Goal: Task Accomplishment & Management: Complete application form

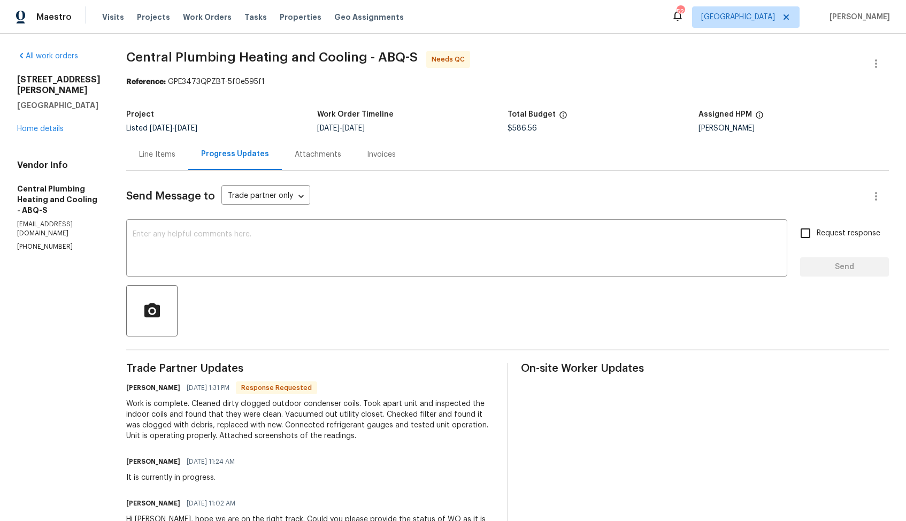
click at [173, 165] on div "Line Items" at bounding box center [157, 154] width 62 height 32
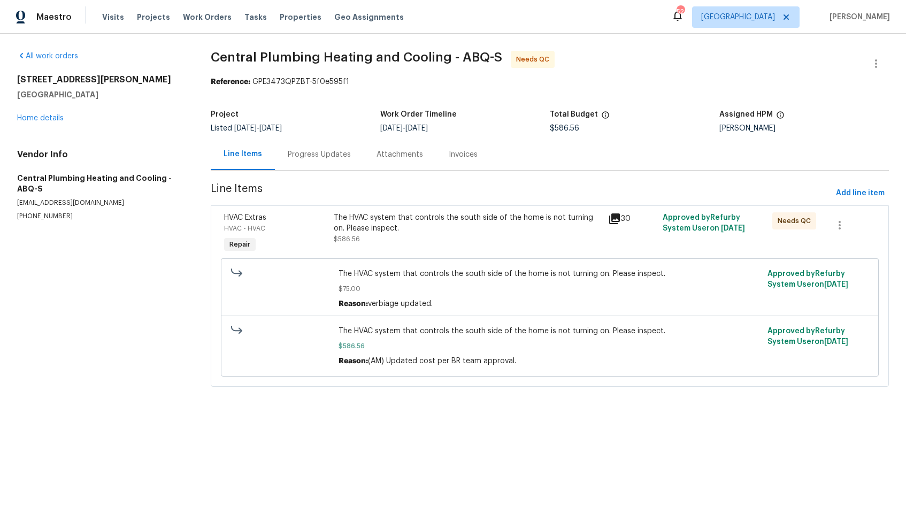
click at [395, 233] on div "The HVAC system that controls the south side of the home is not turning on. Ple…" at bounding box center [467, 228] width 267 height 32
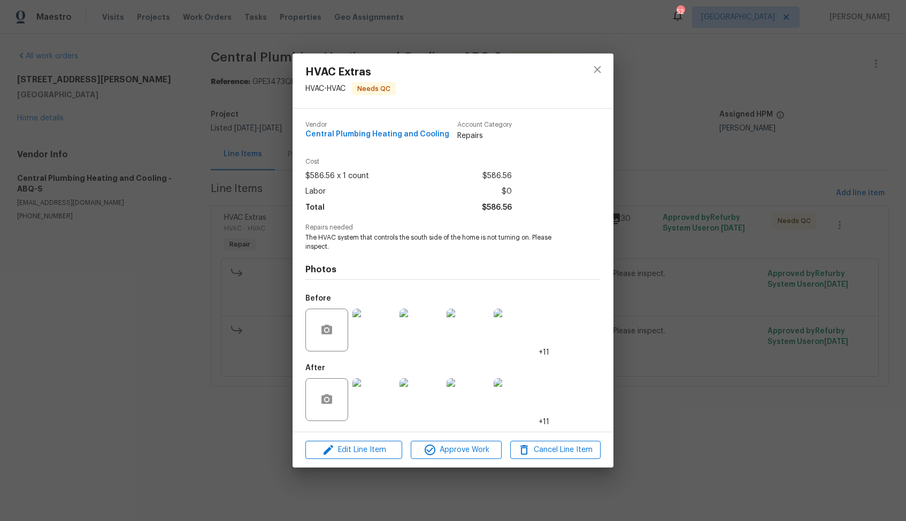
click at [229, 339] on div "HVAC Extras HVAC - HVAC Needs QC Vendor Central Plumbing Heating and Cooling Ac…" at bounding box center [453, 260] width 906 height 521
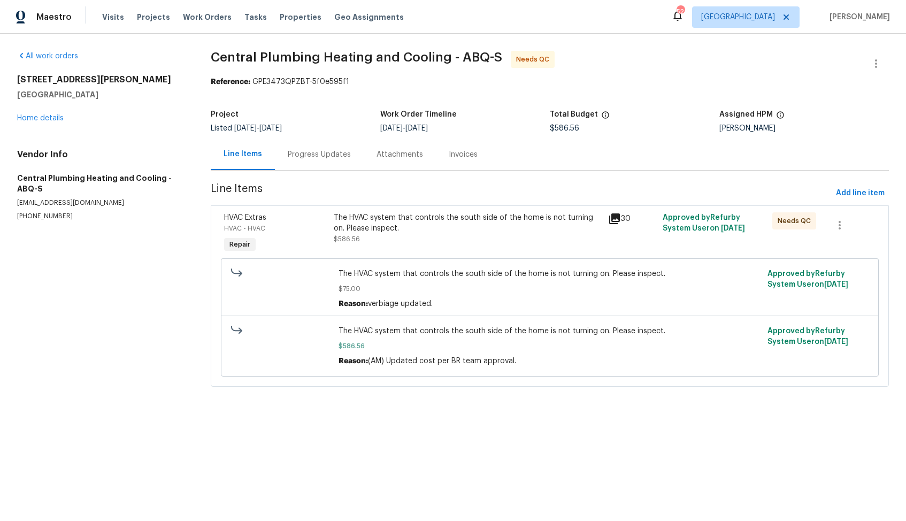
click at [309, 150] on div "Progress Updates" at bounding box center [319, 154] width 63 height 11
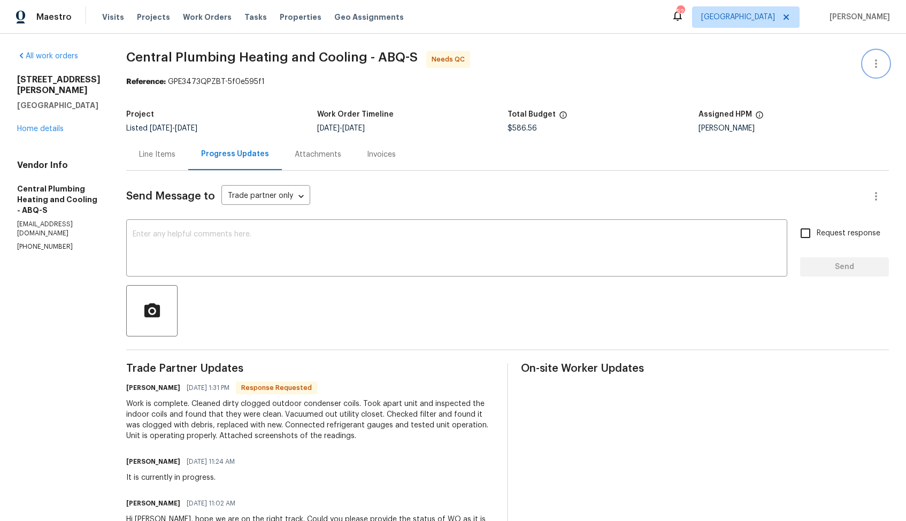
click at [878, 67] on icon "button" at bounding box center [875, 63] width 13 height 13
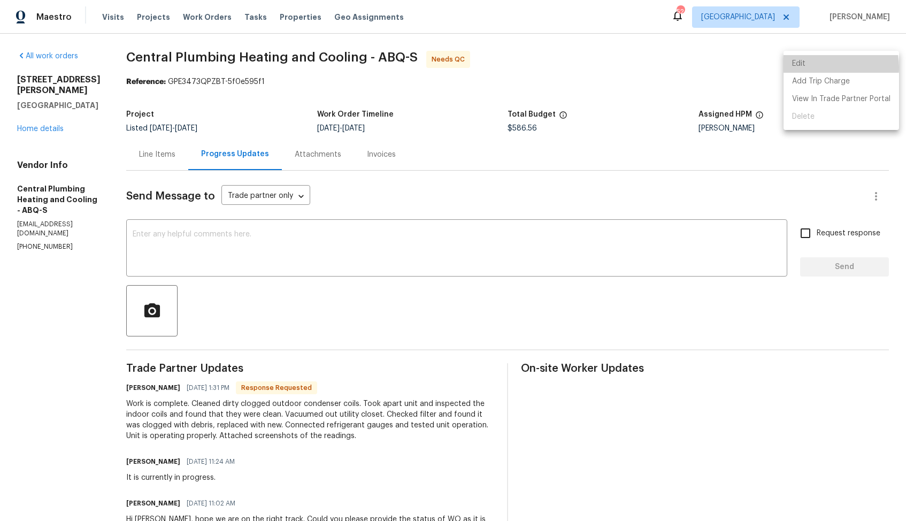
click at [821, 67] on li "Edit" at bounding box center [840, 64] width 115 height 18
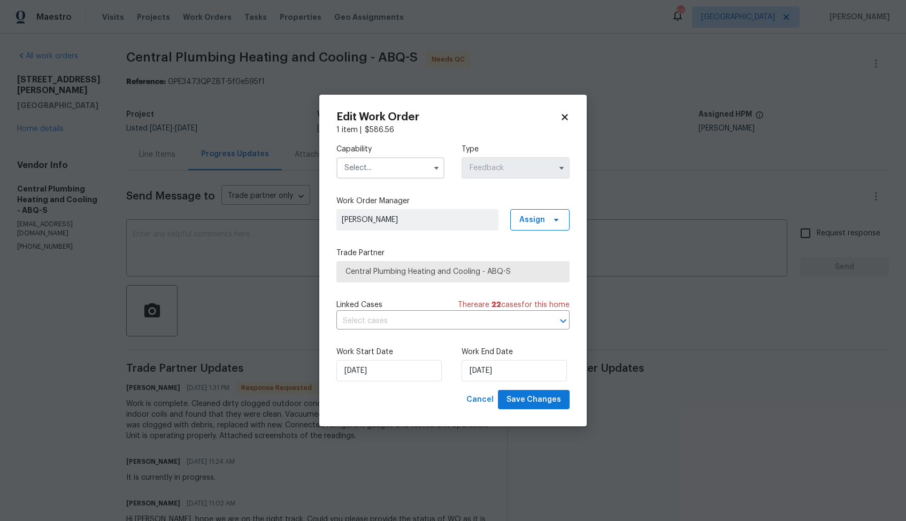
click at [410, 162] on input "text" at bounding box center [390, 167] width 108 height 21
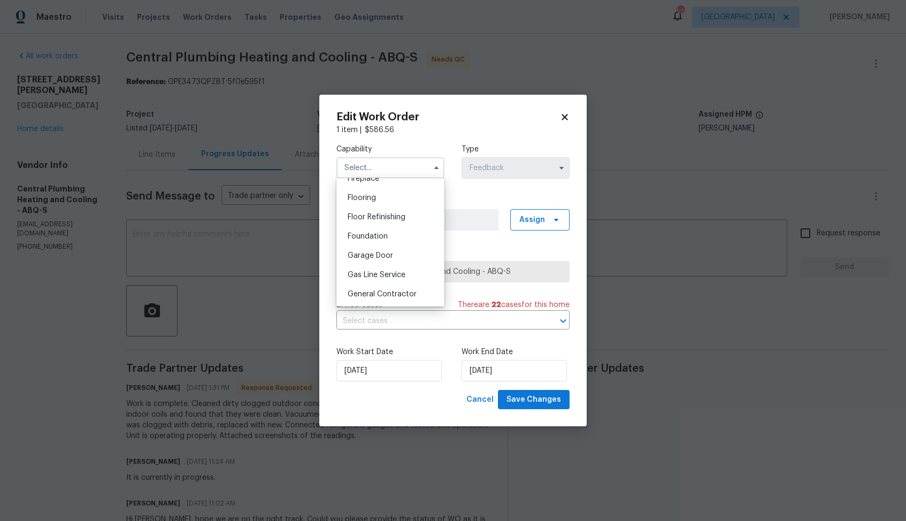
scroll to position [537, 0]
click at [364, 295] on div "HVAC" at bounding box center [390, 299] width 103 height 19
type input "HVAC"
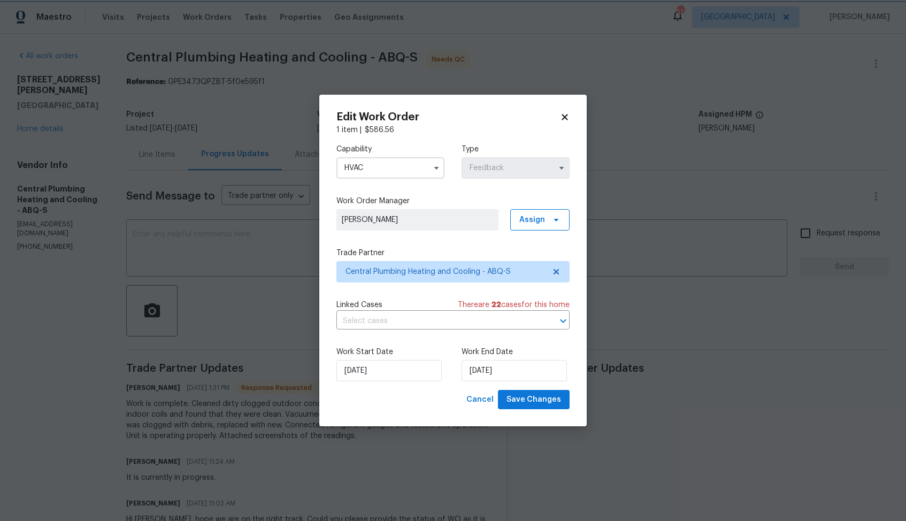
scroll to position [561, 0]
click at [401, 374] on input "29/07/2025" at bounding box center [388, 370] width 105 height 21
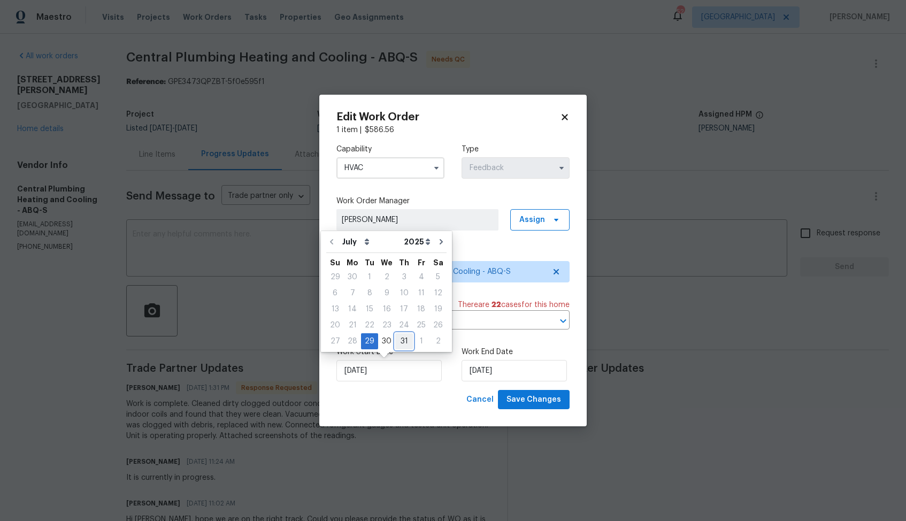
click at [403, 339] on div "31" at bounding box center [404, 341] width 18 height 15
type input "31/07/2025"
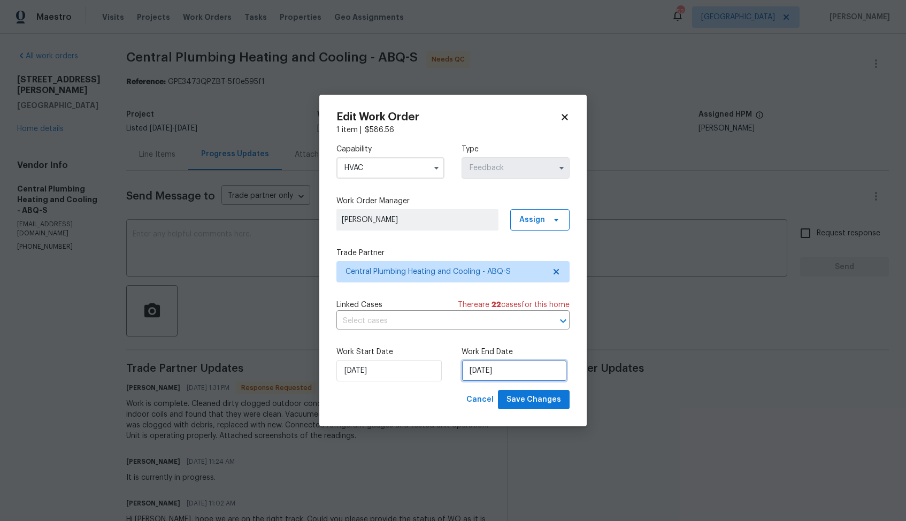
click at [516, 374] on input "31/07/2025" at bounding box center [513, 370] width 105 height 21
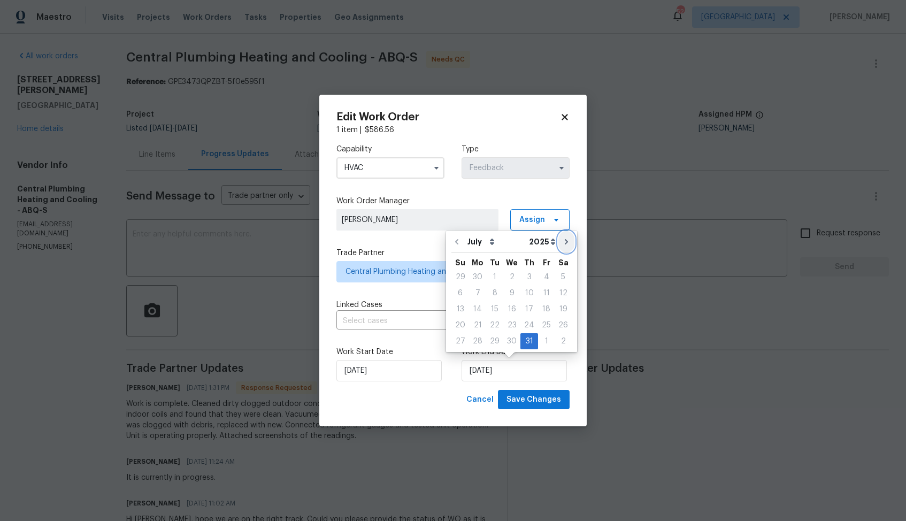
click at [565, 243] on icon "Go to next month" at bounding box center [566, 241] width 9 height 9
type input "31/08/2025"
select select "7"
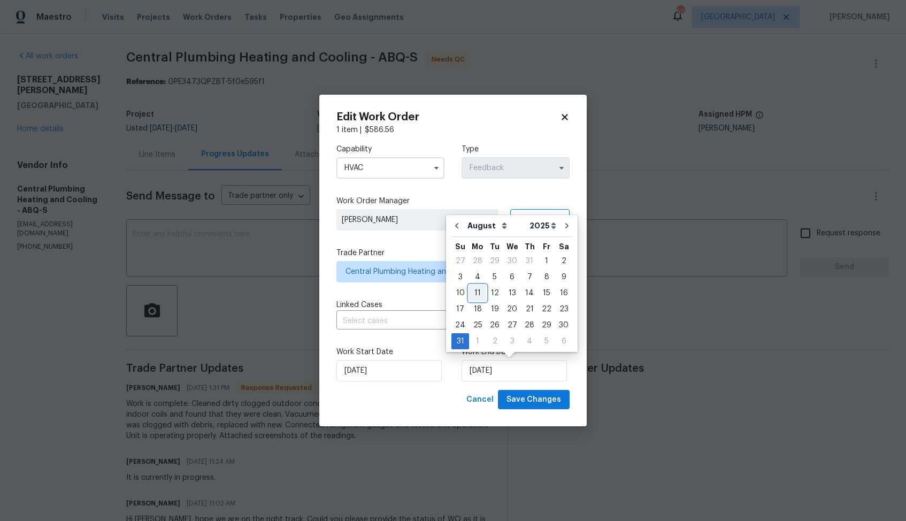
click at [478, 292] on div "11" at bounding box center [477, 292] width 17 height 15
type input "[DATE]"
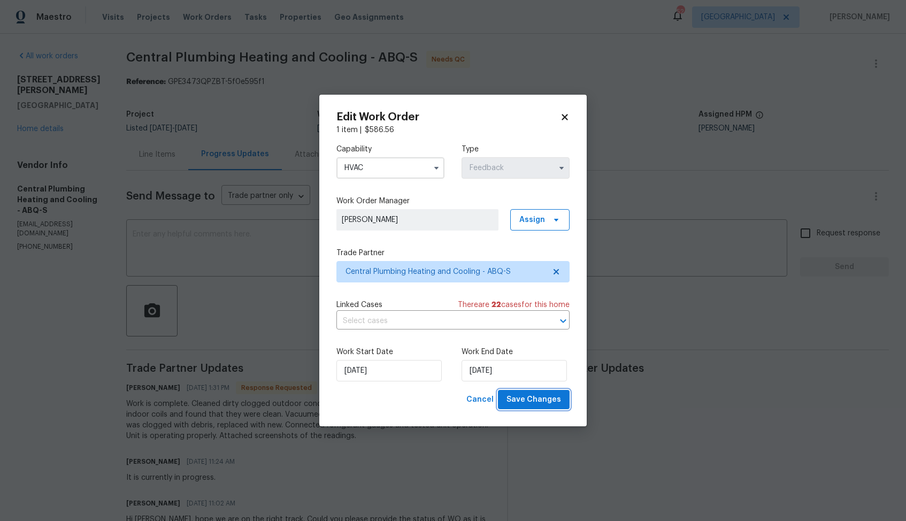
click at [527, 397] on span "Save Changes" at bounding box center [533, 399] width 55 height 13
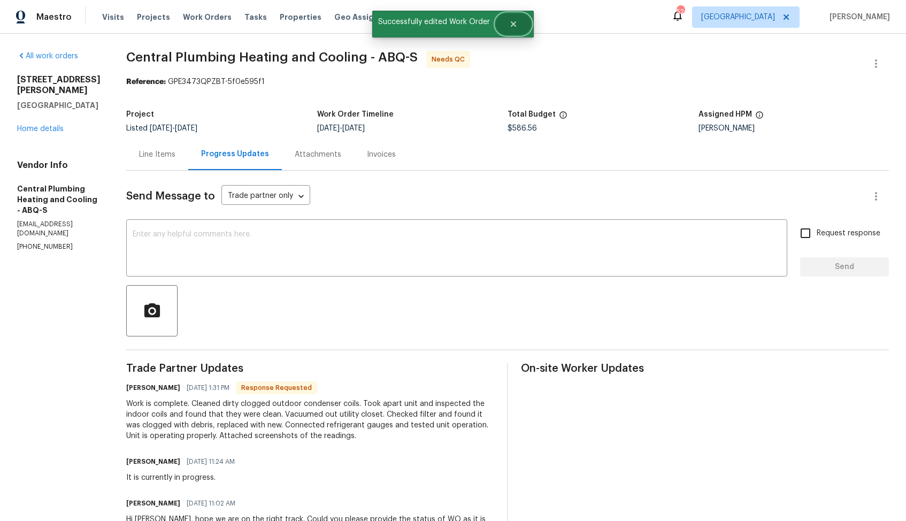
click at [513, 34] on button "Close" at bounding box center [513, 23] width 35 height 21
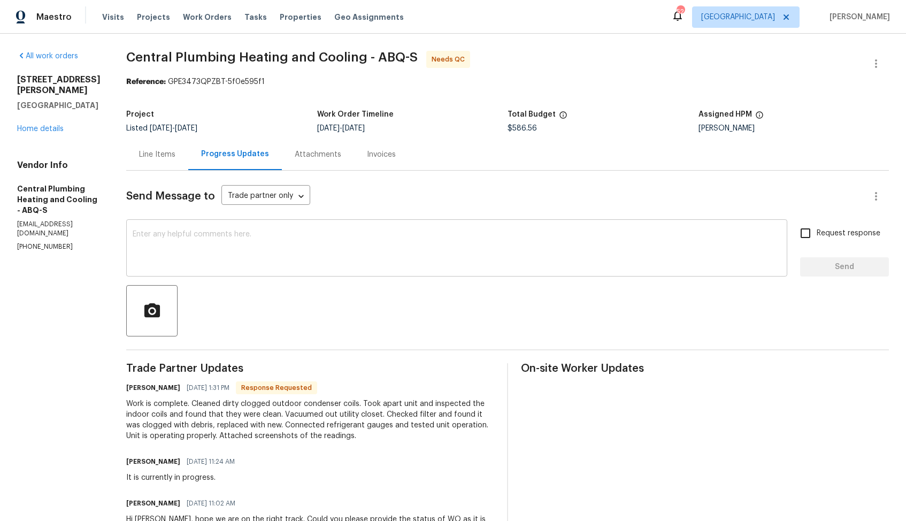
click at [310, 234] on textarea at bounding box center [457, 248] width 648 height 37
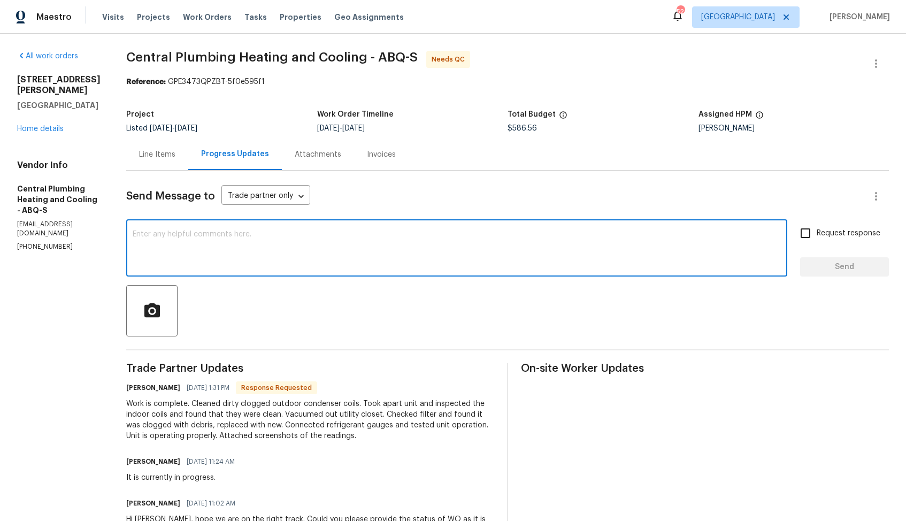
click at [145, 391] on h6 "Kristen" at bounding box center [153, 387] width 54 height 11
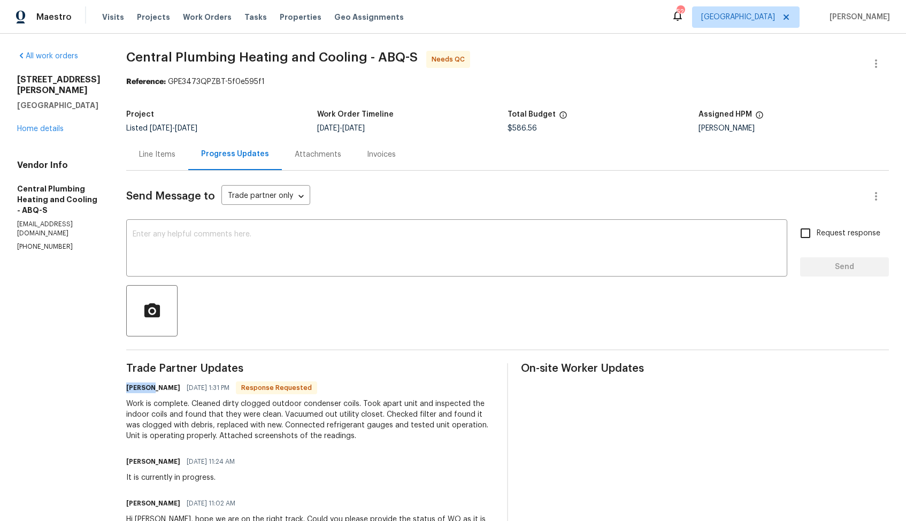
copy h6 "Kristen"
click at [160, 150] on div "Line Items" at bounding box center [157, 154] width 36 height 11
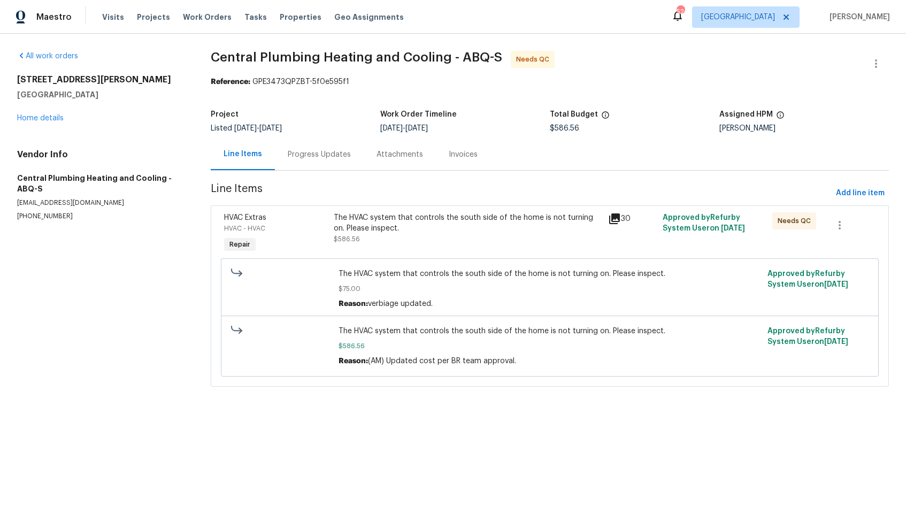
click at [471, 249] on div "The HVAC system that controls the south side of the home is not turning on. Ple…" at bounding box center [467, 233] width 274 height 49
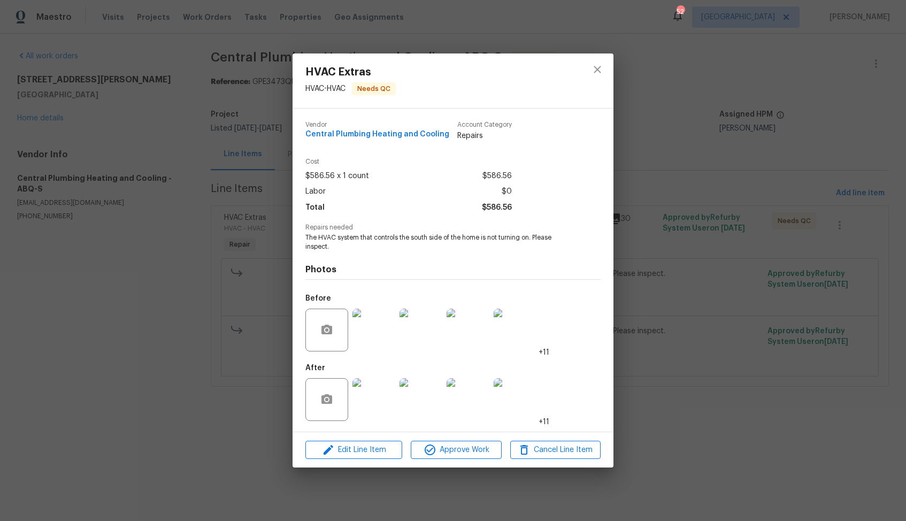
click at [382, 408] on img at bounding box center [373, 399] width 43 height 43
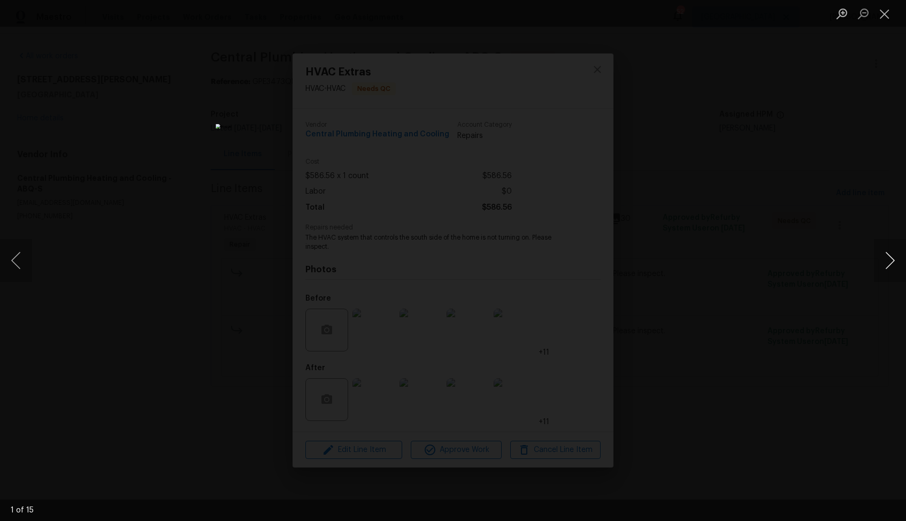
click at [890, 261] on button "Next image" at bounding box center [889, 260] width 32 height 43
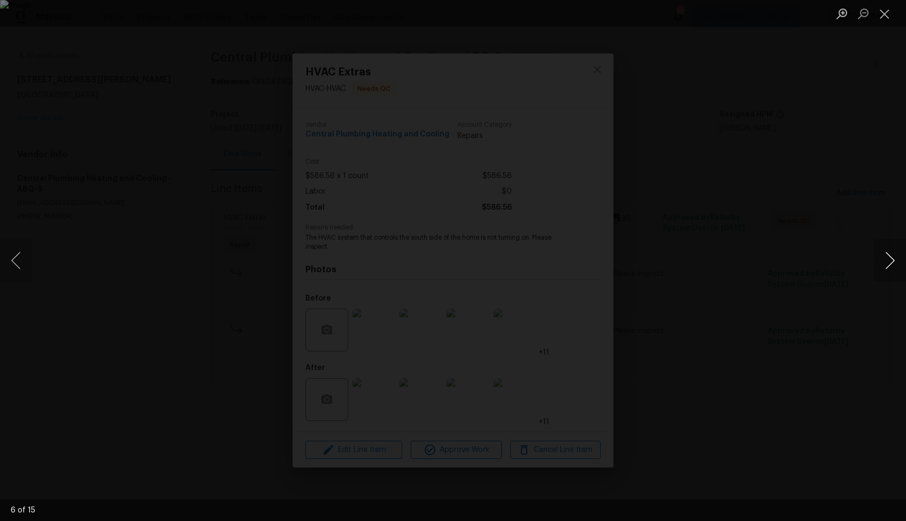
click at [890, 261] on button "Next image" at bounding box center [889, 260] width 32 height 43
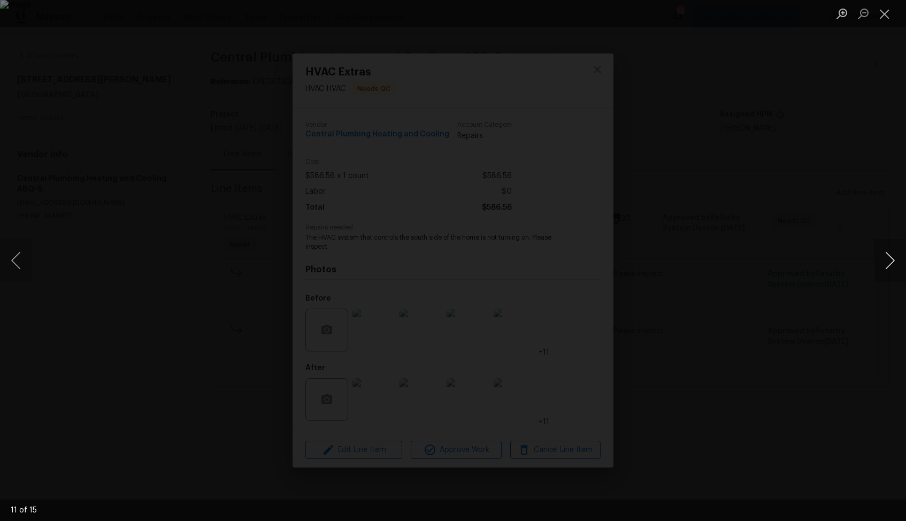
click at [890, 261] on button "Next image" at bounding box center [889, 260] width 32 height 43
click at [813, 235] on div "Lightbox" at bounding box center [453, 260] width 906 height 521
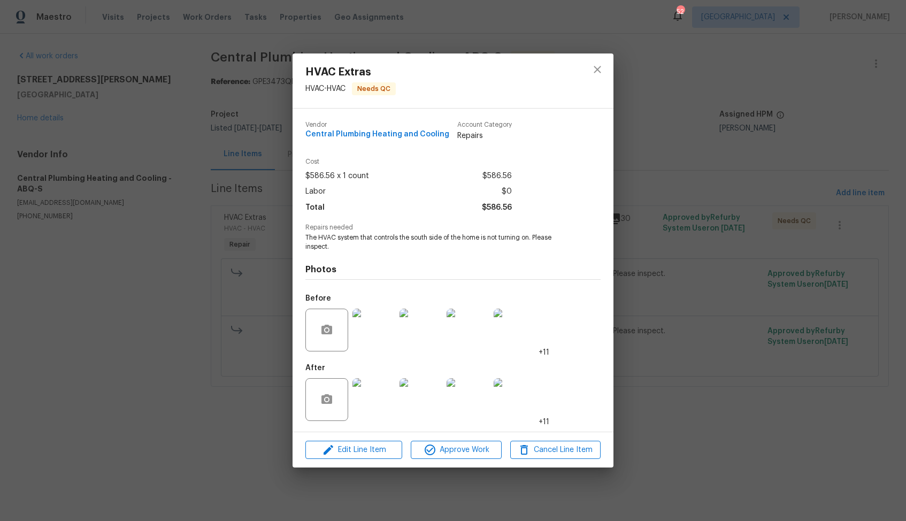
click at [758, 214] on div "HVAC Extras HVAC - HVAC Needs QC Vendor Central Plumbing Heating and Cooling Ac…" at bounding box center [453, 260] width 906 height 521
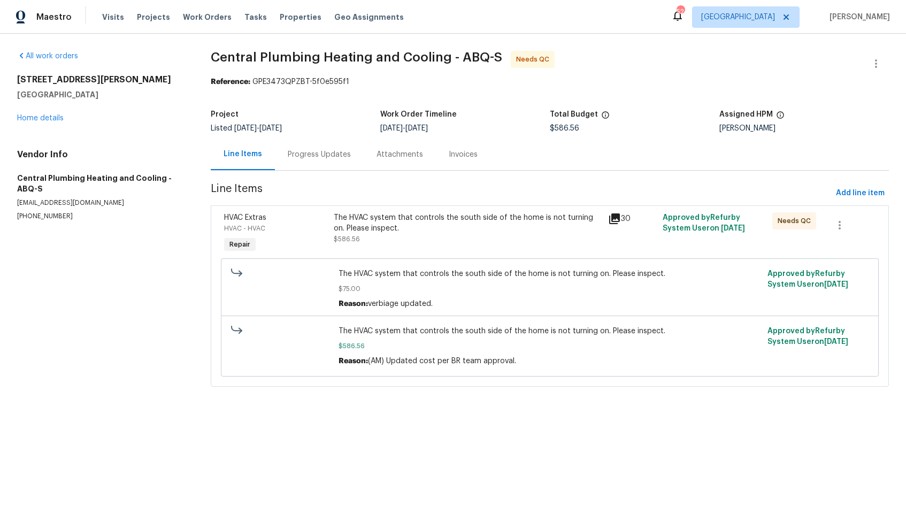
click at [314, 150] on div "Progress Updates" at bounding box center [319, 154] width 63 height 11
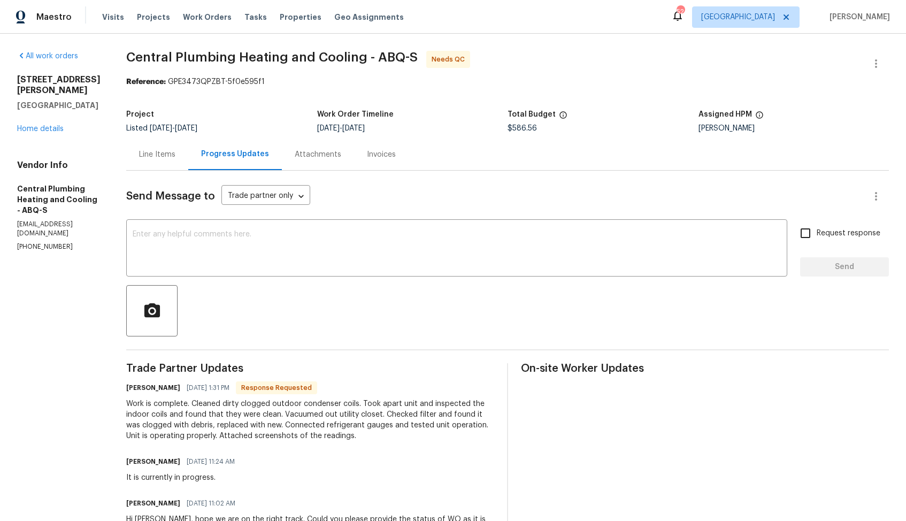
click at [150, 385] on h6 "Kristen" at bounding box center [153, 387] width 54 height 11
copy h6 "Kristen"
click at [296, 260] on textarea at bounding box center [457, 248] width 648 height 37
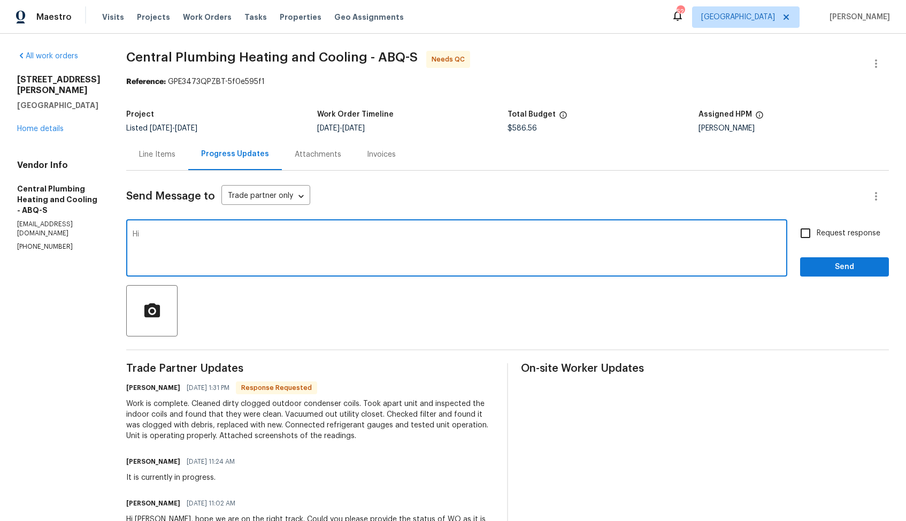
paste textarea "Kristen"
type textarea "Hi Kristen, thank you for completing the job. WO is approved. Thanks!"
click at [830, 269] on span "Send" at bounding box center [844, 266] width 72 height 13
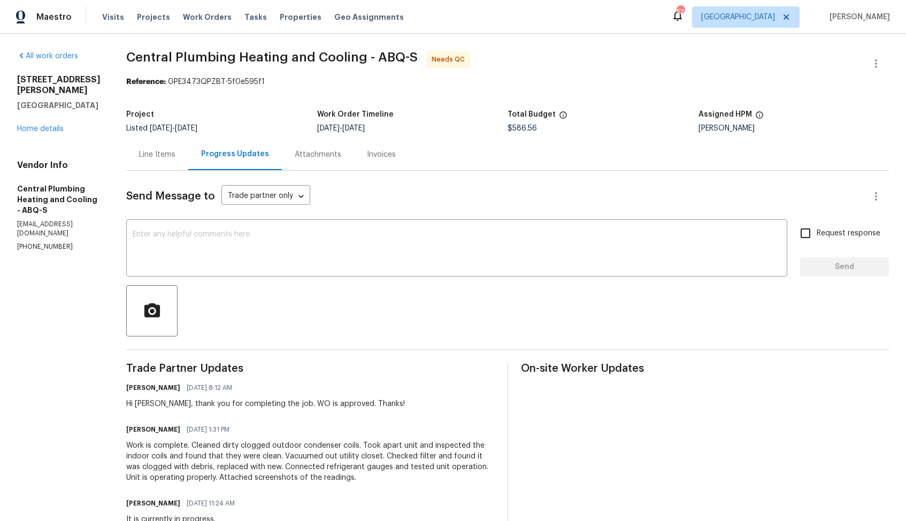
click at [182, 148] on div "Line Items" at bounding box center [157, 154] width 62 height 32
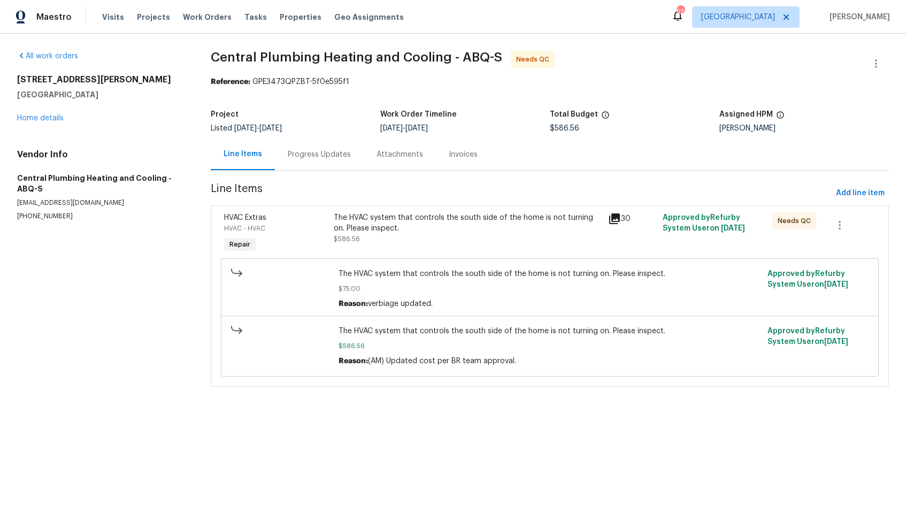
click at [449, 232] on div "The HVAC system that controls the south side of the home is not turning on. Ple…" at bounding box center [467, 222] width 267 height 21
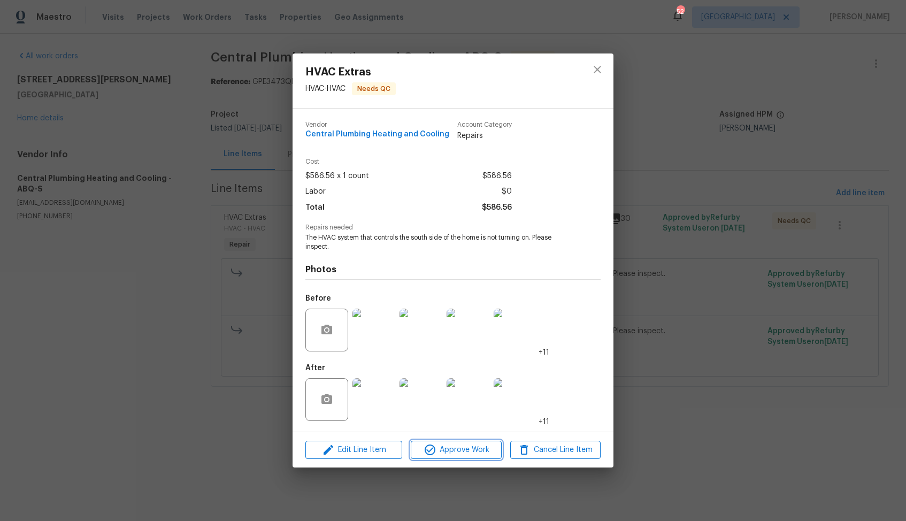
click at [426, 447] on icon "button" at bounding box center [429, 449] width 13 height 13
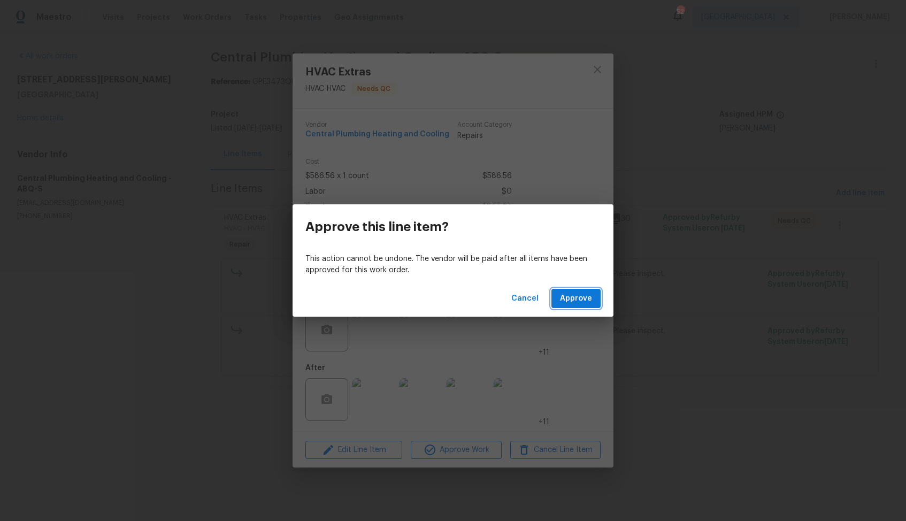
click at [562, 302] on span "Approve" at bounding box center [576, 298] width 32 height 13
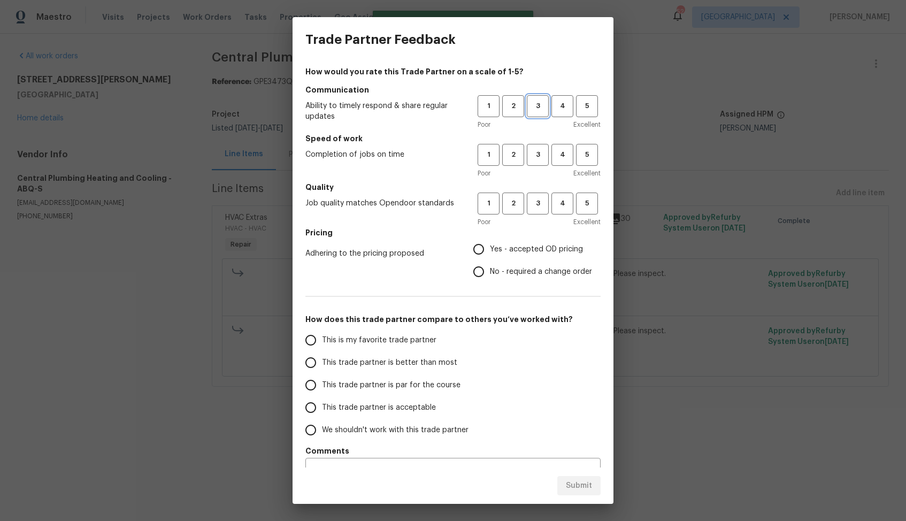
click at [542, 108] on span "3" at bounding box center [538, 106] width 20 height 12
click at [542, 145] on button "3" at bounding box center [538, 155] width 22 height 22
click at [537, 193] on button "3" at bounding box center [538, 203] width 22 height 22
click at [501, 271] on span "No - required a change order" at bounding box center [541, 271] width 102 height 11
click at [490, 271] on input "No - required a change order" at bounding box center [478, 271] width 22 height 22
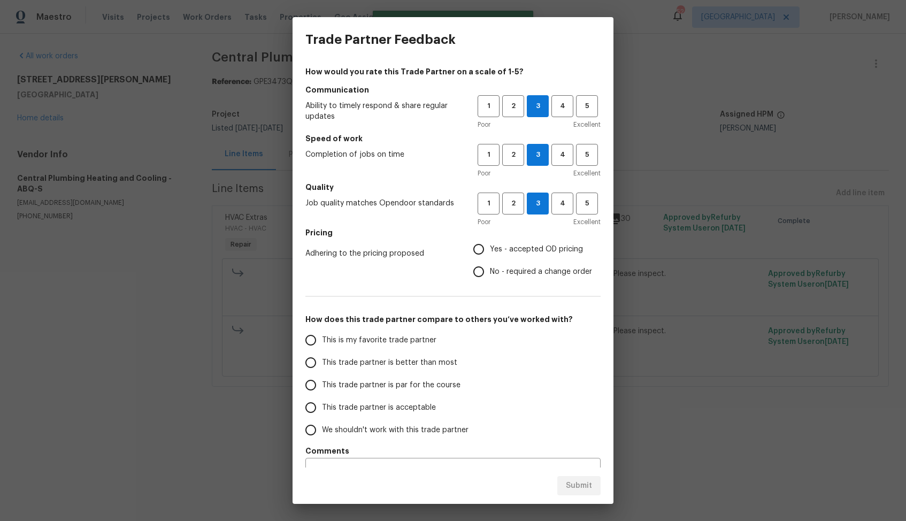
radio input "true"
click at [414, 362] on span "This trade partner is better than most" at bounding box center [389, 362] width 135 height 11
click at [322, 362] on input "This trade partner is better than most" at bounding box center [310, 362] width 22 height 22
click at [585, 490] on span "Submit" at bounding box center [579, 485] width 26 height 13
radio input "true"
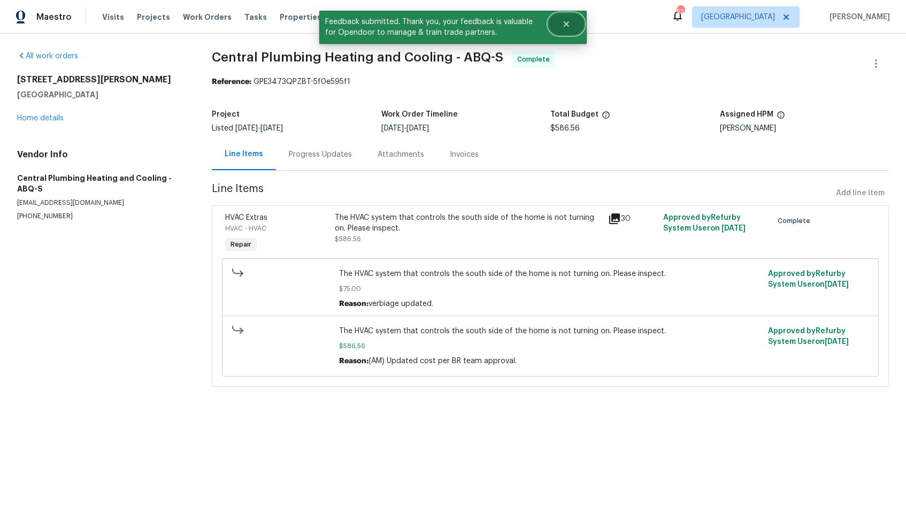
click at [567, 21] on icon "Close" at bounding box center [566, 24] width 9 height 9
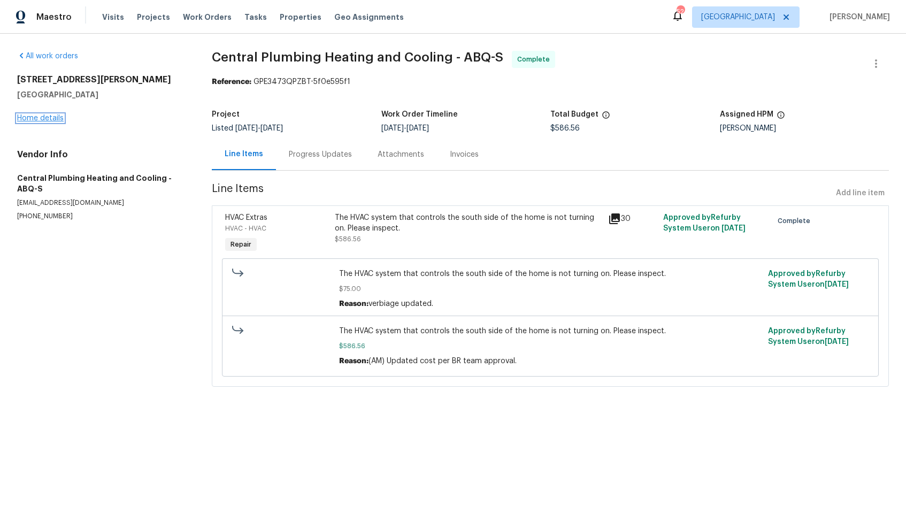
click at [42, 120] on link "Home details" at bounding box center [40, 117] width 47 height 7
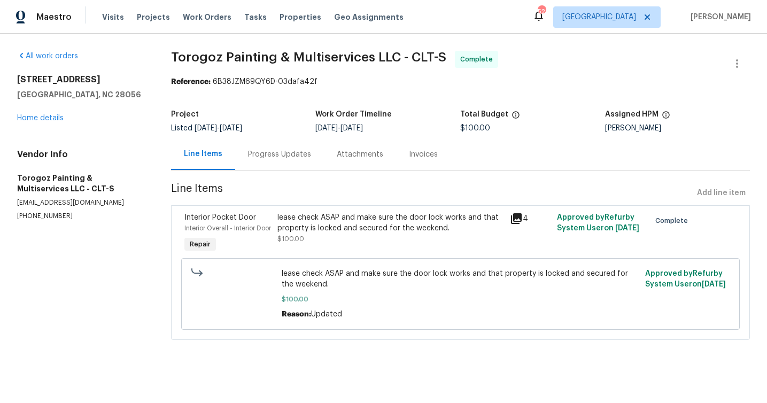
click at [267, 153] on div "Progress Updates" at bounding box center [279, 154] width 63 height 11
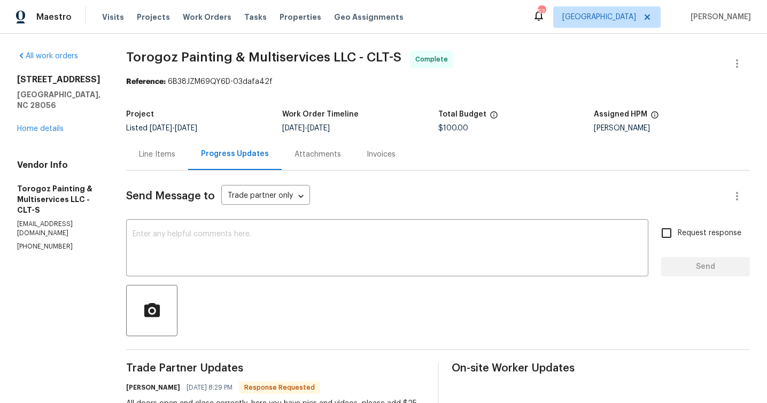
click at [175, 155] on div "Line Items" at bounding box center [157, 154] width 36 height 11
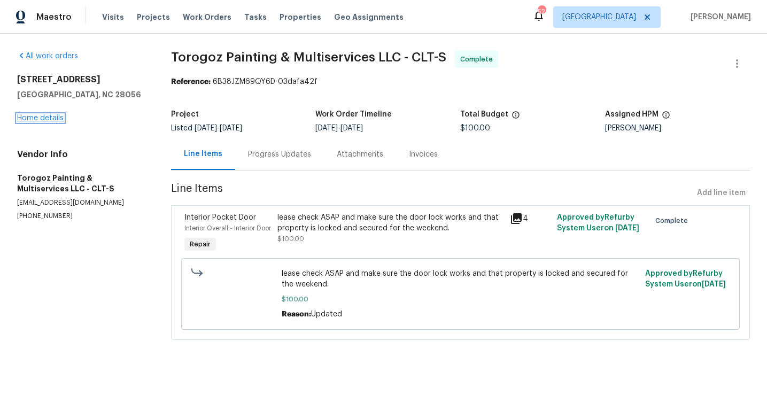
click at [57, 116] on link "Home details" at bounding box center [40, 117] width 47 height 7
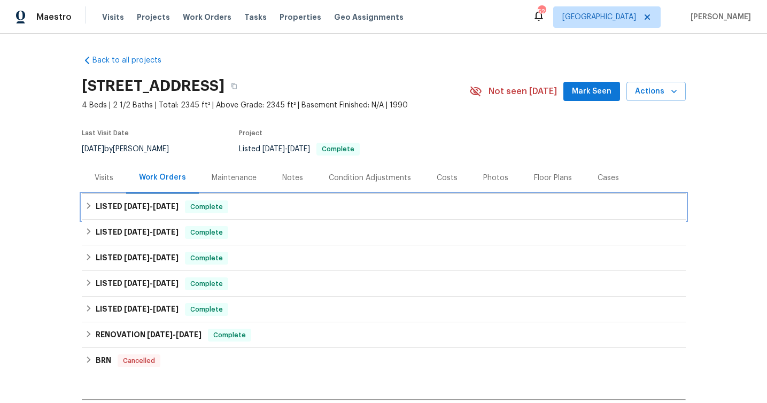
click at [129, 207] on span "8/8/25" at bounding box center [137, 206] width 26 height 7
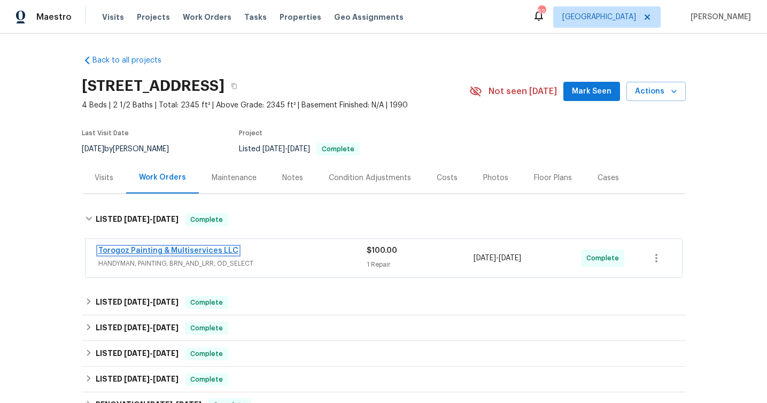
click at [140, 250] on link "Torogoz Painting & Multiservices LLC" at bounding box center [168, 250] width 140 height 7
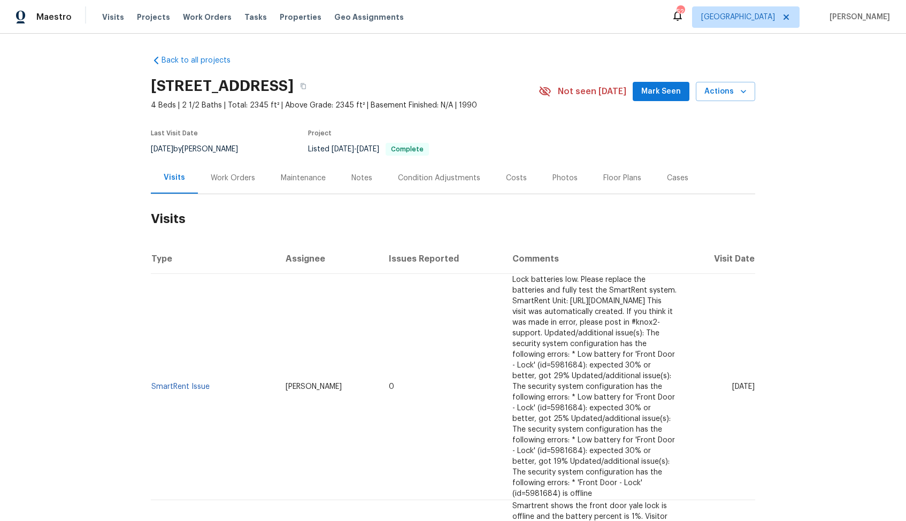
click at [227, 180] on div "Work Orders" at bounding box center [233, 178] width 44 height 11
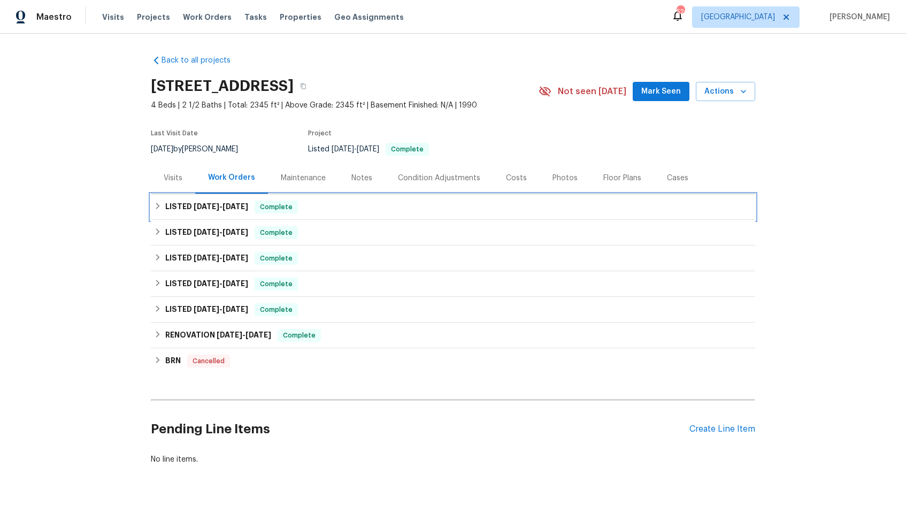
click at [213, 210] on h6 "LISTED 8/8/25 - 8/11/25" at bounding box center [206, 206] width 83 height 13
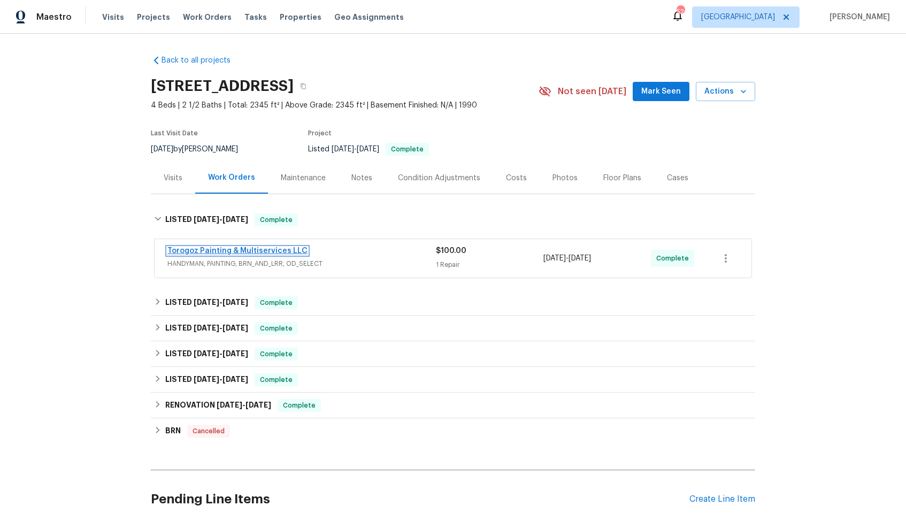
click at [284, 248] on link "Torogoz Painting & Multiservices LLC" at bounding box center [237, 250] width 140 height 7
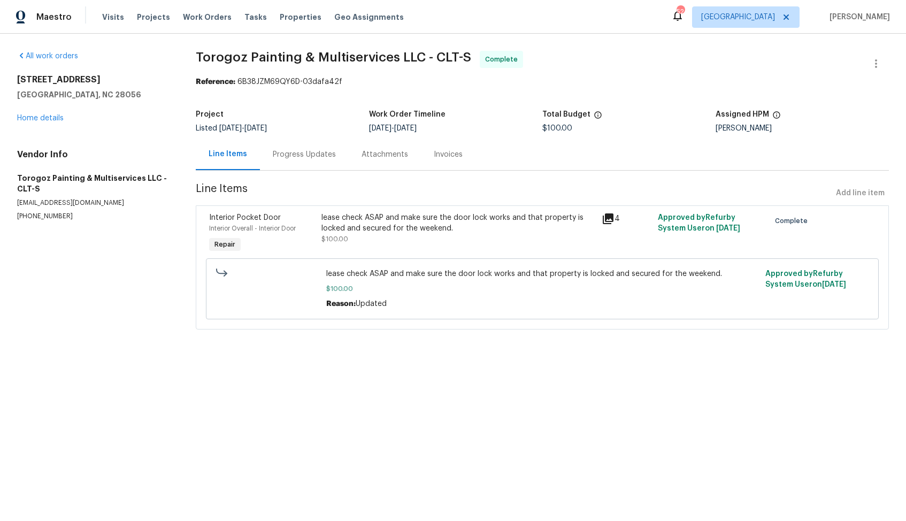
click at [306, 158] on div "Progress Updates" at bounding box center [304, 154] width 63 height 11
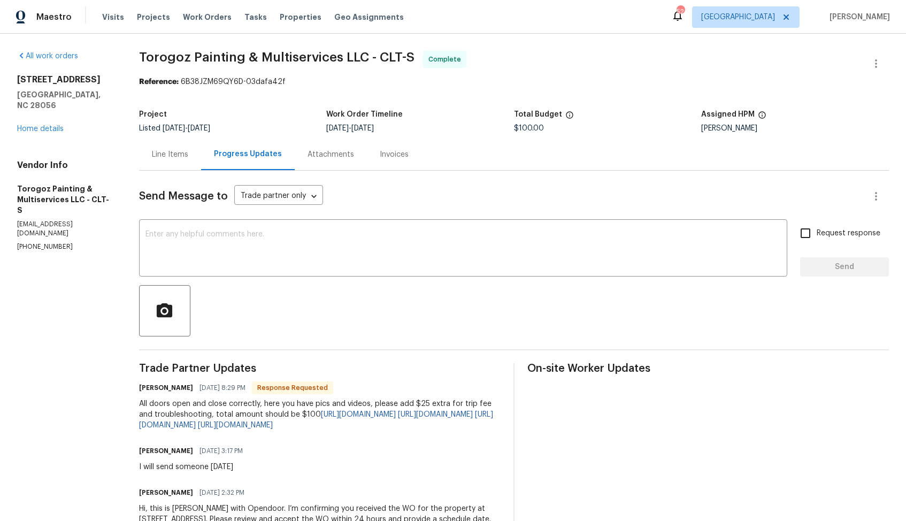
scroll to position [88, 0]
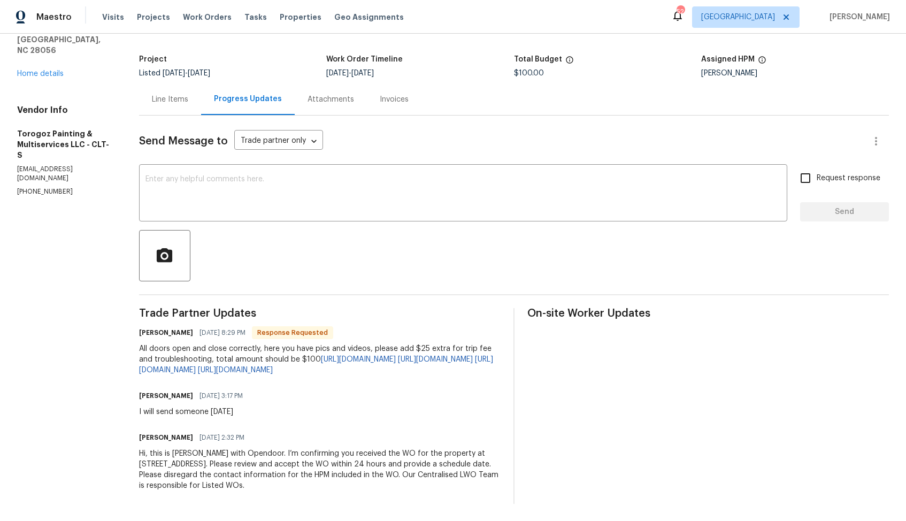
click at [161, 395] on h6 "Ricardo Arturo" at bounding box center [166, 395] width 54 height 11
copy h6 "Ricardo"
click at [345, 182] on div "x ​" at bounding box center [463, 194] width 648 height 55
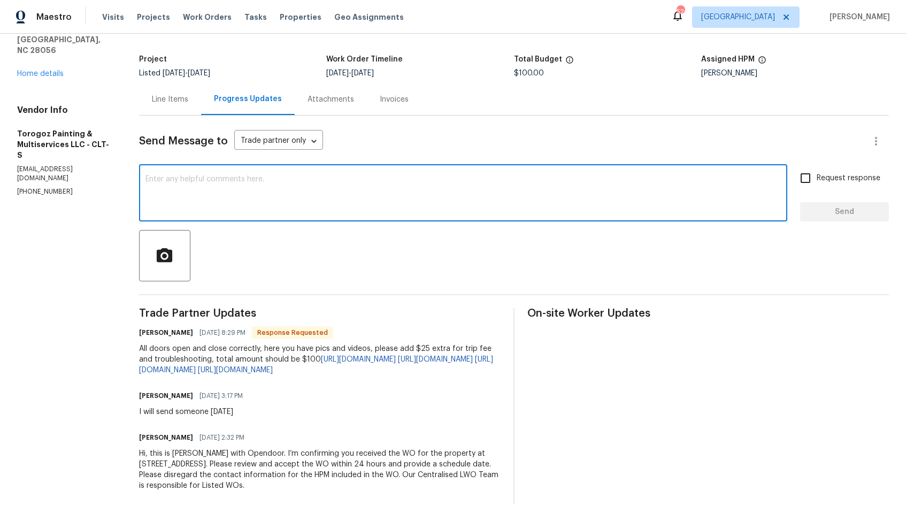
scroll to position [0, 0]
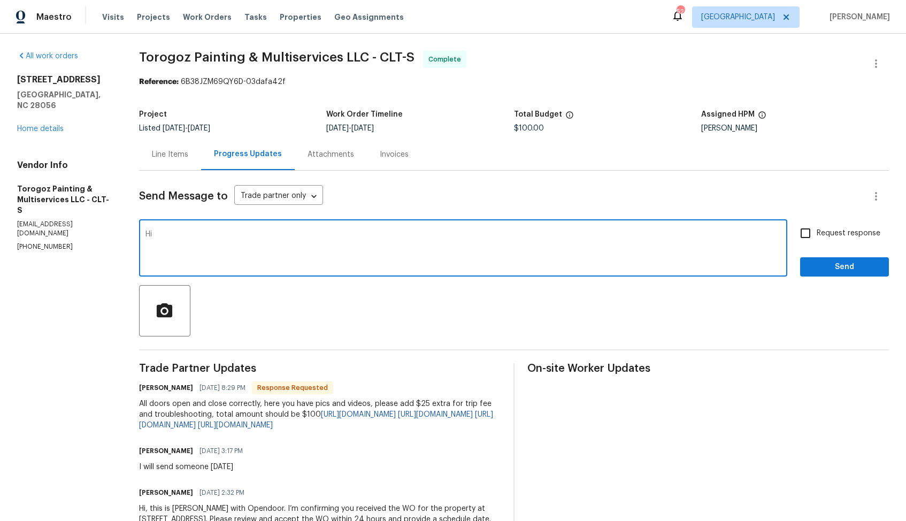
paste textarea "Ricardo"
type textarea "Hi Ricardo, thank you for completing the job. WO was approved. Thanks!!"
click at [834, 260] on span "Send" at bounding box center [844, 266] width 72 height 13
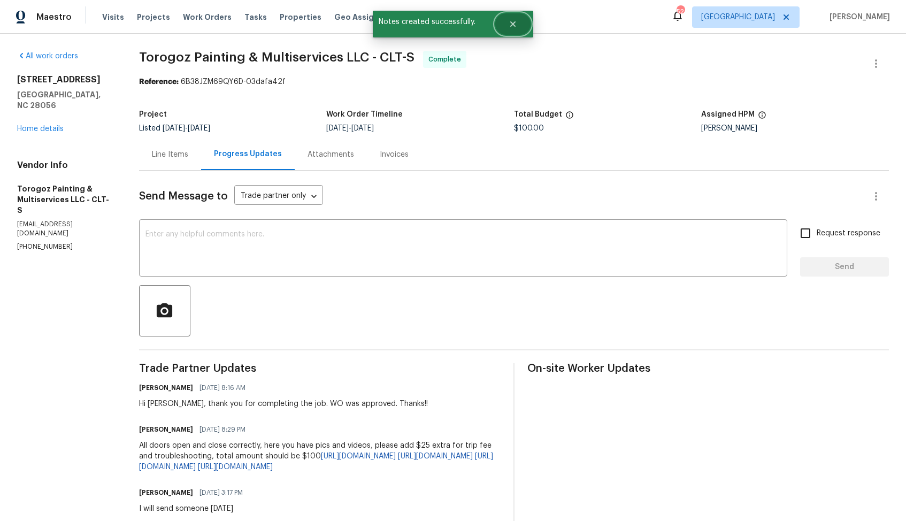
click at [504, 17] on button "Close" at bounding box center [512, 23] width 35 height 21
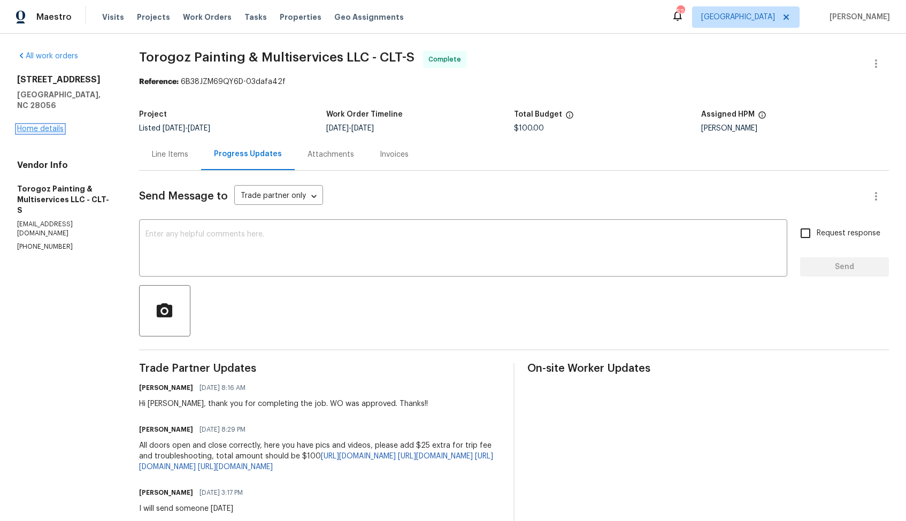
click at [35, 125] on link "Home details" at bounding box center [40, 128] width 47 height 7
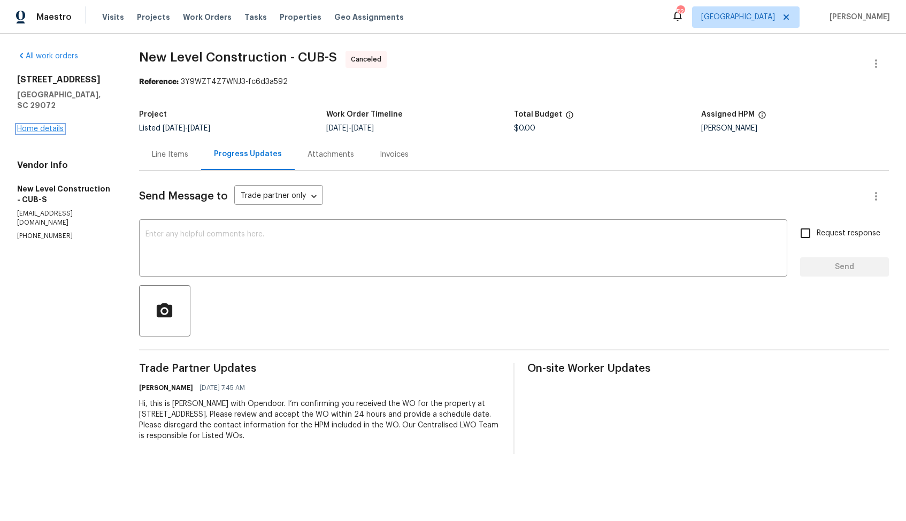
click at [50, 125] on link "Home details" at bounding box center [40, 128] width 47 height 7
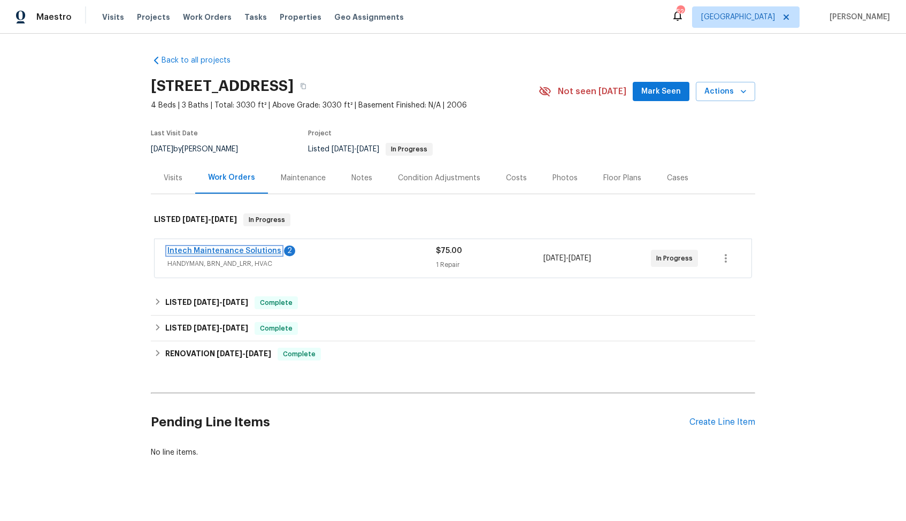
click at [212, 252] on link "Intech Maintenance Solutions" at bounding box center [224, 250] width 114 height 7
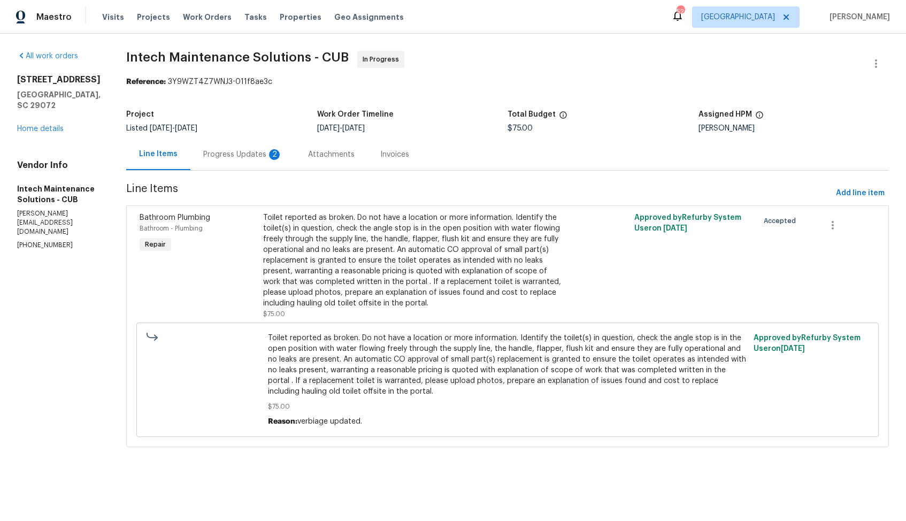
click at [233, 160] on div "Progress Updates 2" at bounding box center [242, 154] width 105 height 32
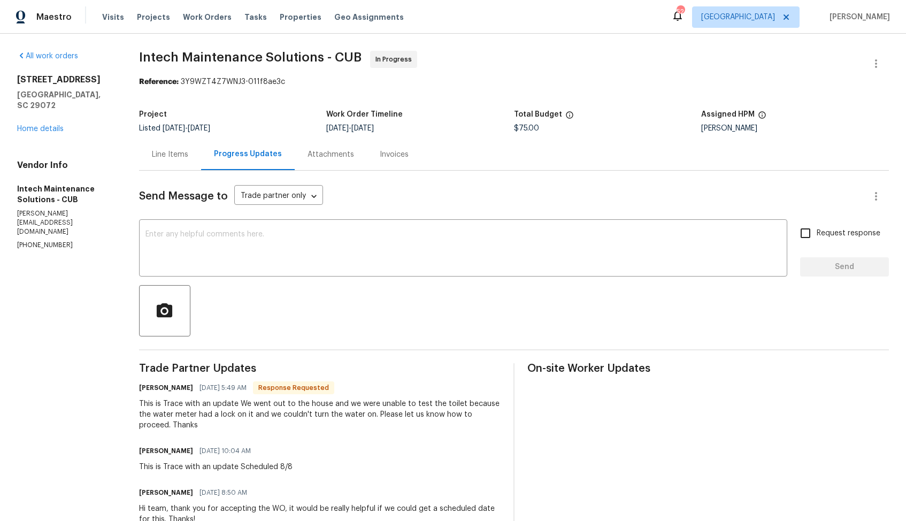
click at [166, 151] on div "Line Items" at bounding box center [170, 154] width 36 height 11
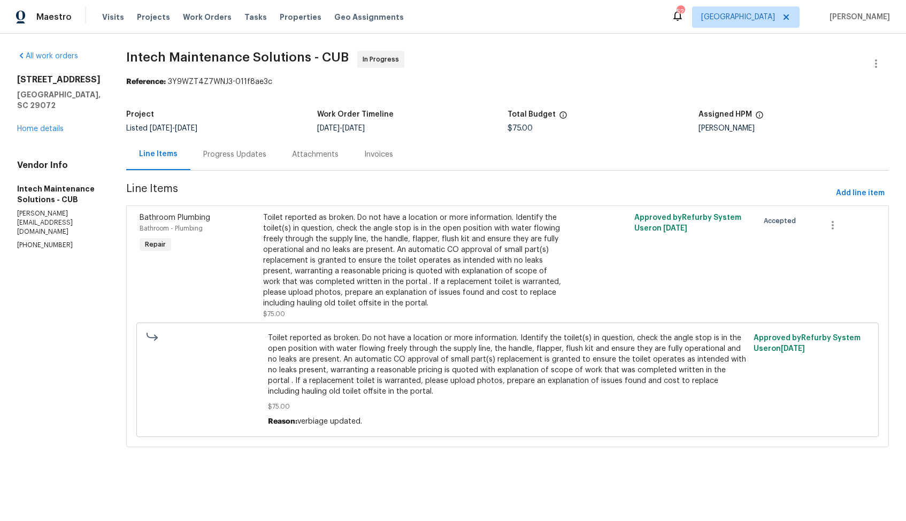
click at [234, 144] on div "Progress Updates" at bounding box center [234, 154] width 89 height 32
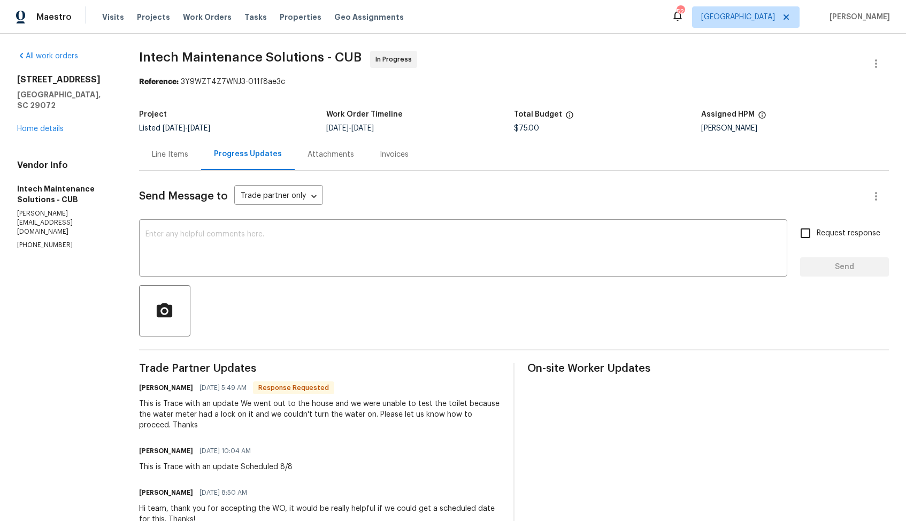
click at [168, 149] on div "Line Items" at bounding box center [170, 154] width 62 height 32
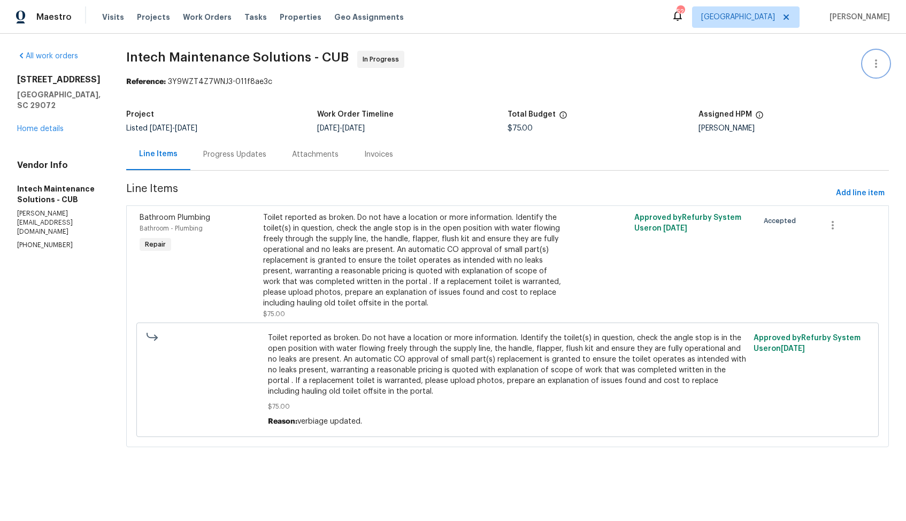
click at [871, 65] on icon "button" at bounding box center [875, 63] width 13 height 13
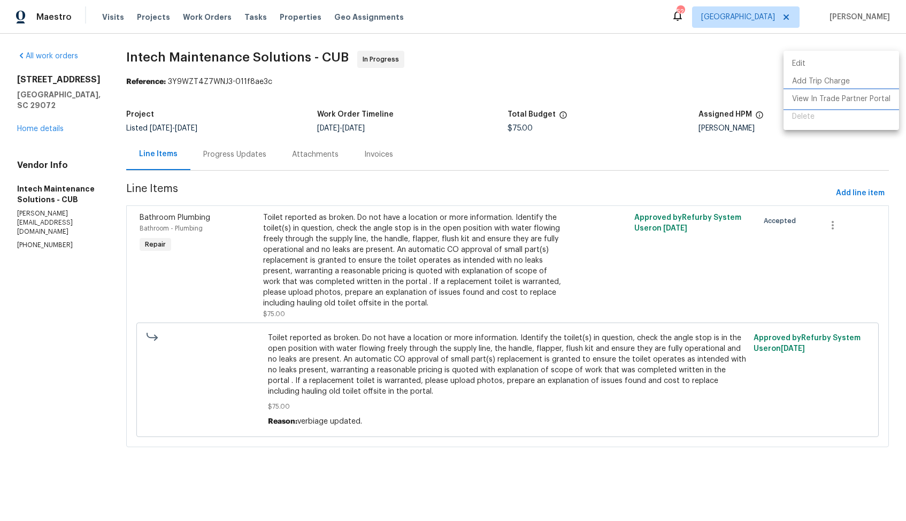
click at [836, 96] on li "View In Trade Partner Portal" at bounding box center [840, 99] width 115 height 18
click at [623, 47] on div at bounding box center [453, 260] width 906 height 521
click at [204, 148] on div "Progress Updates" at bounding box center [234, 154] width 89 height 32
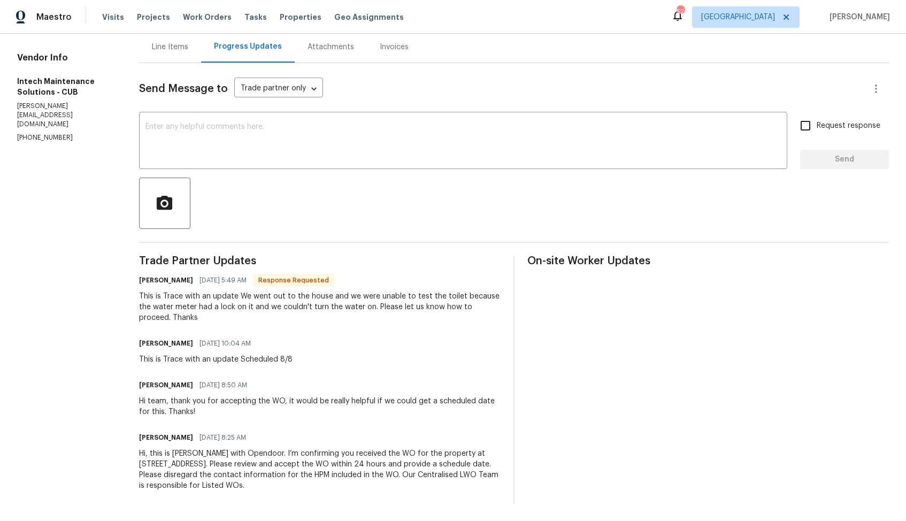
scroll to position [107, 0]
drag, startPoint x: 138, startPoint y: 307, endPoint x: 371, endPoint y: 305, distance: 232.5
click at [371, 305] on div "This is Trace with an update We went out to the house and we were unable to tes…" at bounding box center [319, 307] width 361 height 32
copy div "the water meter had a lock on it and we couldn't turn the water on."
click at [400, 213] on div at bounding box center [513, 202] width 749 height 51
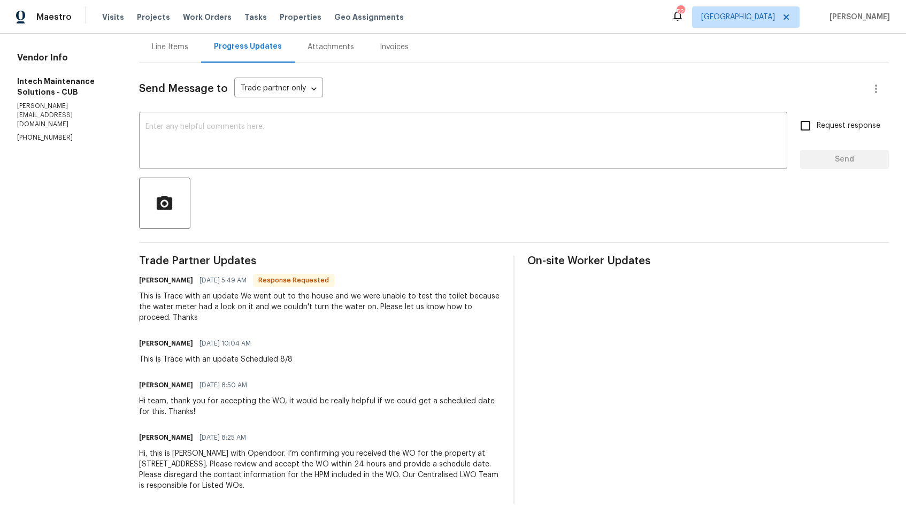
click at [139, 281] on h6 "Ellen" at bounding box center [166, 280] width 54 height 11
copy h6 "Ellen"
click at [360, 136] on textarea at bounding box center [462, 141] width 635 height 37
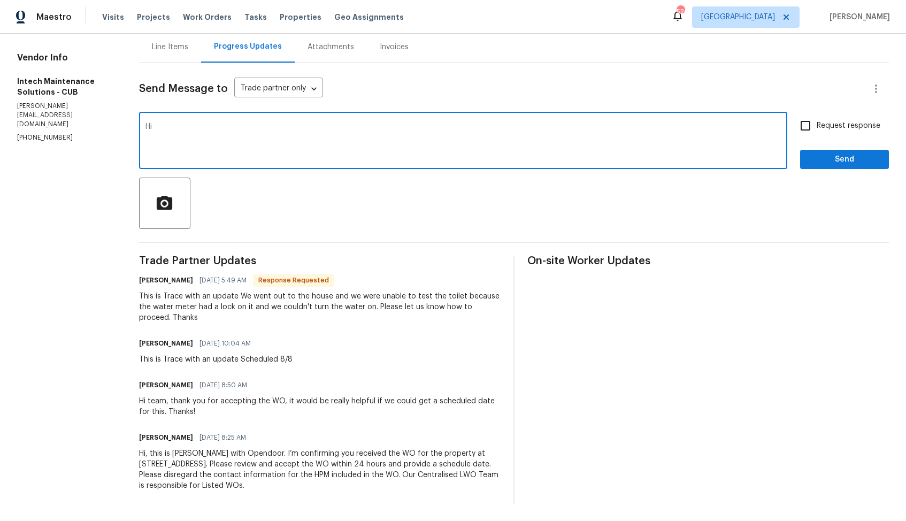
paste textarea "Ellen"
click at [266, 130] on textarea "Hi Ellen, thank you for letting us know. I have reached to utiliti team to turn…" at bounding box center [462, 141] width 635 height 37
paste textarea "Thank you for letting us know. I’ve reached out to the utilities team to turn o…"
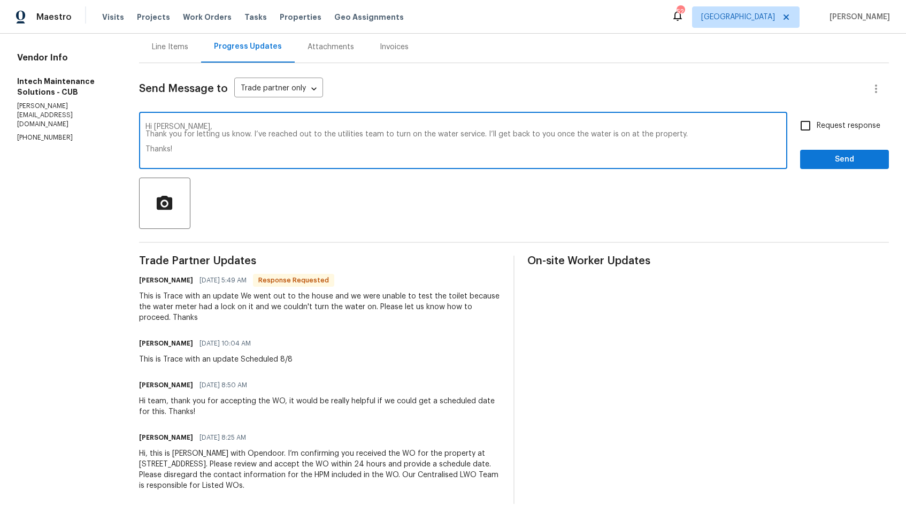
type textarea "Hi Ellen, Thank you for letting us know. I’ve reached out to the utilities team…"
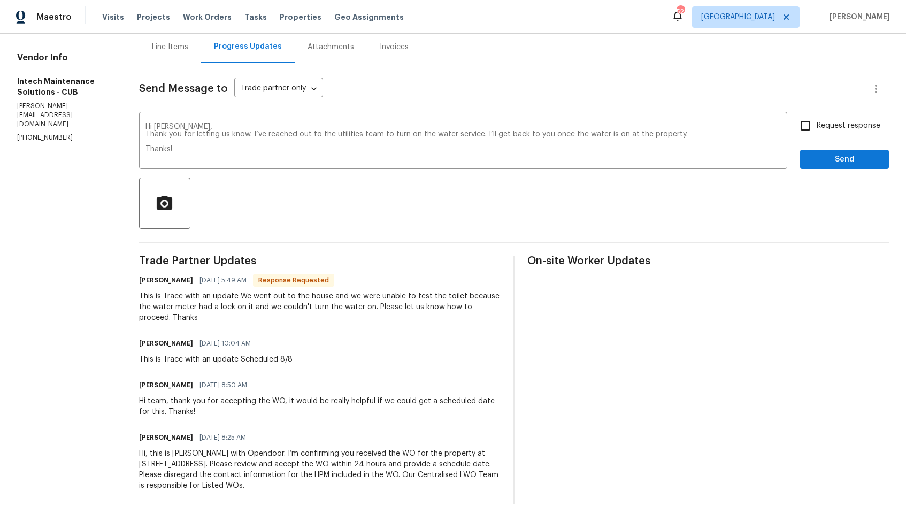
click at [831, 128] on span "Request response" at bounding box center [848, 125] width 64 height 11
click at [816, 128] on input "Request response" at bounding box center [805, 125] width 22 height 22
checkbox input "true"
click at [834, 165] on span "Send" at bounding box center [844, 159] width 72 height 13
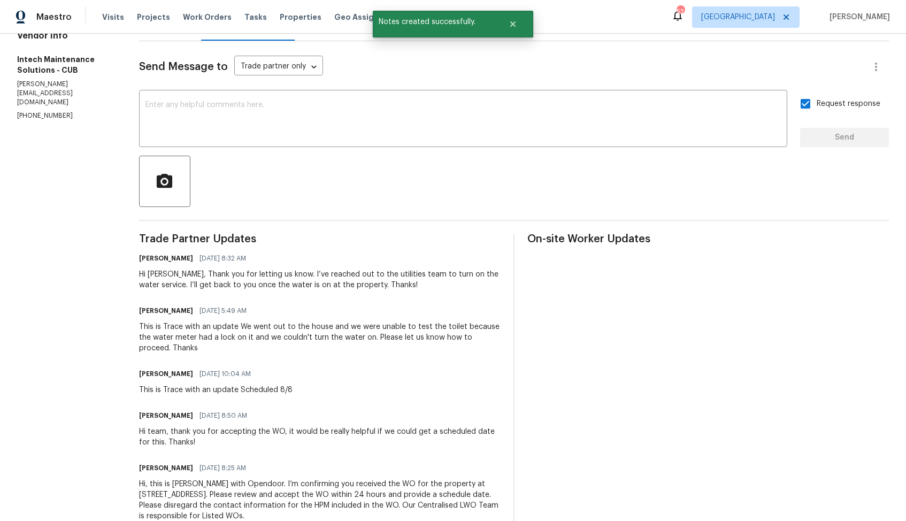
scroll to position [160, 0]
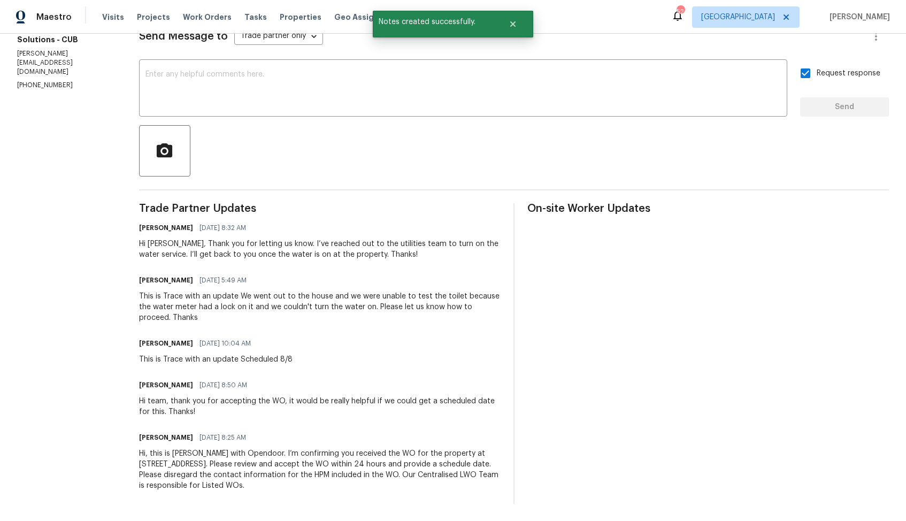
click at [172, 303] on div "This is Trace with an update We went out to the house and we were unable to tes…" at bounding box center [319, 307] width 361 height 32
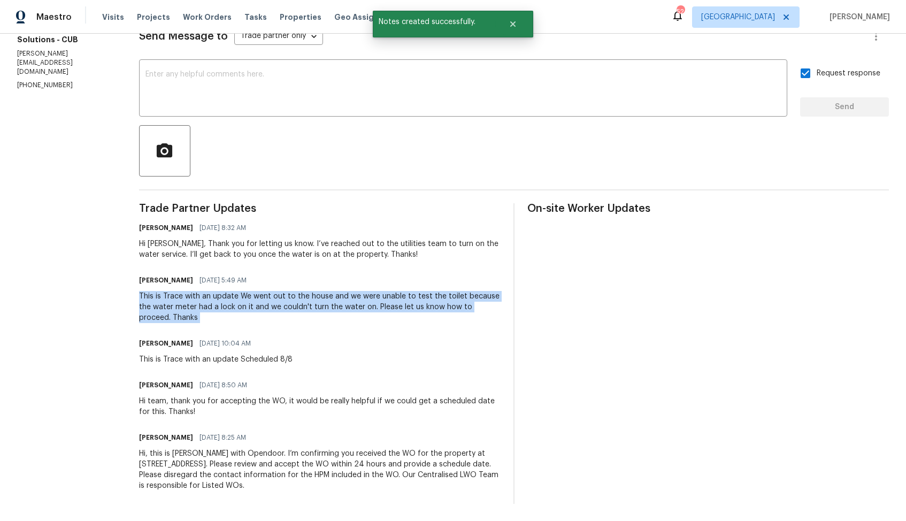
copy div "This is Trace with an update We went out to the house and we were unable to tes…"
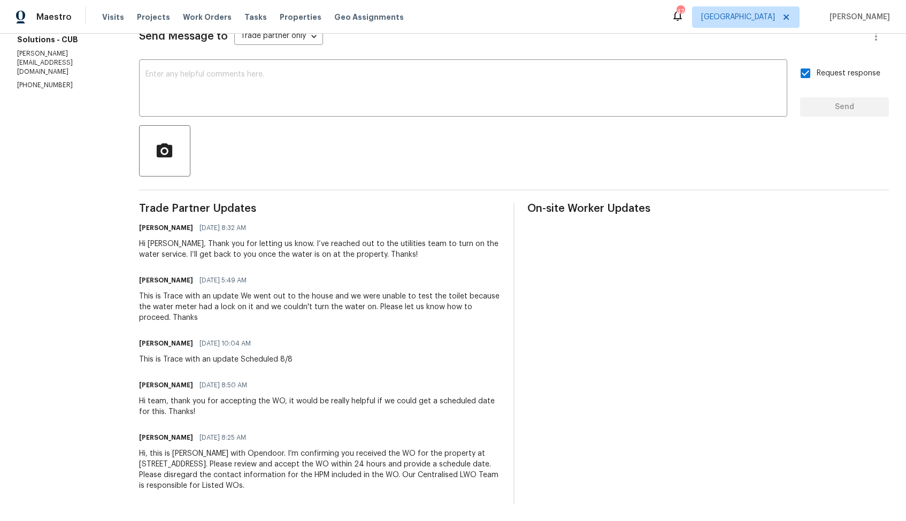
click at [273, 146] on div at bounding box center [513, 150] width 749 height 51
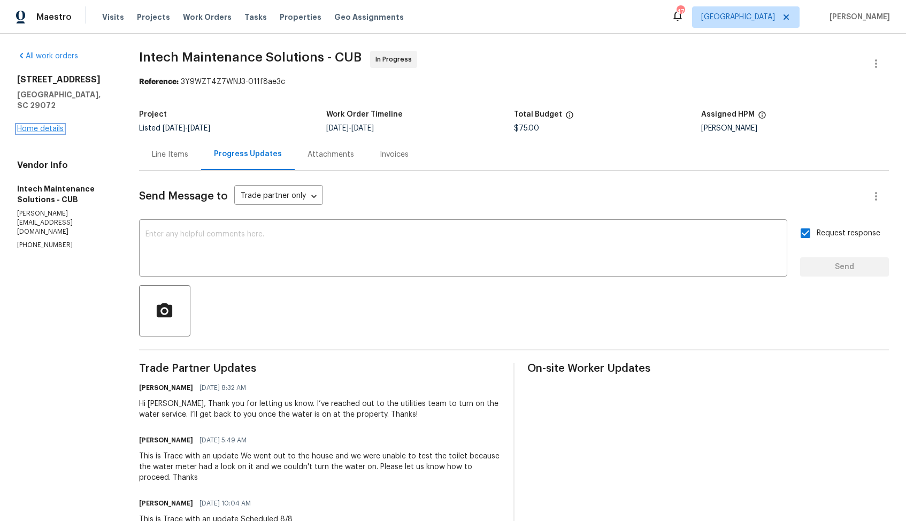
click at [44, 125] on link "Home details" at bounding box center [40, 128] width 47 height 7
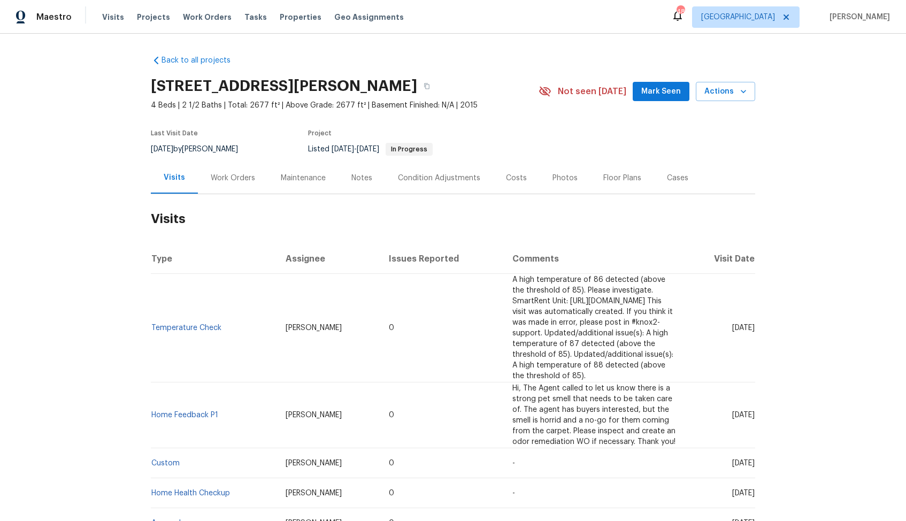
click at [225, 170] on div "Work Orders" at bounding box center [233, 178] width 70 height 32
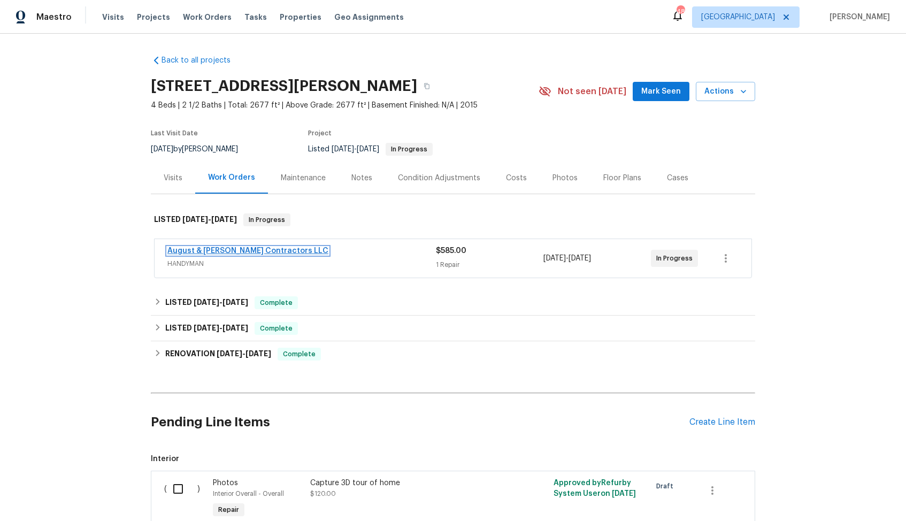
click at [220, 248] on link "August & Suttles Contractors LLC" at bounding box center [247, 250] width 161 height 7
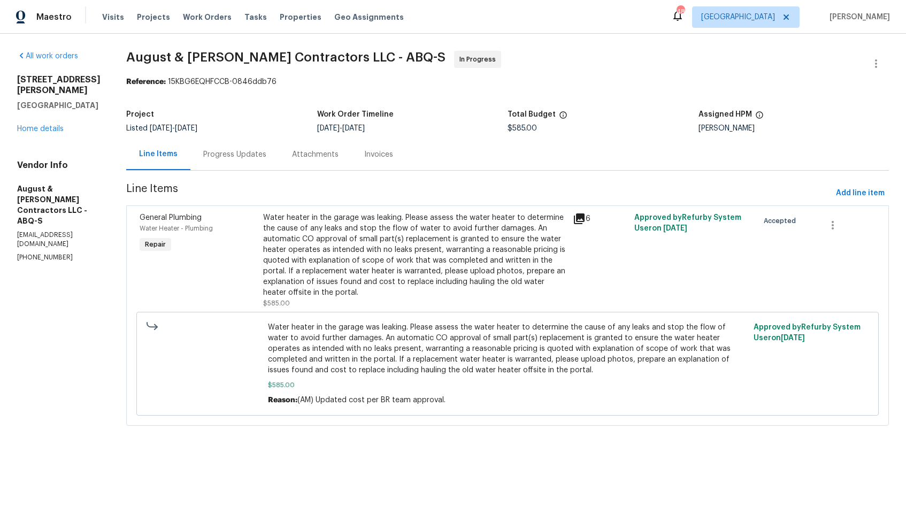
click at [208, 145] on div "Progress Updates" at bounding box center [234, 154] width 89 height 32
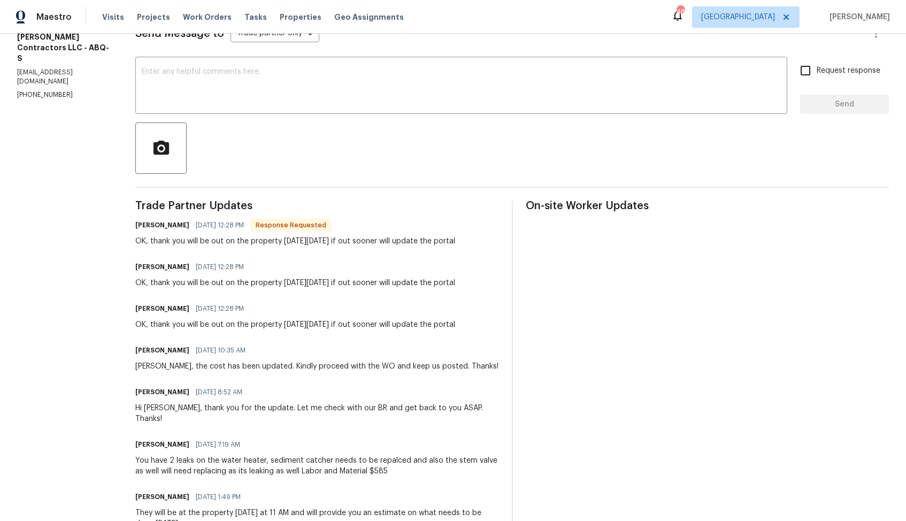
scroll to position [112, 0]
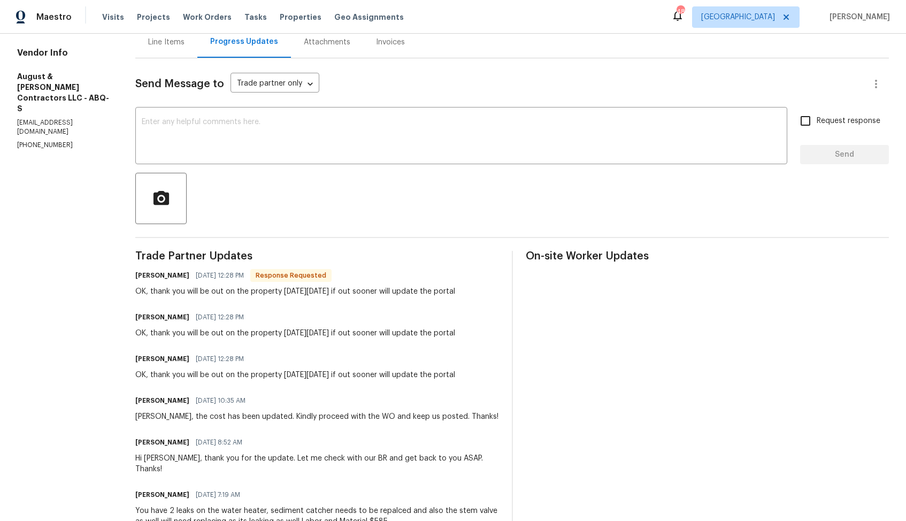
click at [141, 275] on h6 "Michelle Suttles" at bounding box center [162, 275] width 54 height 11
copy h6 "Michelle"
click at [445, 153] on textarea at bounding box center [461, 136] width 639 height 37
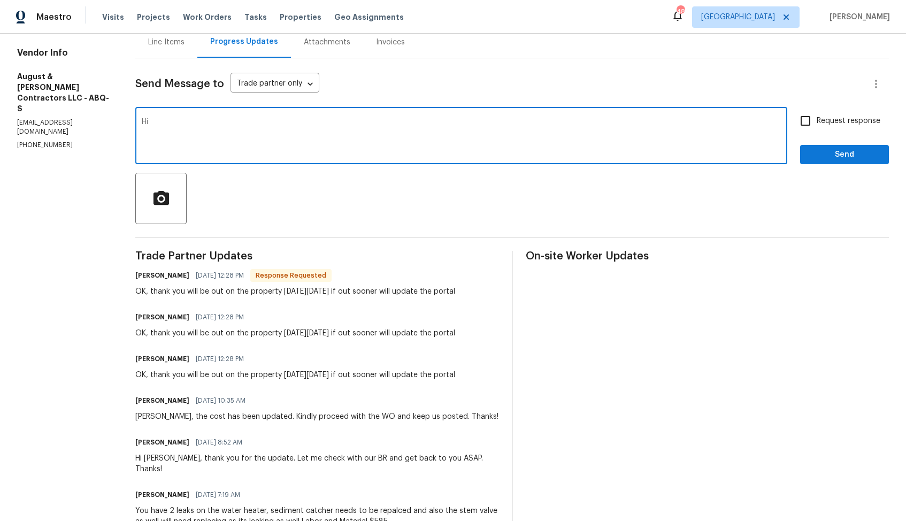
paste textarea "Michelle"
type textarea "Hi Michelle, thank you for the confirmation, kindly keep us posted. Thanks!"
click at [809, 122] on input "Request response" at bounding box center [805, 121] width 22 height 22
checkbox input "true"
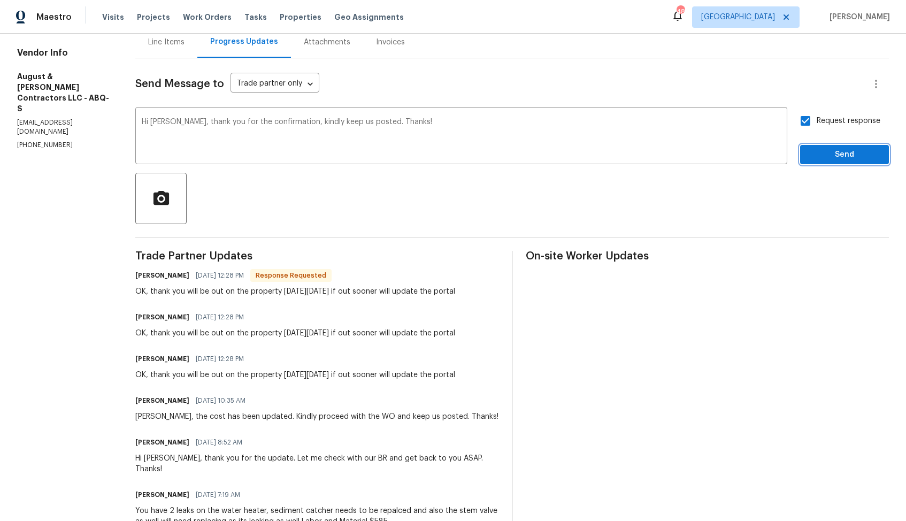
click at [816, 151] on span "Send" at bounding box center [844, 154] width 72 height 13
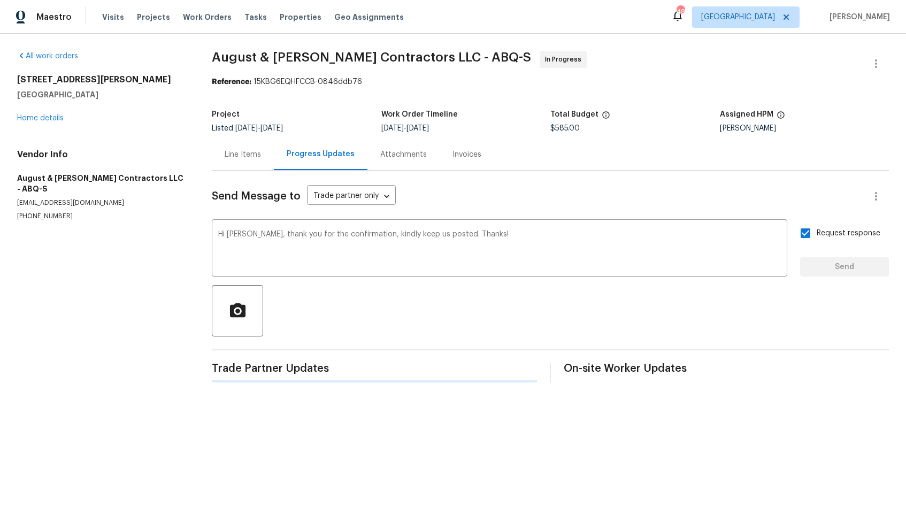
scroll to position [0, 0]
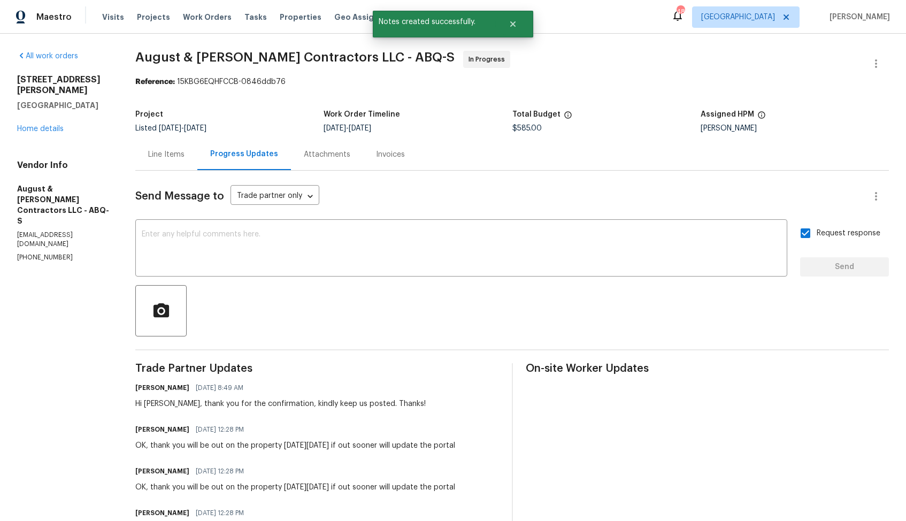
click at [172, 443] on div "OK, thank you will be out on the property on Monday, August 11 if out sooner wi…" at bounding box center [295, 445] width 320 height 11
copy div "OK, thank you will be out on the property on Monday, August 11 if out sooner wi…"
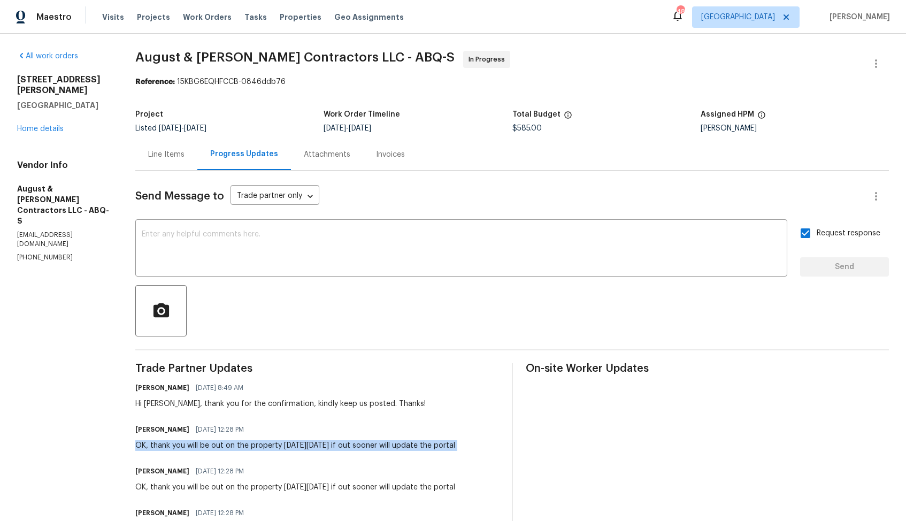
click at [257, 115] on div "Project" at bounding box center [229, 118] width 188 height 14
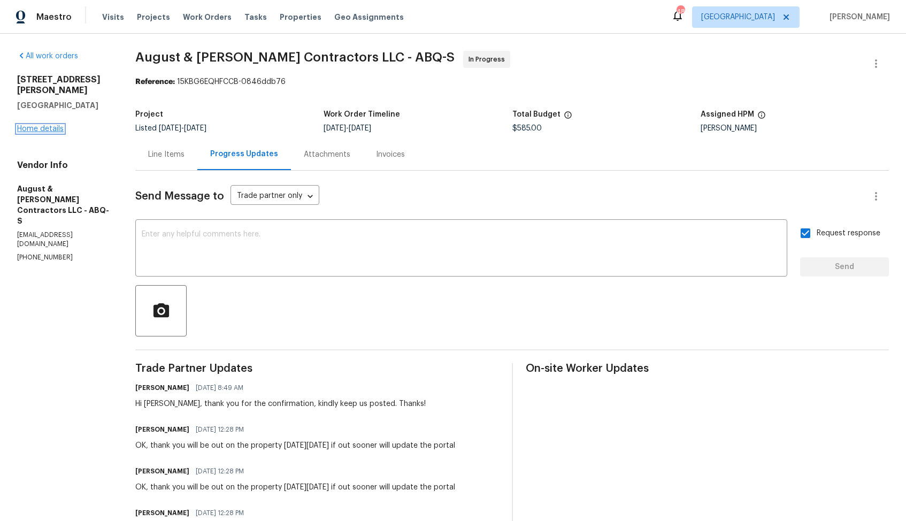
click at [50, 125] on link "Home details" at bounding box center [40, 128] width 47 height 7
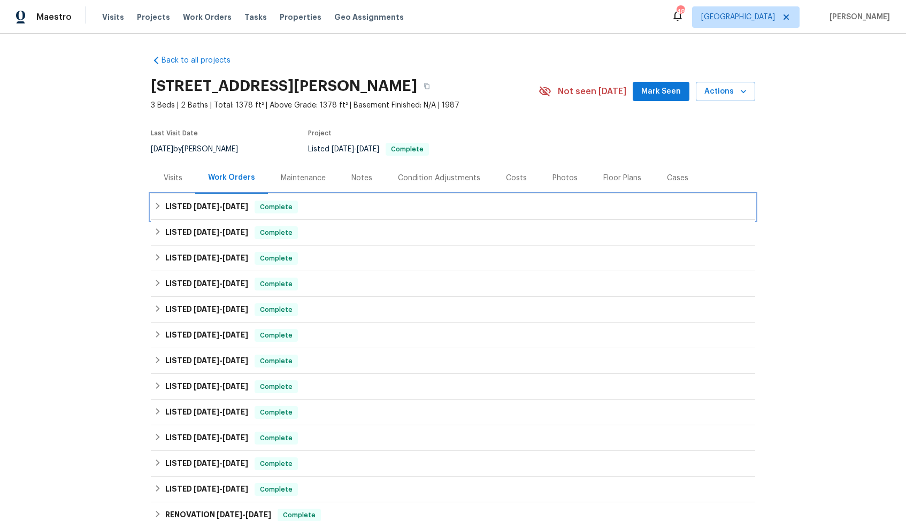
click at [194, 207] on span "[DATE]" at bounding box center [207, 206] width 26 height 7
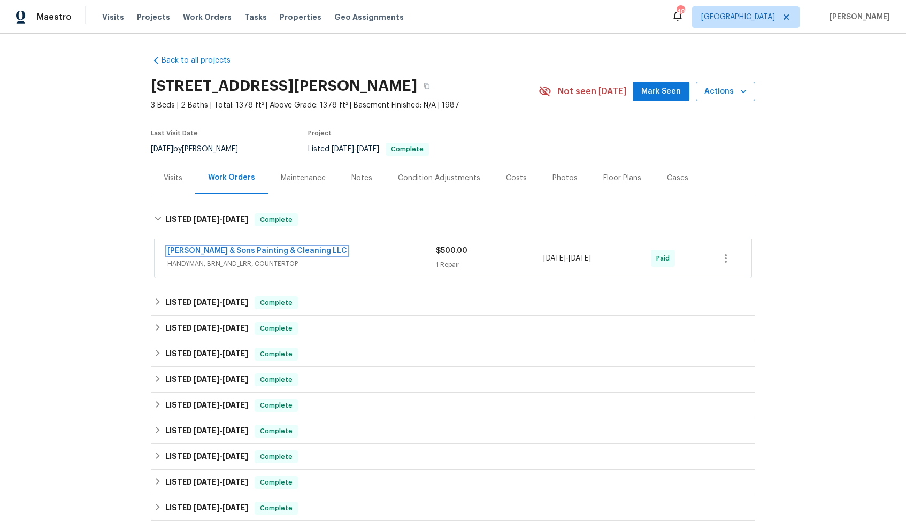
click at [268, 251] on link "[PERSON_NAME] & Sons Painting & Cleaning LLC" at bounding box center [257, 250] width 180 height 7
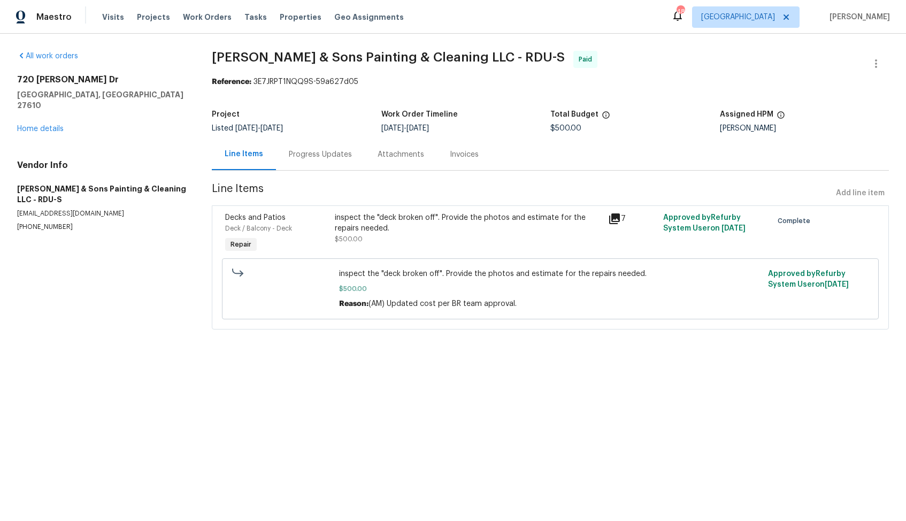
click at [437, 227] on div "inspect the "deck broken off". Provide the photos and estimate for the repairs …" at bounding box center [468, 222] width 267 height 21
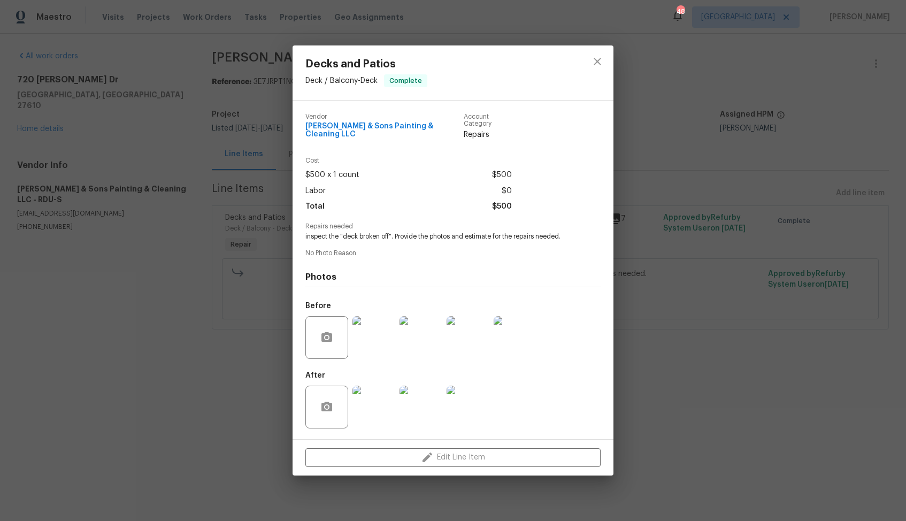
click at [385, 401] on img at bounding box center [373, 406] width 43 height 43
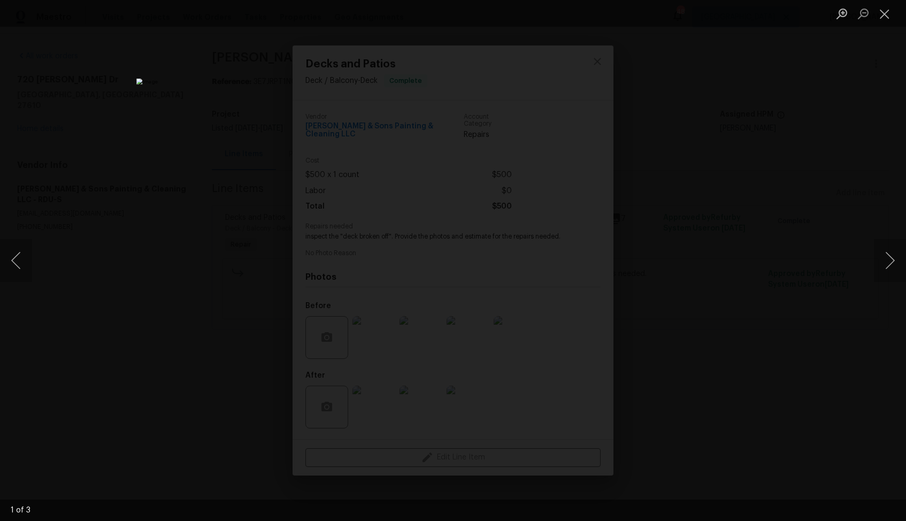
click at [763, 259] on div "Lightbox" at bounding box center [453, 260] width 906 height 521
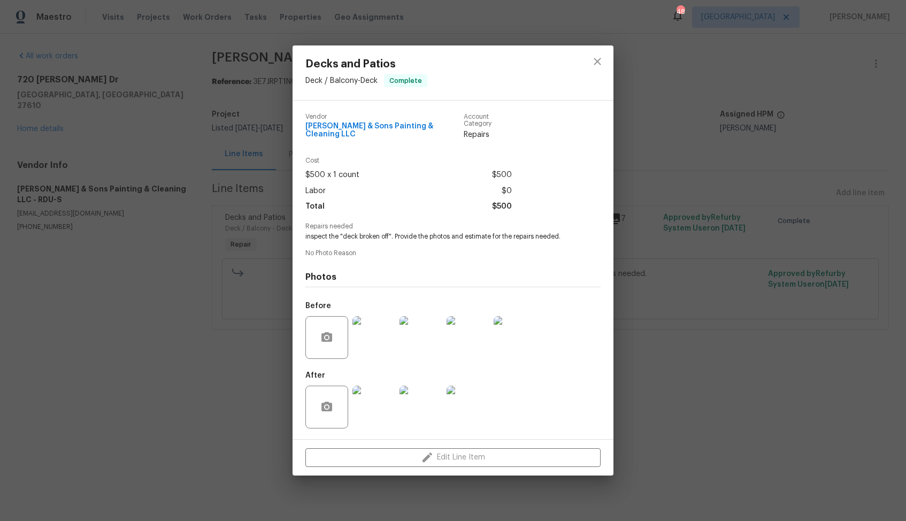
click at [148, 338] on div "Decks and Patios Deck / Balcony - Deck Complete Vendor [PERSON_NAME] & Sons Pai…" at bounding box center [453, 260] width 906 height 521
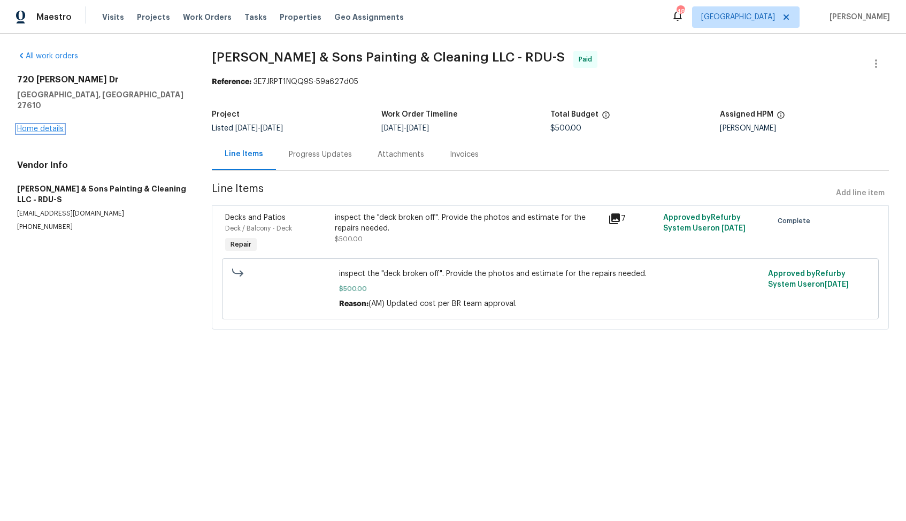
click at [53, 125] on link "Home details" at bounding box center [40, 128] width 47 height 7
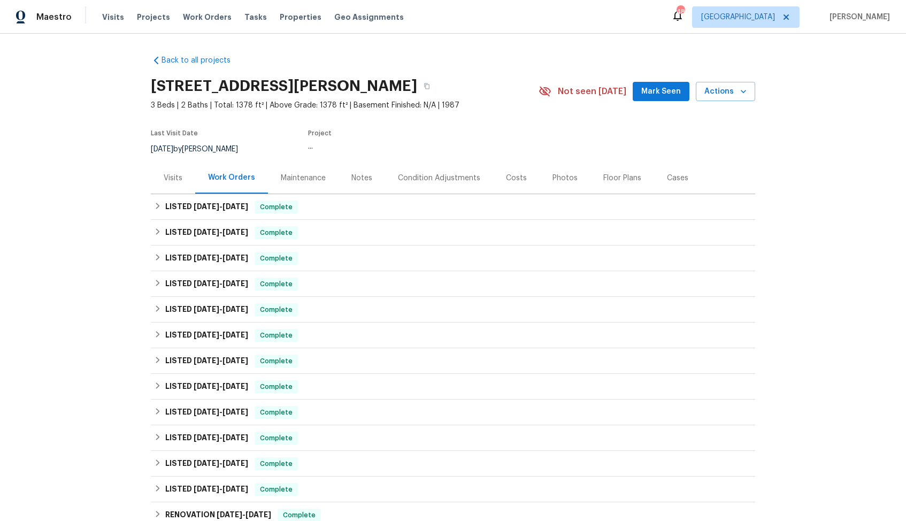
scroll to position [171, 0]
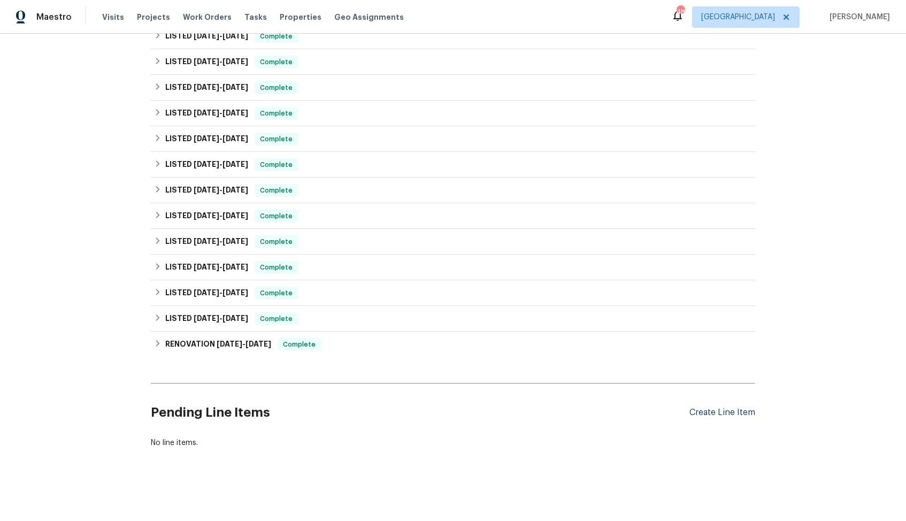
click at [728, 407] on div "Create Line Item" at bounding box center [722, 412] width 66 height 10
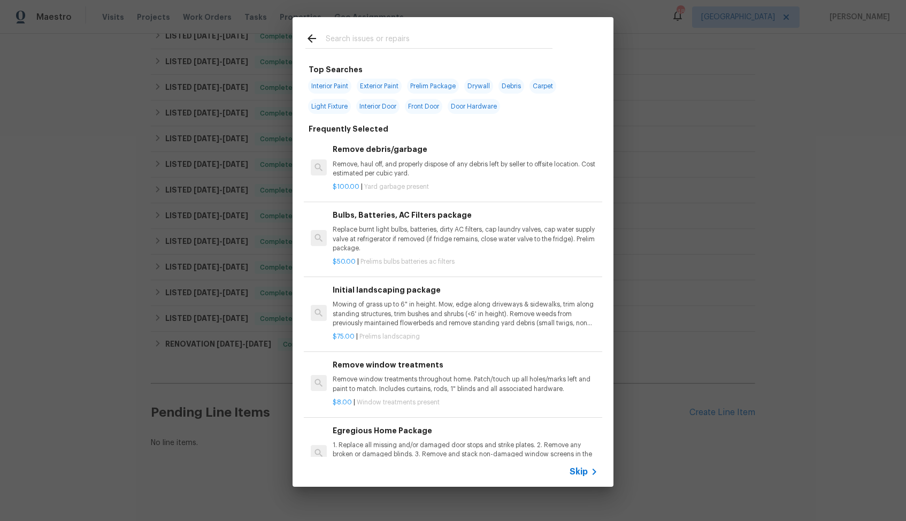
click at [380, 31] on div at bounding box center [428, 38] width 273 height 42
click at [367, 36] on input "text" at bounding box center [439, 40] width 227 height 16
click at [408, 40] on input "text" at bounding box center [439, 40] width 227 height 16
type input "door"
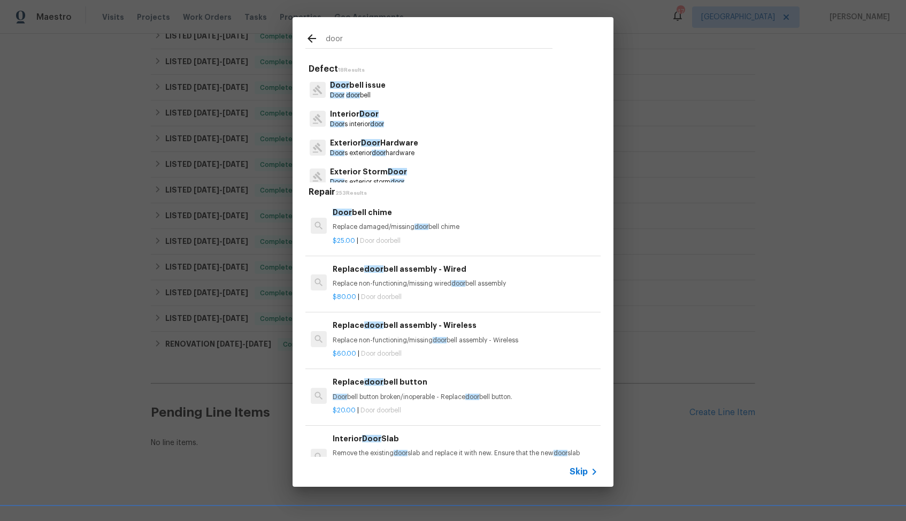
click at [366, 121] on p "Door s interior door" at bounding box center [357, 124] width 54 height 9
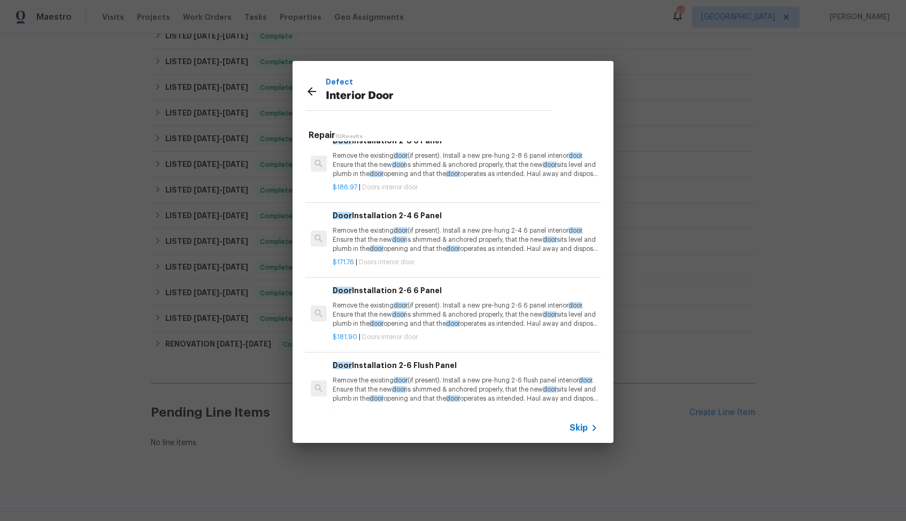
scroll to position [437, 0]
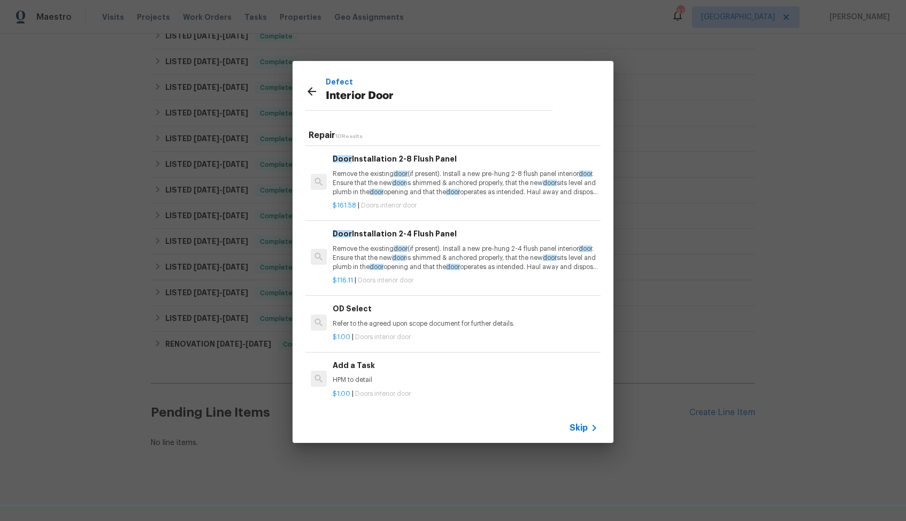
click at [368, 375] on div "Add a Task HPM to detail" at bounding box center [465, 372] width 265 height 26
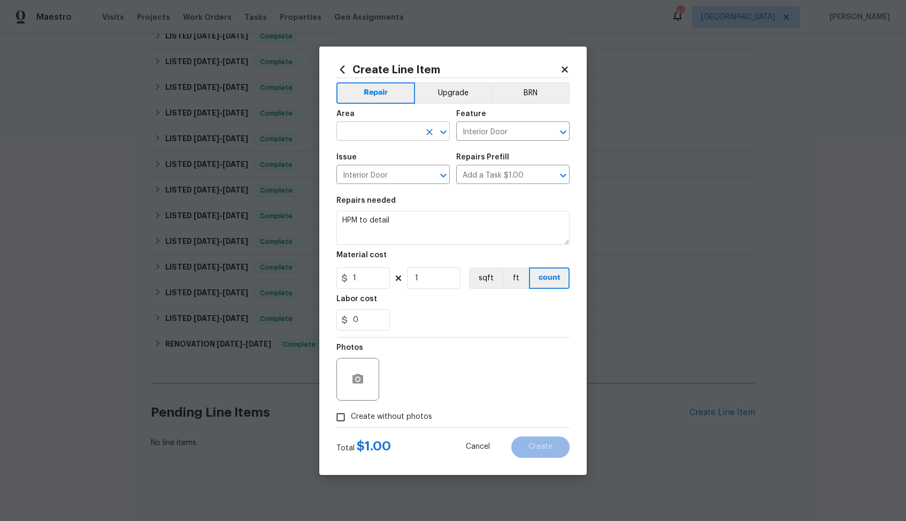
click at [372, 133] on input "text" at bounding box center [377, 132] width 83 height 17
click at [361, 175] on li "Interior Overall" at bounding box center [392, 174] width 113 height 18
type input "Interior Overall"
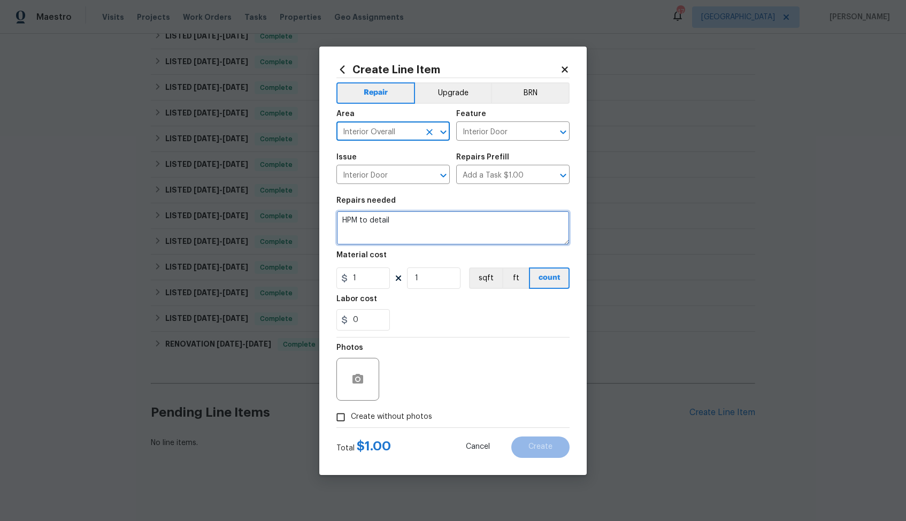
click at [413, 230] on textarea "HPM to detail" at bounding box center [452, 228] width 233 height 34
paste textarea "Fix side door handle"
type textarea "Fix side door handle"
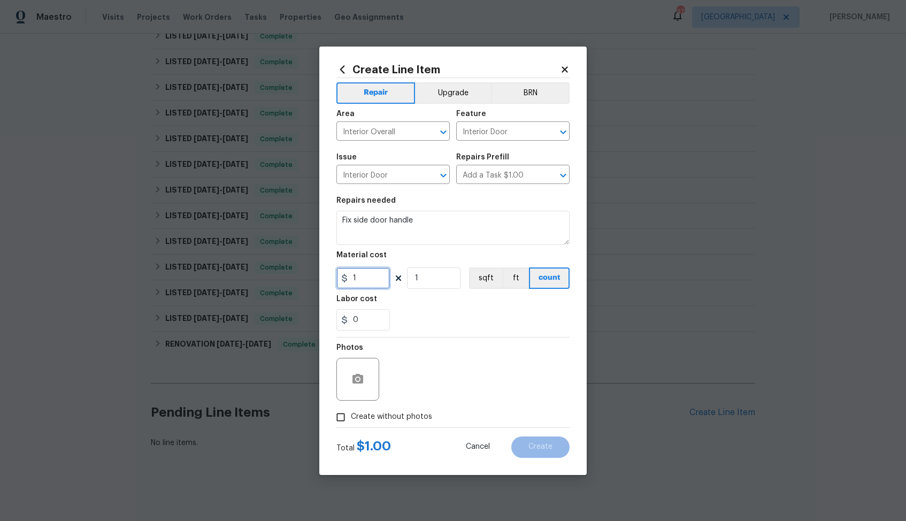
click at [375, 282] on input "1" at bounding box center [362, 277] width 53 height 21
type input "25"
click at [360, 377] on icon "button" at bounding box center [357, 379] width 11 height 10
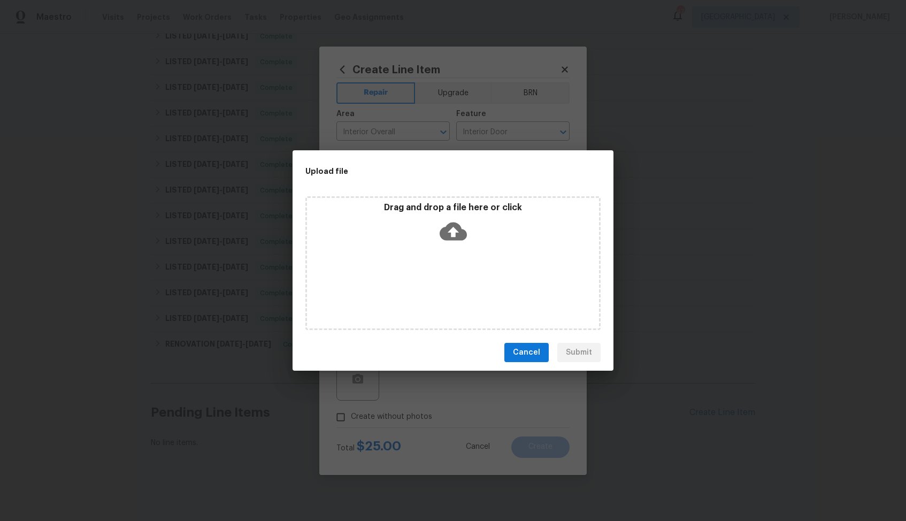
click at [445, 234] on icon at bounding box center [452, 231] width 27 height 18
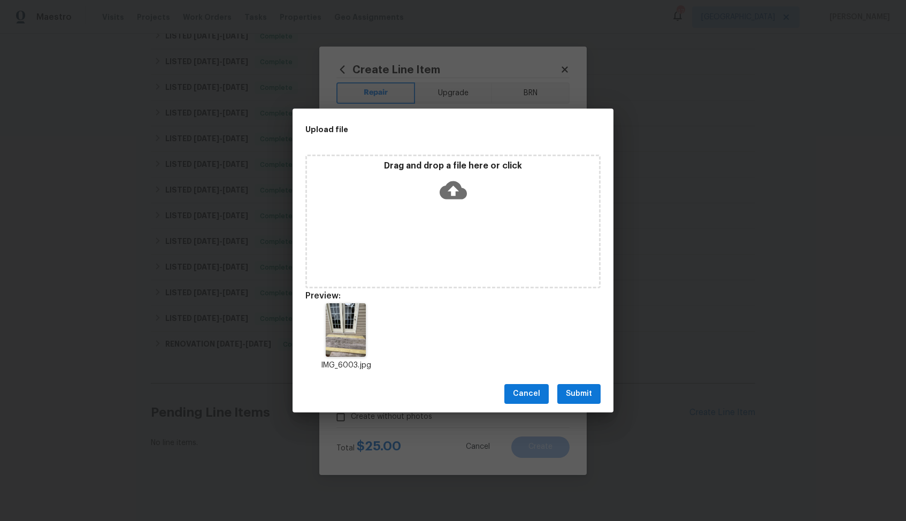
click at [576, 398] on span "Submit" at bounding box center [579, 393] width 26 height 13
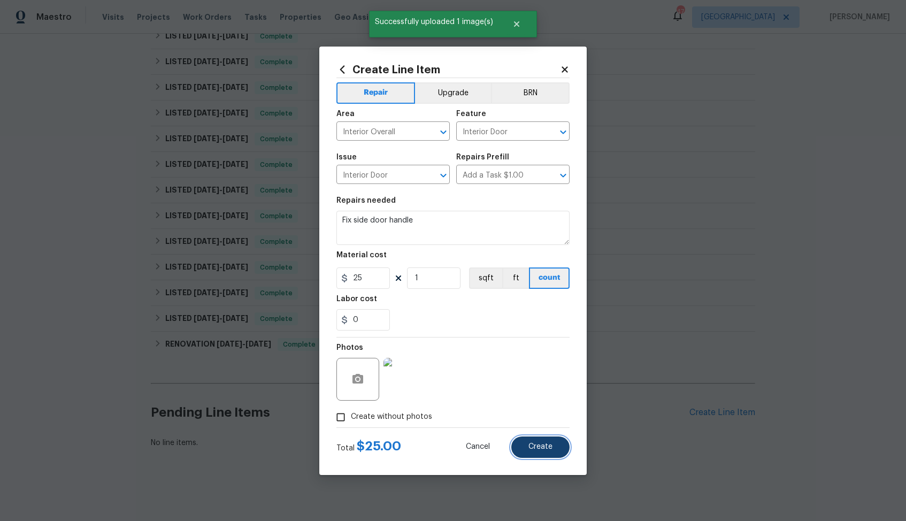
click at [530, 455] on button "Create" at bounding box center [540, 446] width 58 height 21
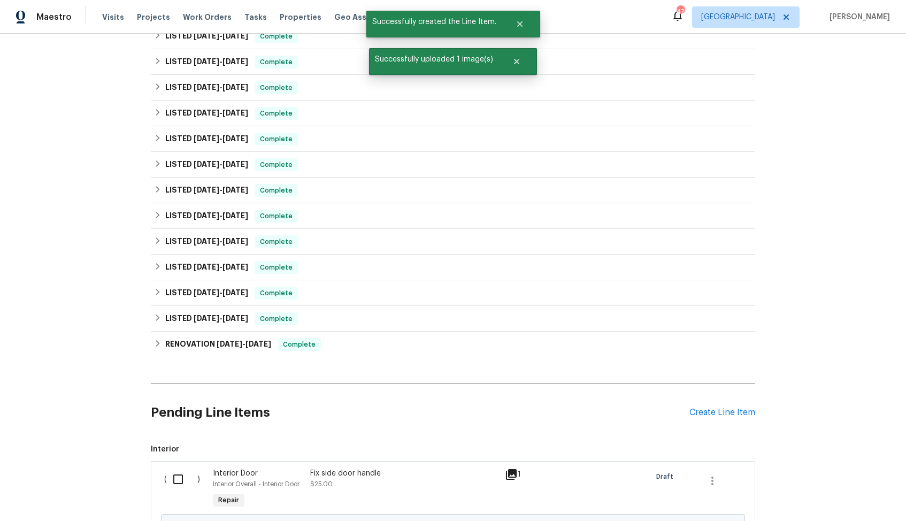
scroll to position [292, 0]
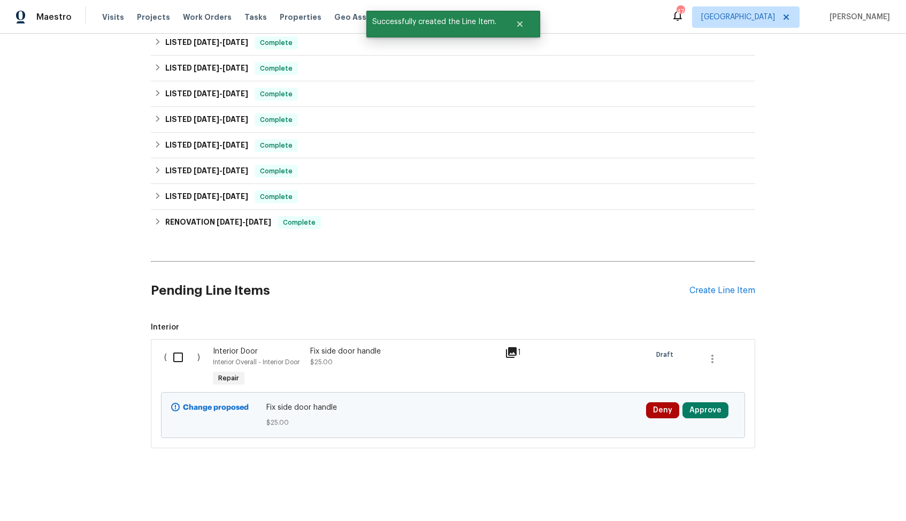
click at [177, 358] on input "checkbox" at bounding box center [182, 357] width 30 height 22
checkbox input "true"
click at [820, 491] on span "Create Work Order" at bounding box center [844, 494] width 71 height 13
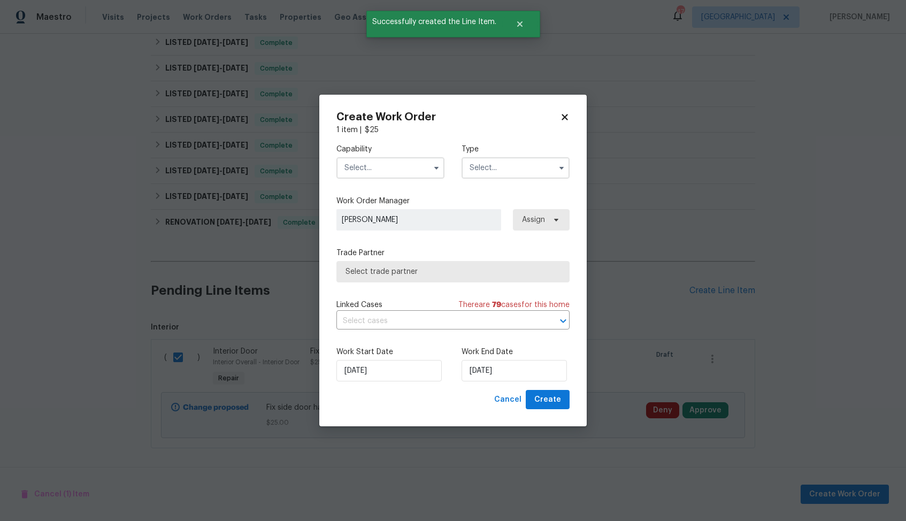
click at [419, 171] on input "text" at bounding box center [390, 167] width 108 height 21
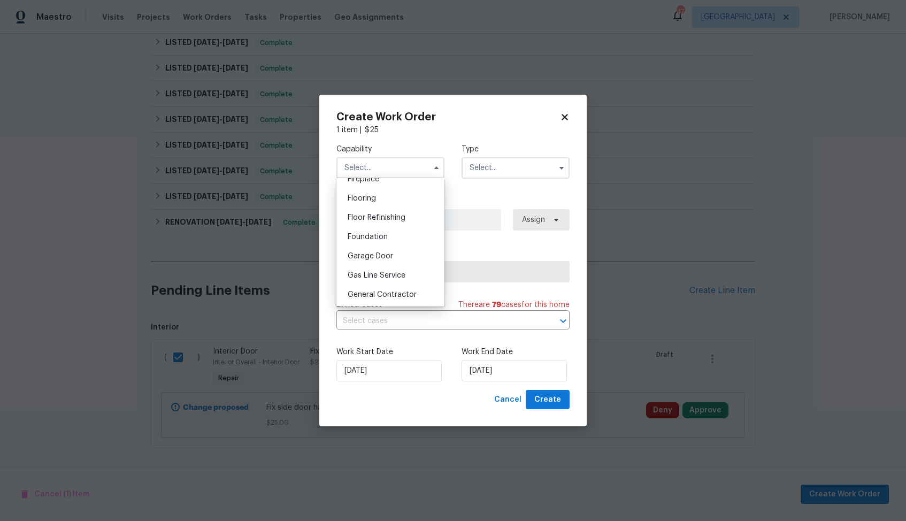
scroll to position [468, 0]
click at [396, 236] on span "General Contractor" at bounding box center [381, 233] width 69 height 7
type input "General Contractor"
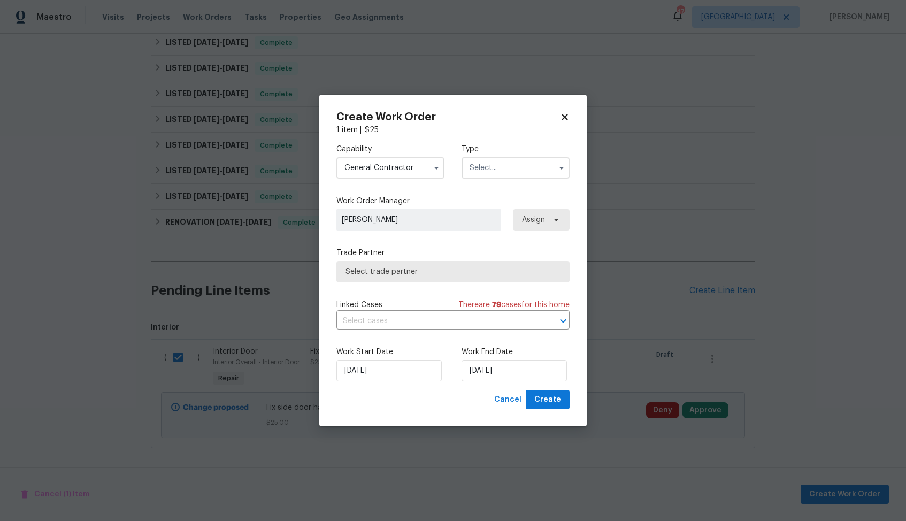
click at [542, 165] on input "text" at bounding box center [515, 167] width 108 height 21
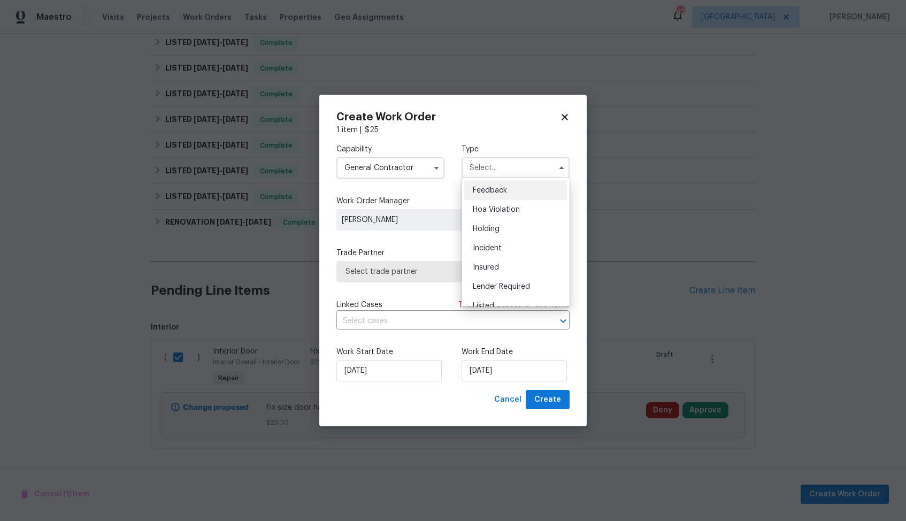
click at [498, 197] on div "Feedback" at bounding box center [515, 190] width 103 height 19
type input "Feedback"
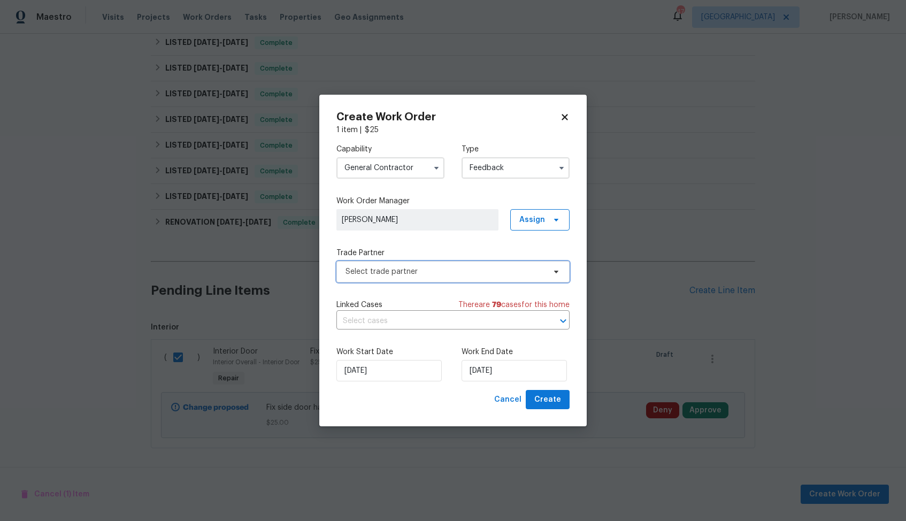
click at [414, 277] on span "Select trade partner" at bounding box center [452, 271] width 233 height 21
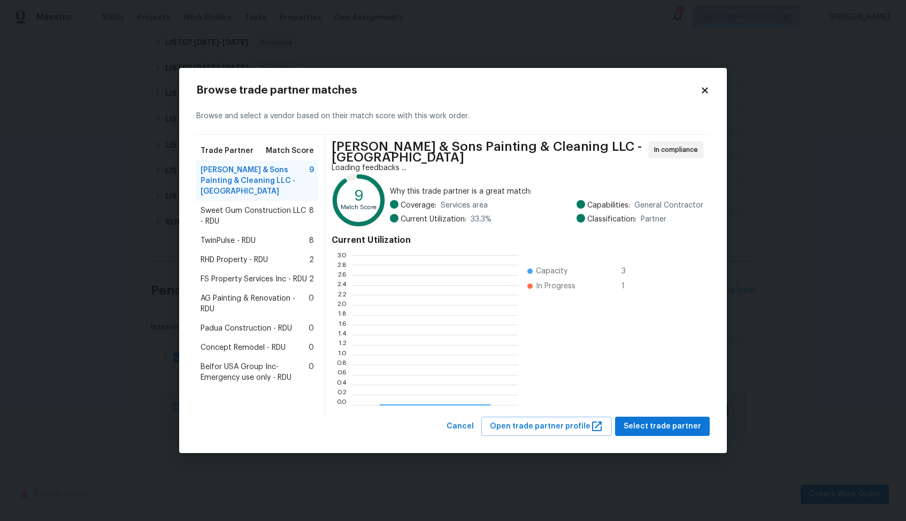
scroll to position [150, 166]
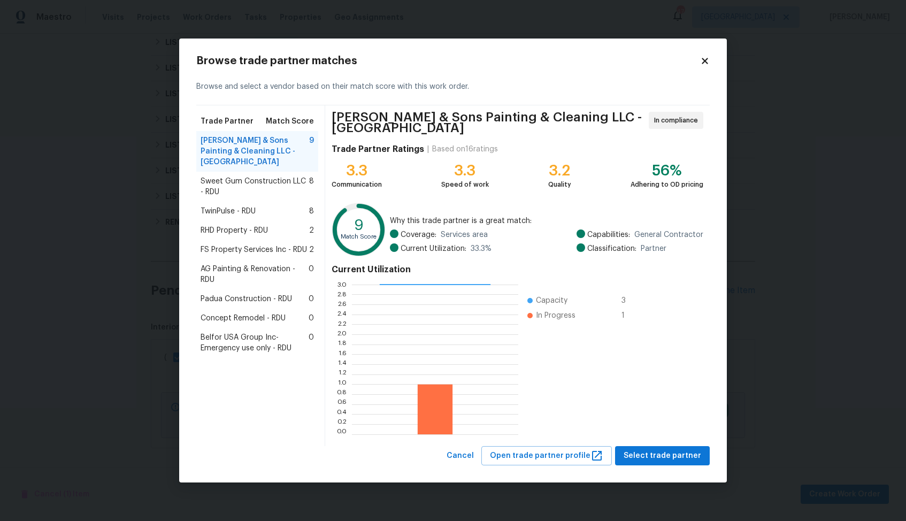
click at [233, 177] on span "Sweet Gum Construction LLC - RDU" at bounding box center [254, 186] width 109 height 21
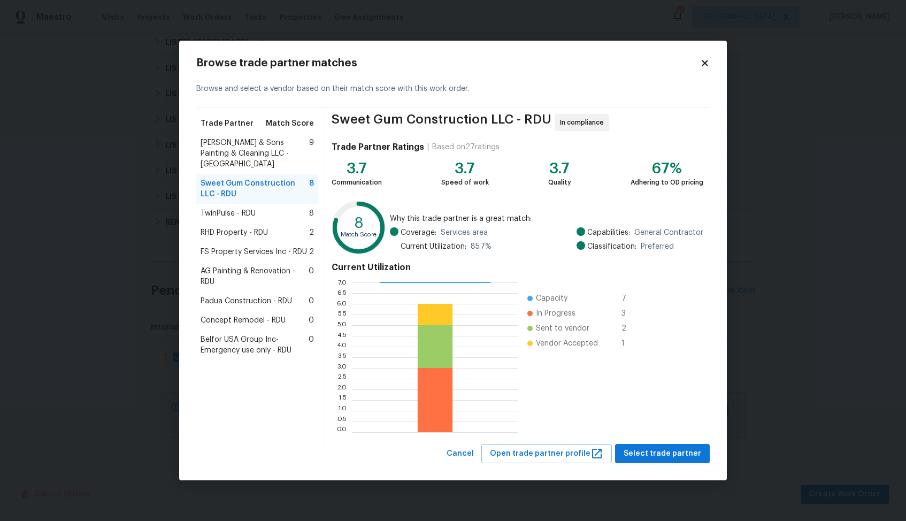
click at [254, 144] on span "[PERSON_NAME] & Sons Painting & Cleaning LLC - [GEOGRAPHIC_DATA]" at bounding box center [254, 153] width 109 height 32
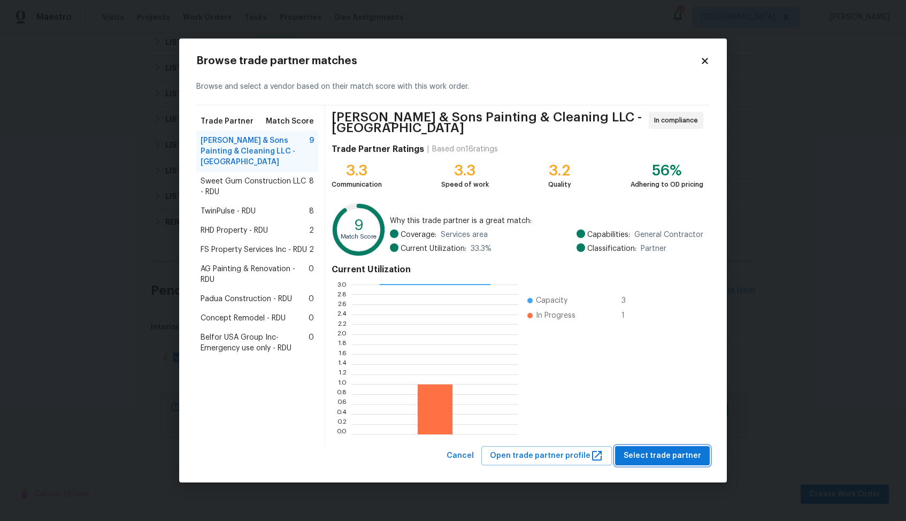
click at [640, 449] on span "Select trade partner" at bounding box center [662, 455] width 78 height 13
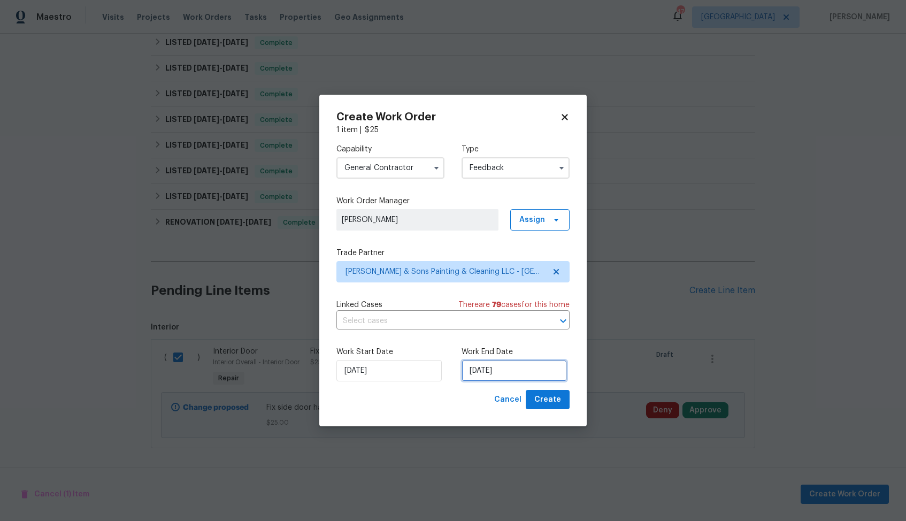
click at [488, 368] on input "[DATE]" at bounding box center [513, 370] width 105 height 21
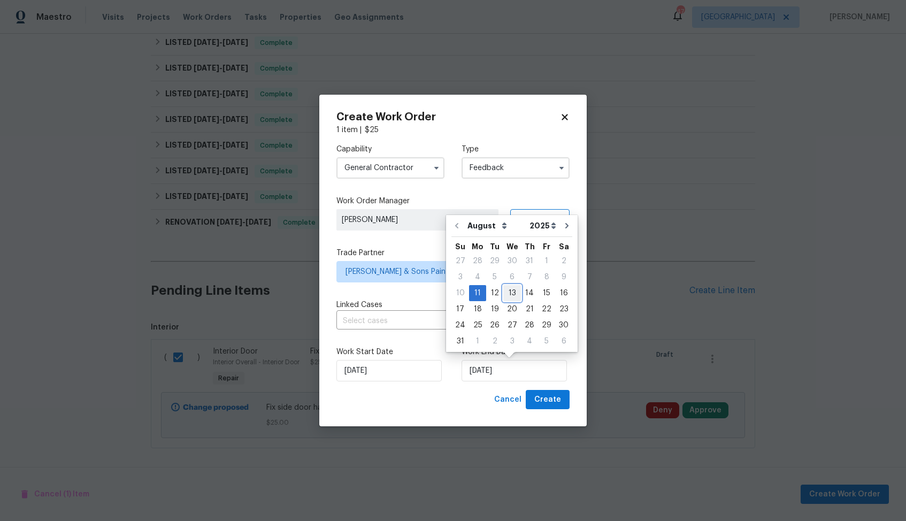
click at [509, 291] on div "13" at bounding box center [512, 292] width 18 height 15
type input "[DATE]"
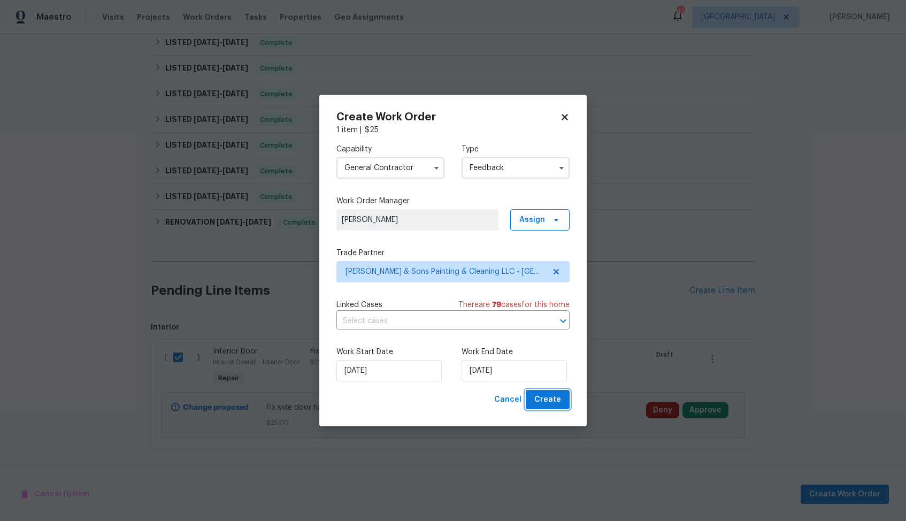
click at [549, 401] on span "Create" at bounding box center [547, 399] width 27 height 13
checkbox input "false"
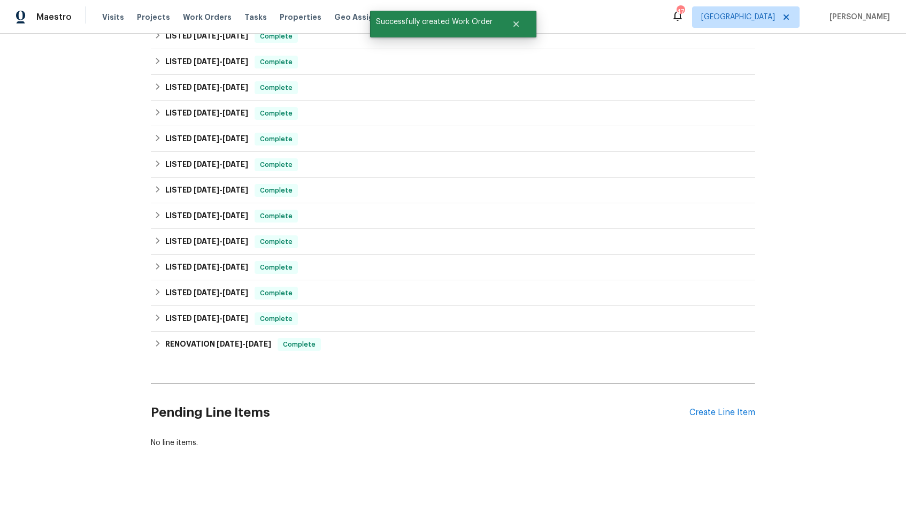
scroll to position [0, 0]
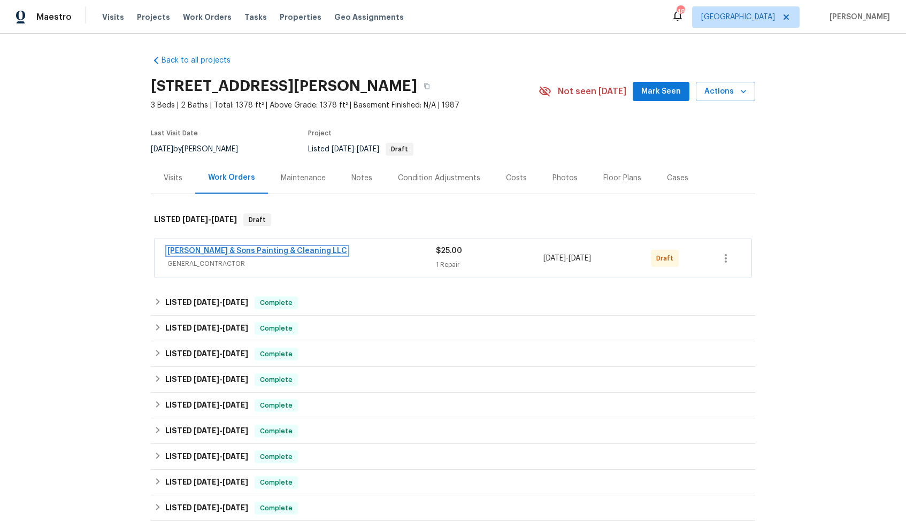
click at [210, 250] on link "[PERSON_NAME] & Sons Painting & Cleaning LLC" at bounding box center [257, 250] width 180 height 7
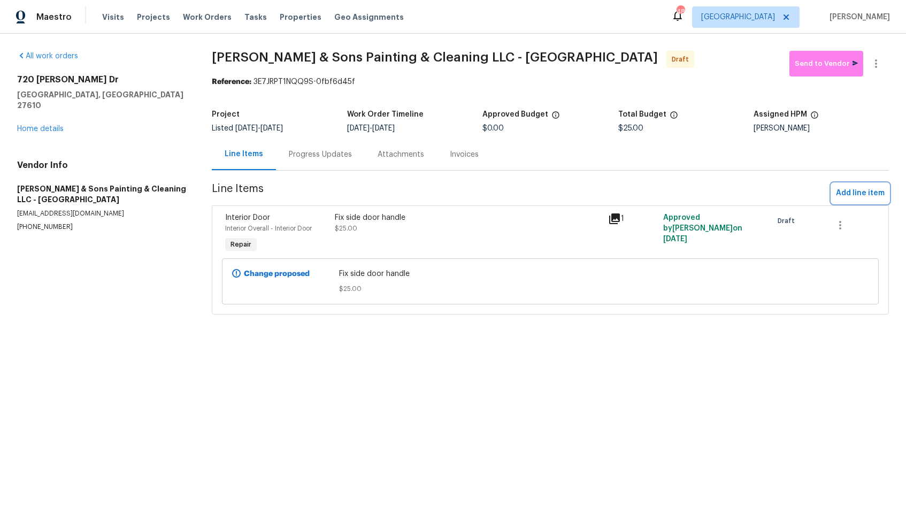
click at [849, 192] on span "Add line item" at bounding box center [860, 193] width 49 height 13
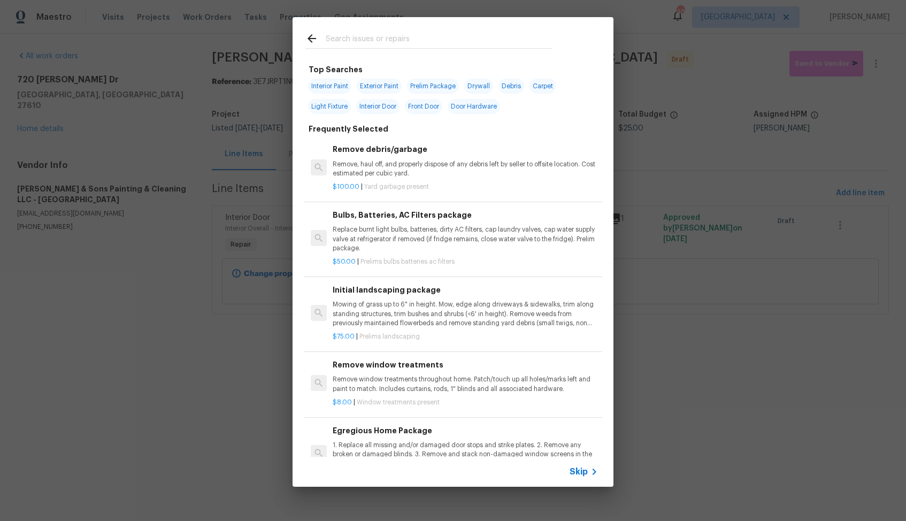
click at [412, 43] on input "text" at bounding box center [439, 40] width 227 height 16
click at [398, 41] on input "text" at bounding box center [439, 40] width 227 height 16
type input "door"
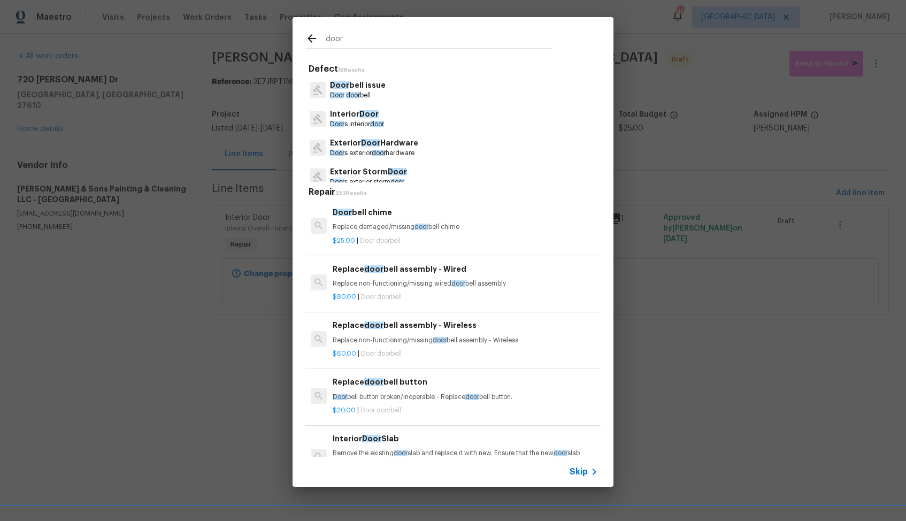
click at [364, 116] on span "Door" at bounding box center [368, 113] width 19 height 7
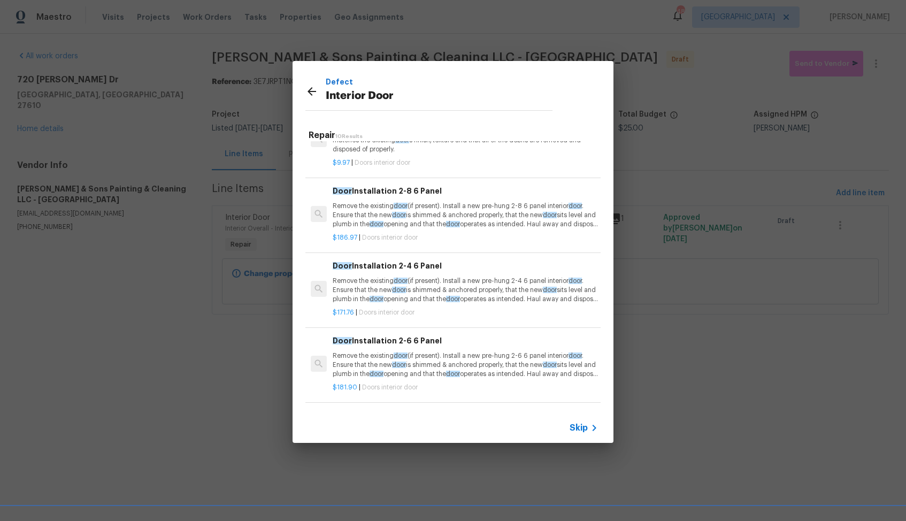
scroll to position [437, 0]
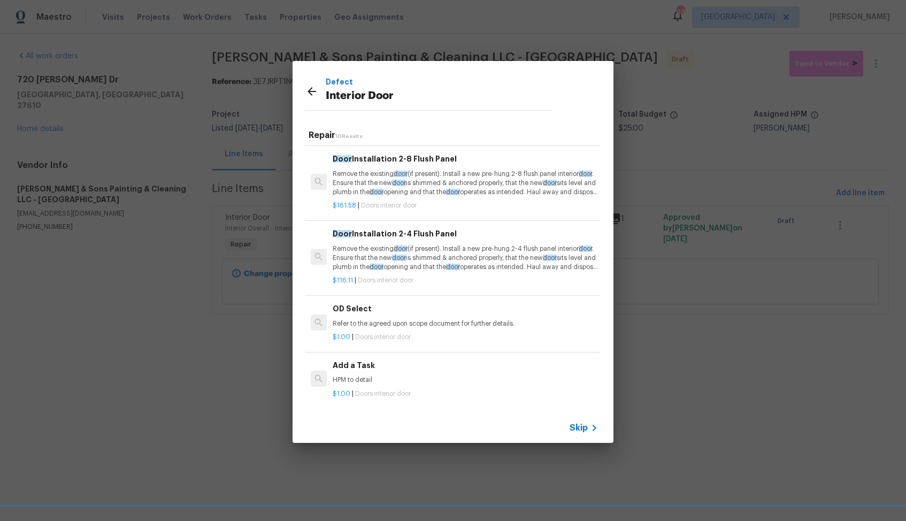
click at [354, 372] on div "Add a Task HPM to detail" at bounding box center [465, 372] width 265 height 26
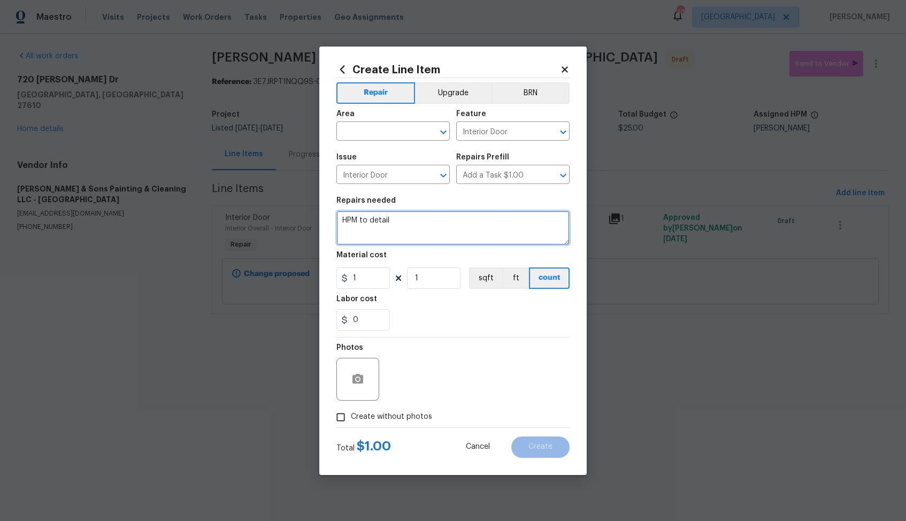
click at [380, 236] on textarea "HPM to detail" at bounding box center [452, 228] width 233 height 34
paste textarea "Pull staples in flooring at the side door, use flooring pens to correct any col…"
type textarea "Pull staples in flooring at the side door, use flooring pens to correct any col…"
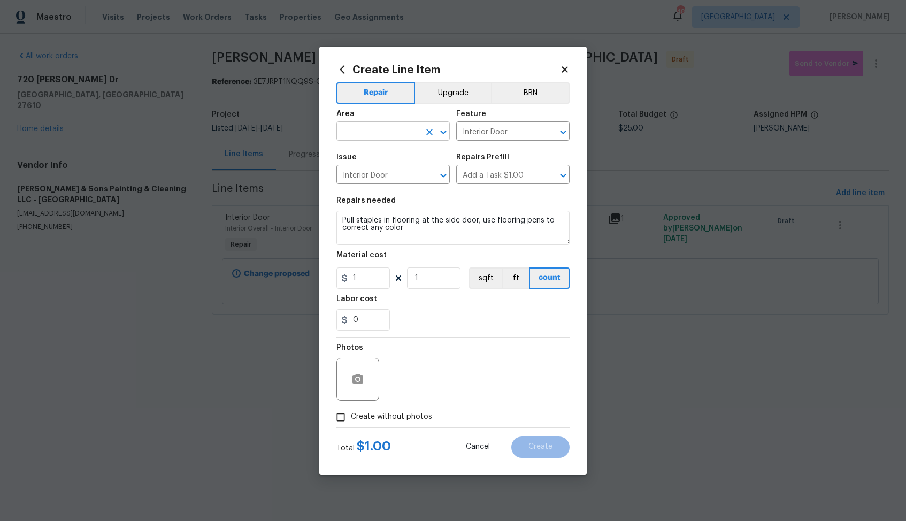
click at [381, 132] on input "text" at bounding box center [377, 132] width 83 height 17
click at [390, 175] on li "Interior Overall" at bounding box center [392, 174] width 113 height 18
type input "Interior Overall"
click at [353, 376] on icon "button" at bounding box center [357, 379] width 11 height 10
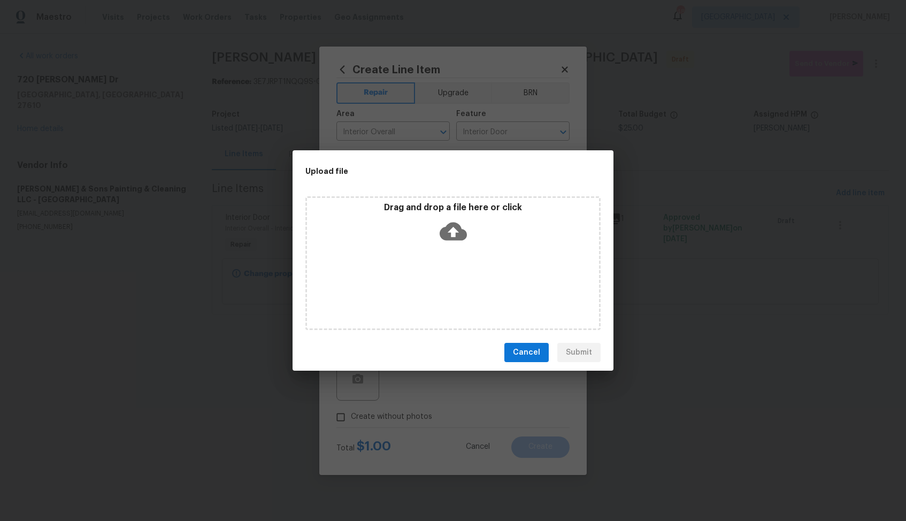
click at [450, 232] on icon at bounding box center [452, 231] width 27 height 27
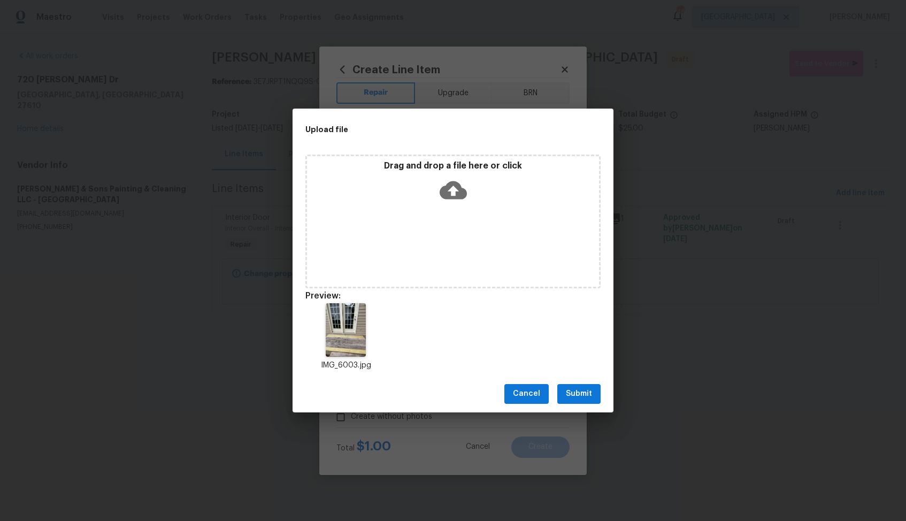
click at [593, 389] on button "Submit" at bounding box center [578, 394] width 43 height 20
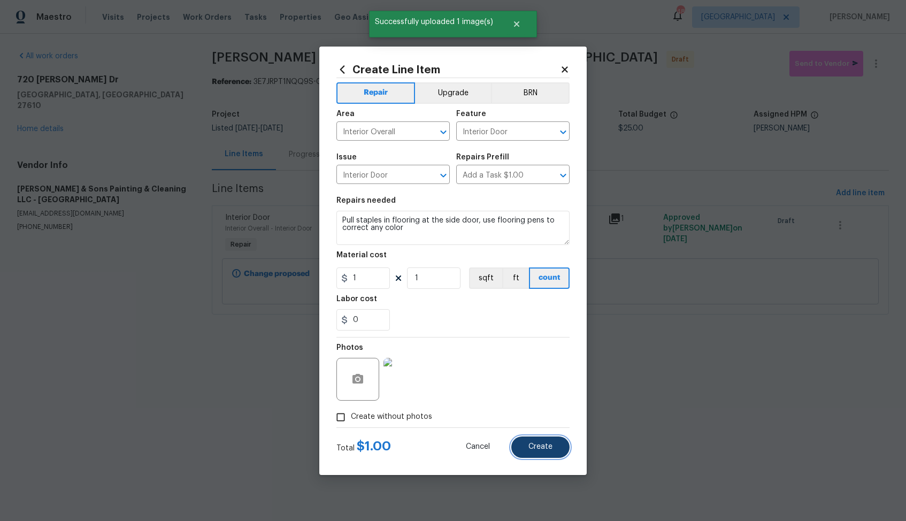
click at [533, 451] on button "Create" at bounding box center [540, 446] width 58 height 21
type input "0"
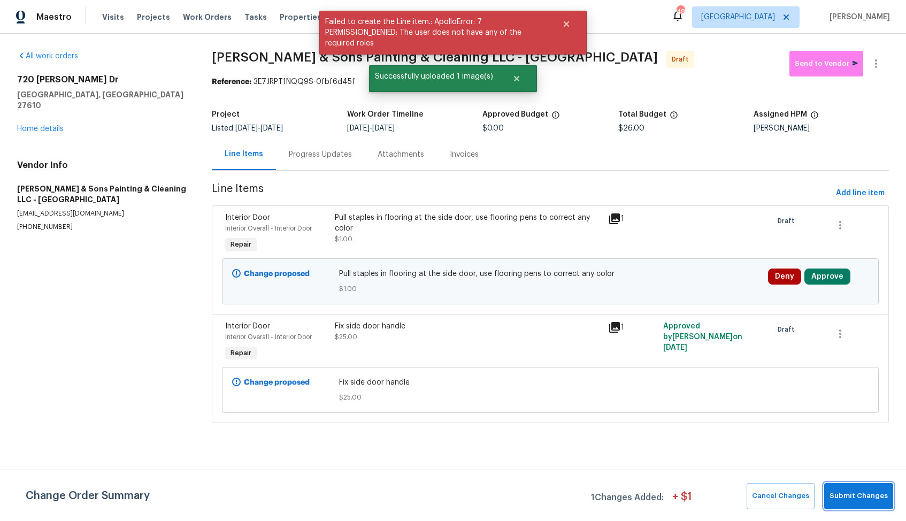
click at [848, 492] on span "Submit Changes" at bounding box center [858, 496] width 58 height 12
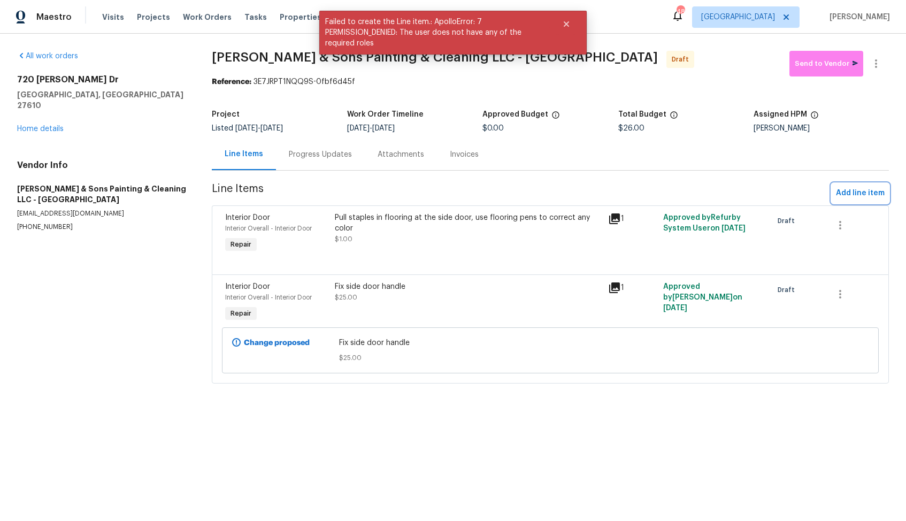
click at [863, 193] on span "Add line item" at bounding box center [860, 193] width 49 height 13
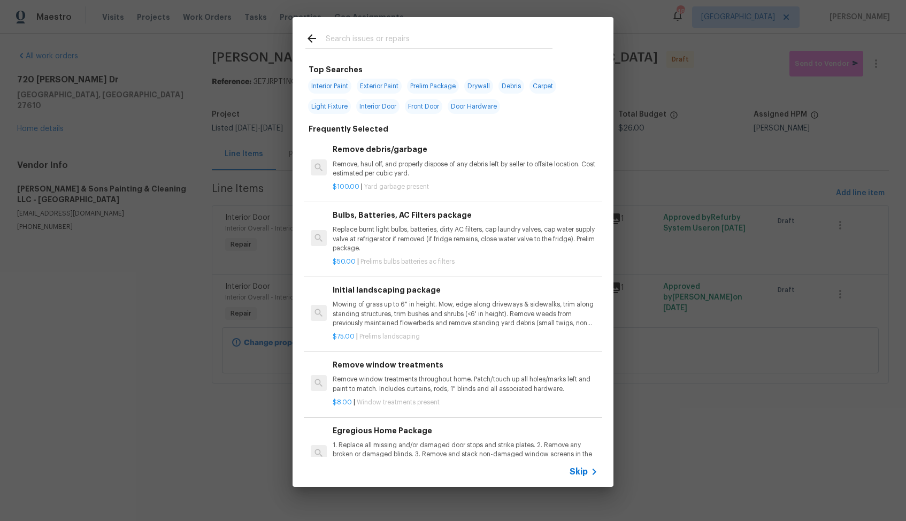
click at [454, 40] on input "text" at bounding box center [439, 40] width 227 height 16
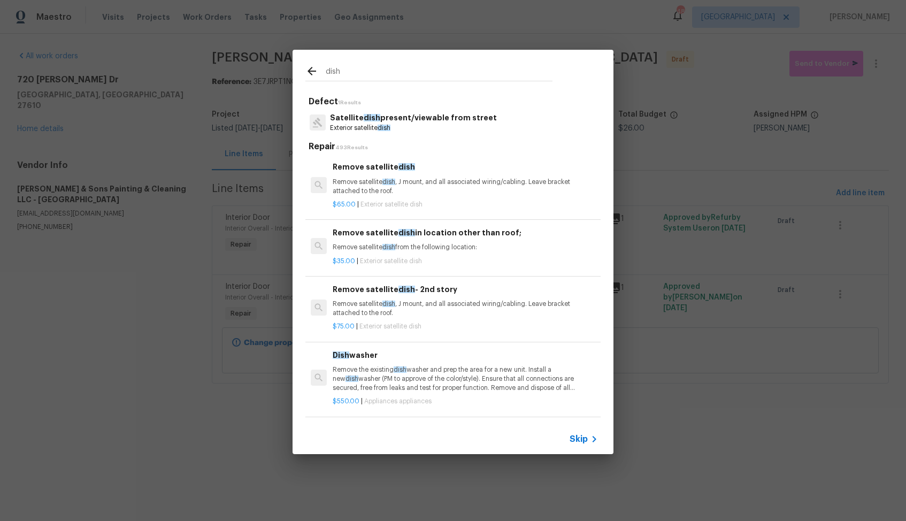
type input "dishw"
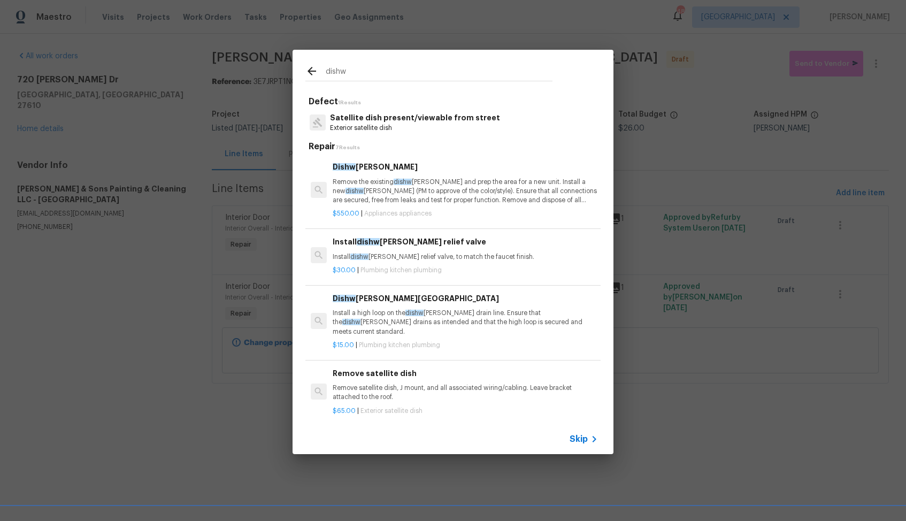
click at [373, 187] on p "Remove the existing dishw [PERSON_NAME] and prep the area for a new unit. Insta…" at bounding box center [465, 190] width 265 height 27
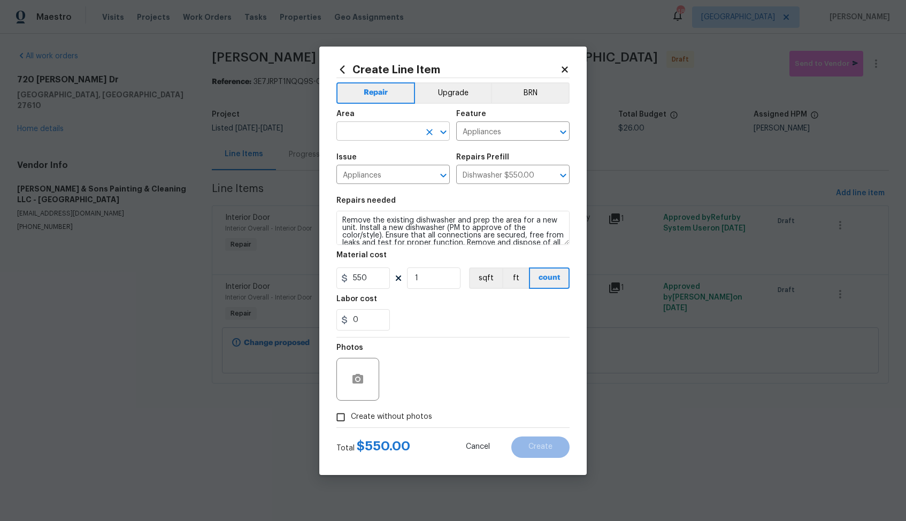
click at [348, 135] on input "text" at bounding box center [377, 132] width 83 height 17
click at [375, 169] on li "Interior Overall" at bounding box center [392, 174] width 113 height 18
type input "Interior Overall"
click at [378, 218] on textarea "Remove the existing dishwasher and prep the area for a new unit. Install a new …" at bounding box center [452, 228] width 233 height 34
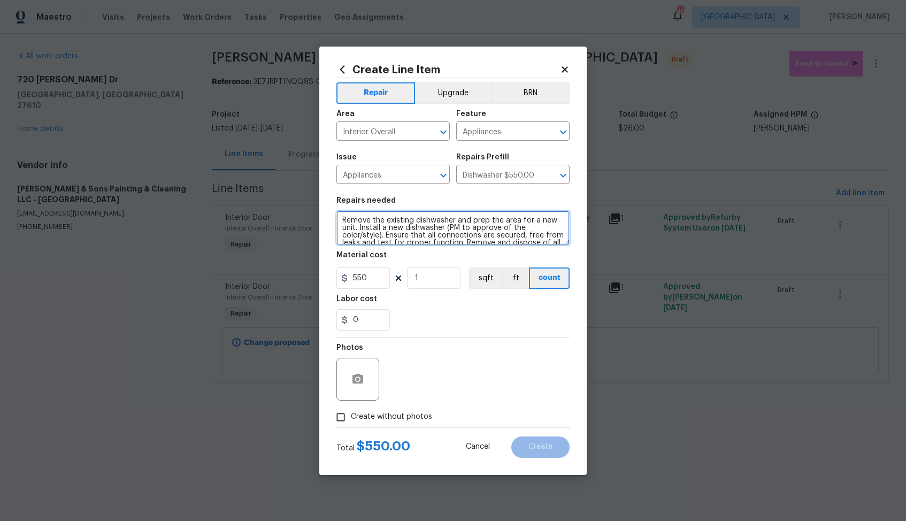
click at [378, 218] on textarea "Remove the existing dishwasher and prep the area for a new unit. Install a new …" at bounding box center [452, 228] width 233 height 34
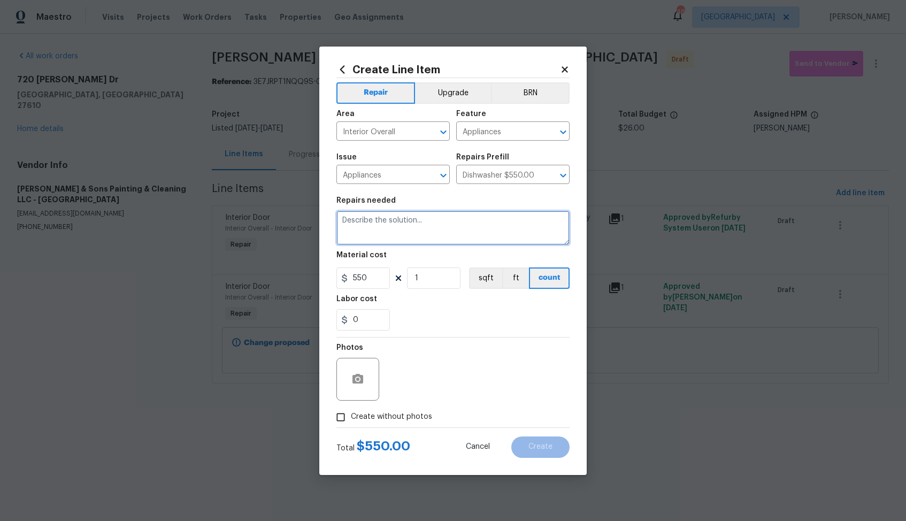
paste textarea "Adjust the dishwasher so that it does not hit cabinet when closing"
type textarea "Adjust the dishwasher so that it does not hit cabinet when closing"
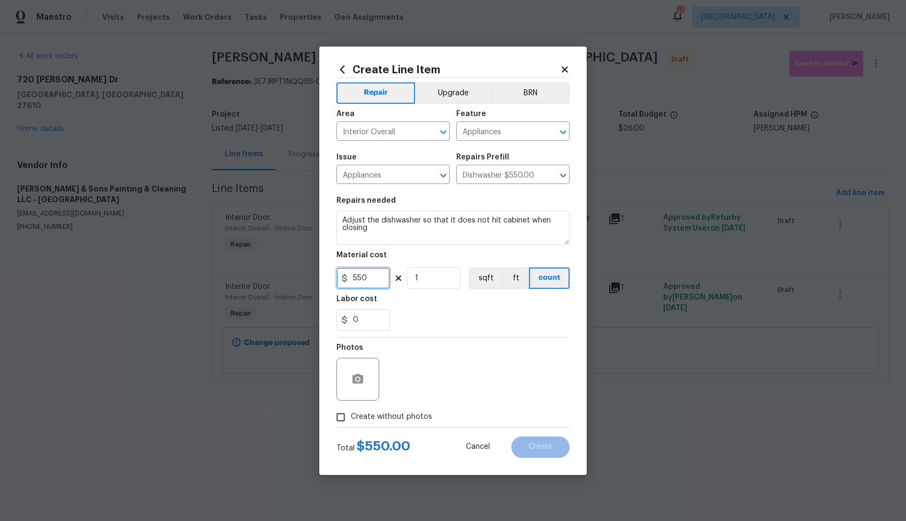
click at [374, 276] on input "550" at bounding box center [362, 277] width 53 height 21
type input "25"
click at [360, 383] on icon "button" at bounding box center [357, 379] width 13 height 13
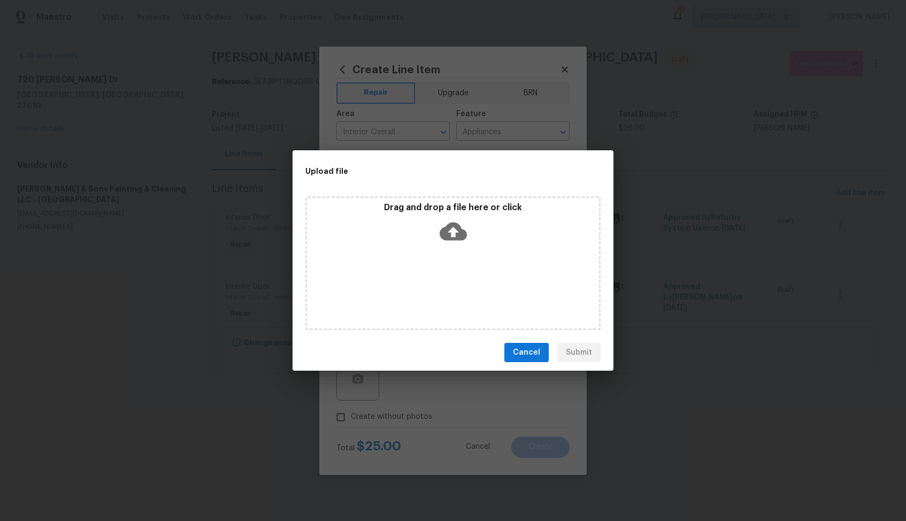
click at [452, 234] on icon at bounding box center [452, 231] width 27 height 27
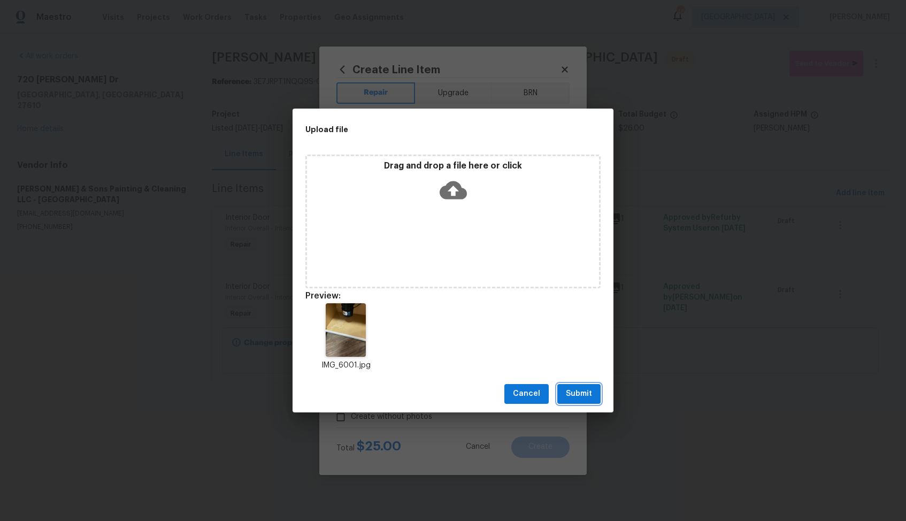
click at [580, 395] on span "Submit" at bounding box center [579, 393] width 26 height 13
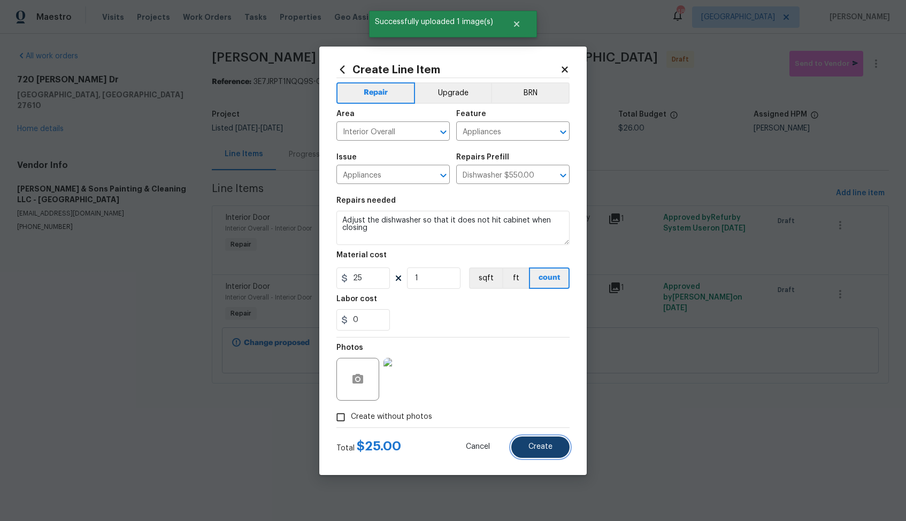
click at [548, 449] on span "Create" at bounding box center [540, 447] width 24 height 8
type input "0"
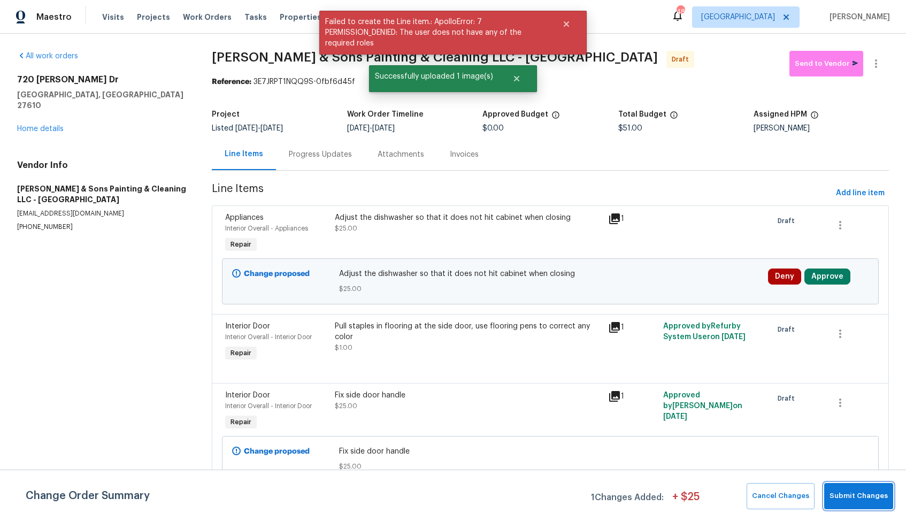
click at [852, 498] on span "Submit Changes" at bounding box center [858, 496] width 58 height 12
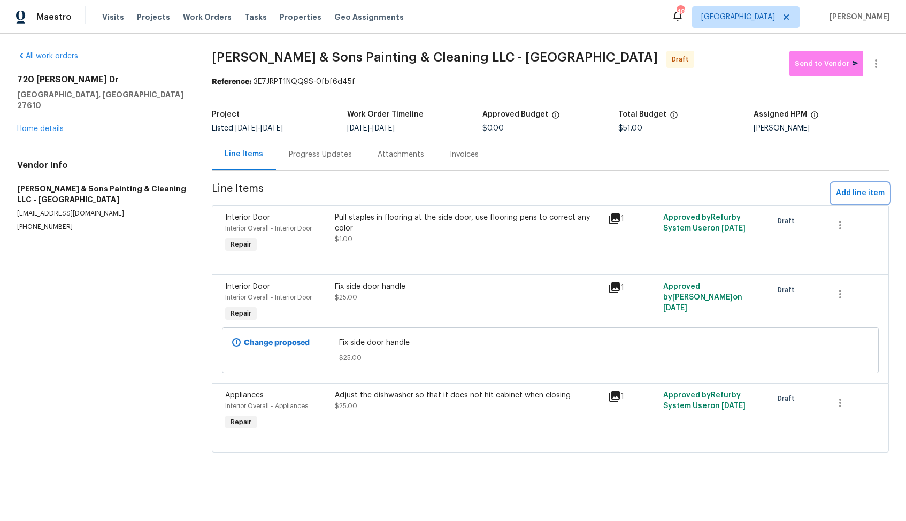
click at [875, 195] on span "Add line item" at bounding box center [860, 193] width 49 height 13
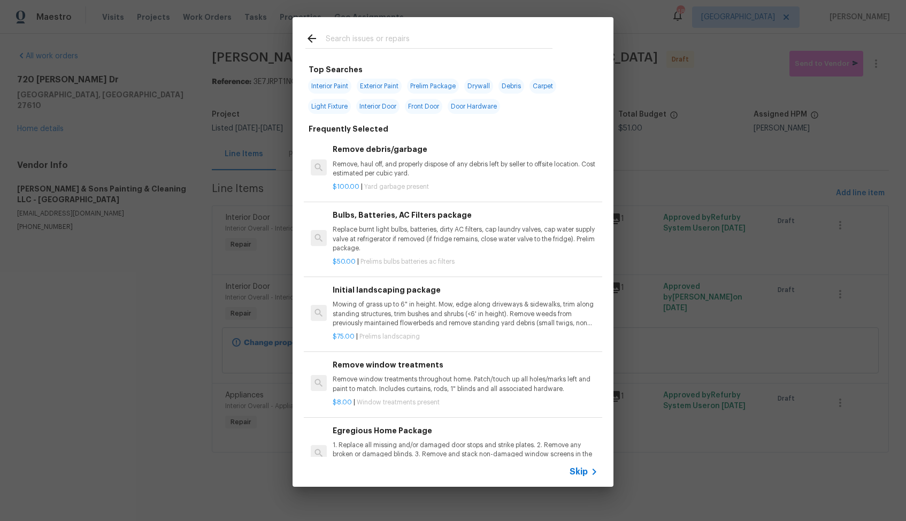
click at [431, 43] on input "text" at bounding box center [439, 40] width 227 height 16
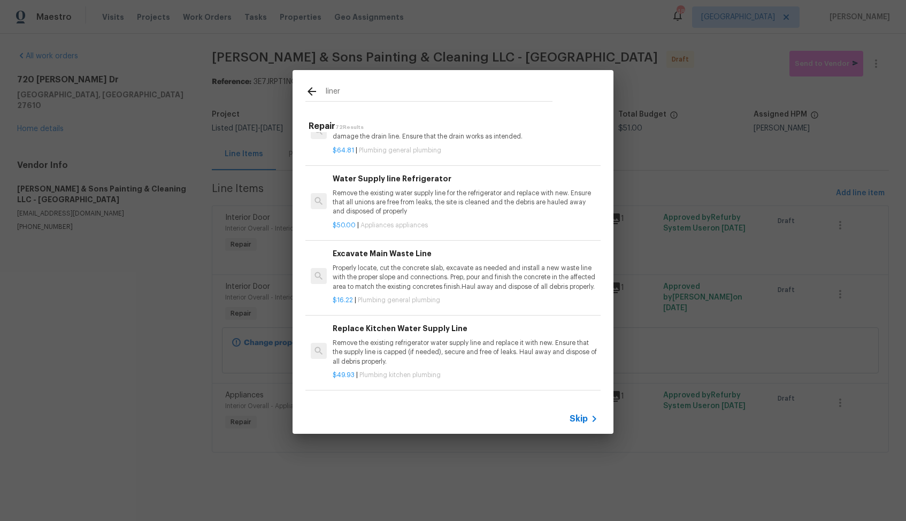
scroll to position [0, 0]
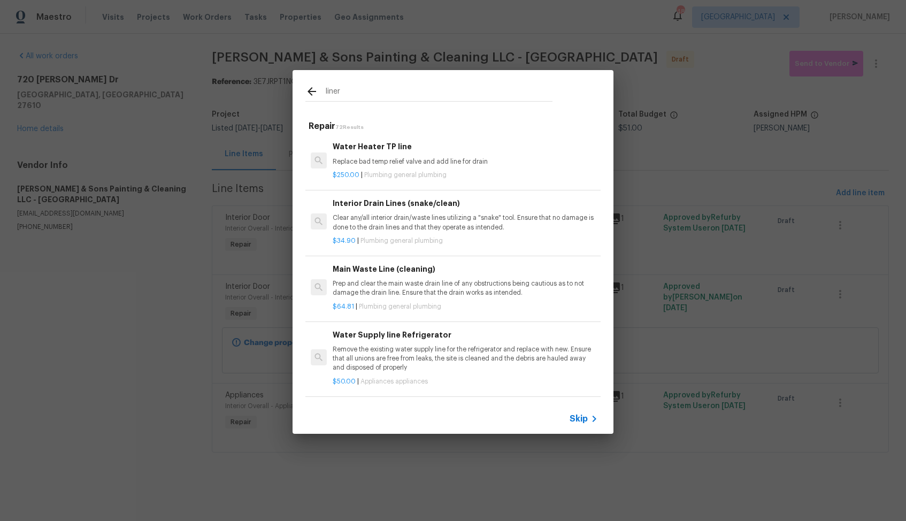
click at [373, 89] on input "liner" at bounding box center [439, 93] width 227 height 16
type input "cabinet"
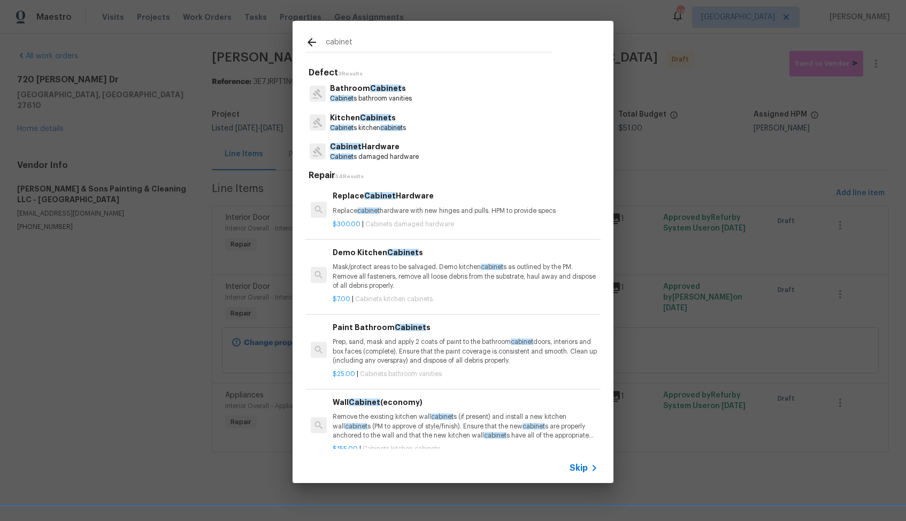
click at [364, 119] on span "Cabinet" at bounding box center [376, 117] width 32 height 7
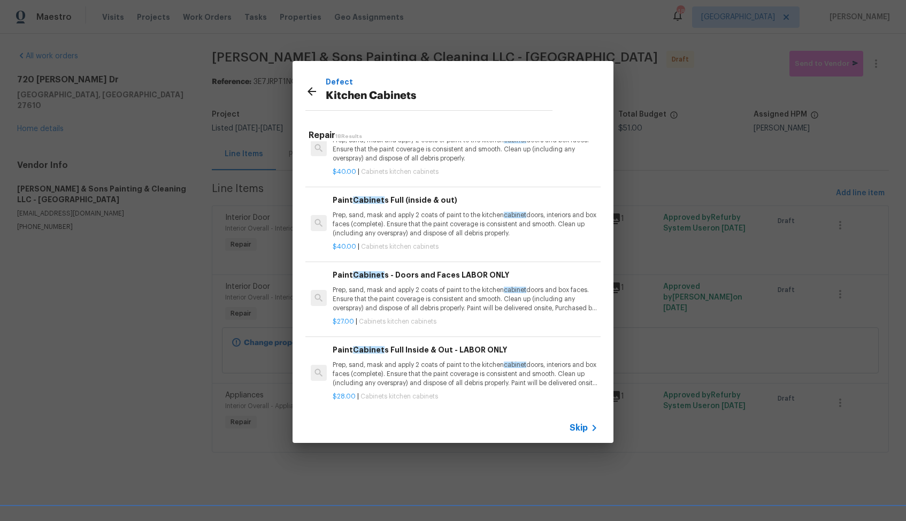
scroll to position [1036, 0]
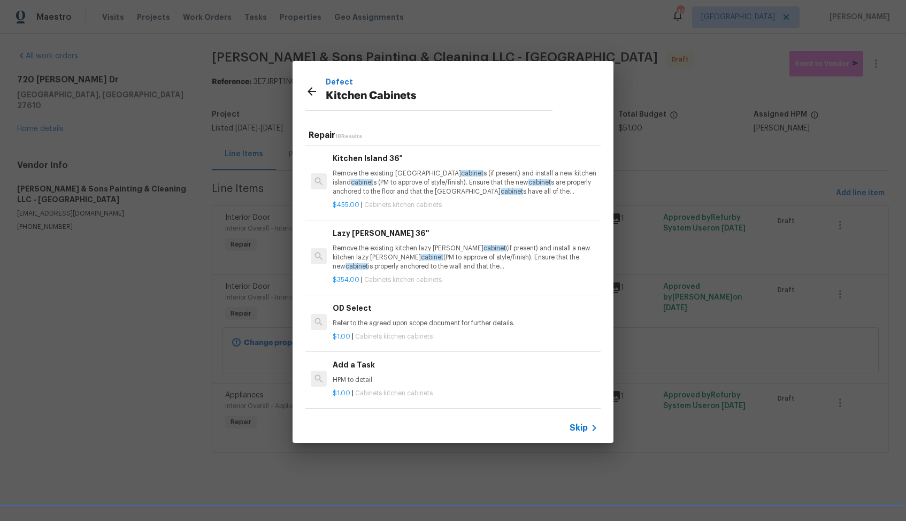
click at [356, 359] on h6 "Add a Task" at bounding box center [465, 365] width 265 height 12
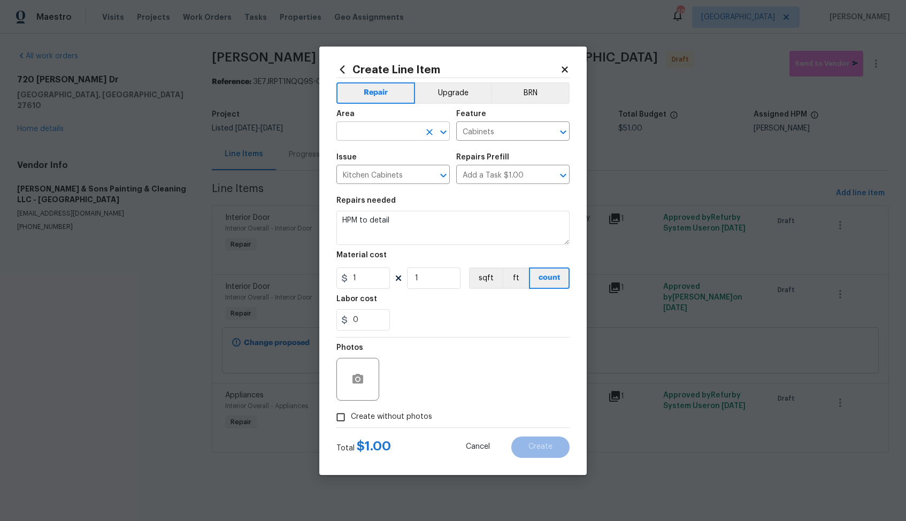
click at [390, 134] on input "text" at bounding box center [377, 132] width 83 height 17
type input "c"
click at [387, 176] on li "Interior Overall" at bounding box center [392, 174] width 113 height 18
type input "Interior Overall"
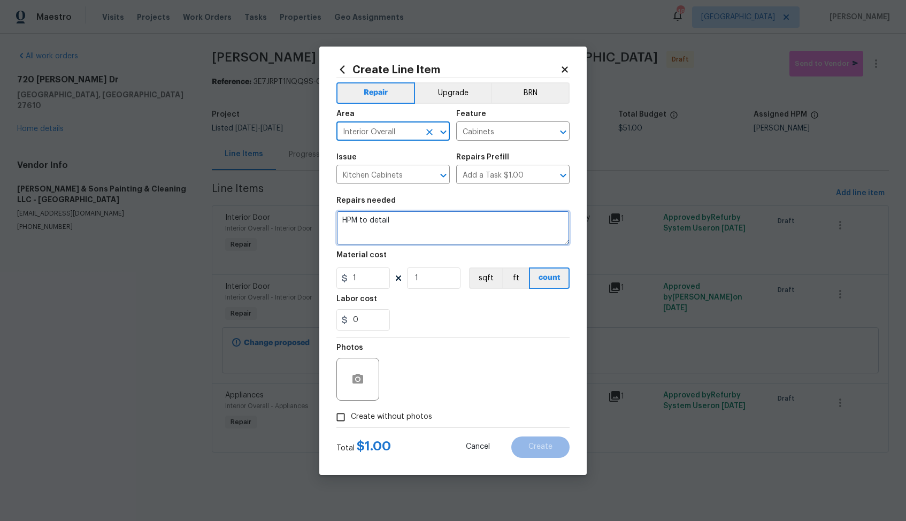
click at [397, 221] on textarea "HPM to detail" at bounding box center [452, 228] width 233 height 34
paste textarea "Add shelf liner to cabinet under sink, try to get one that matche inside cabine…"
type textarea "Add shelf liner to cabinet under sink, try to get one that matche inside cabine…"
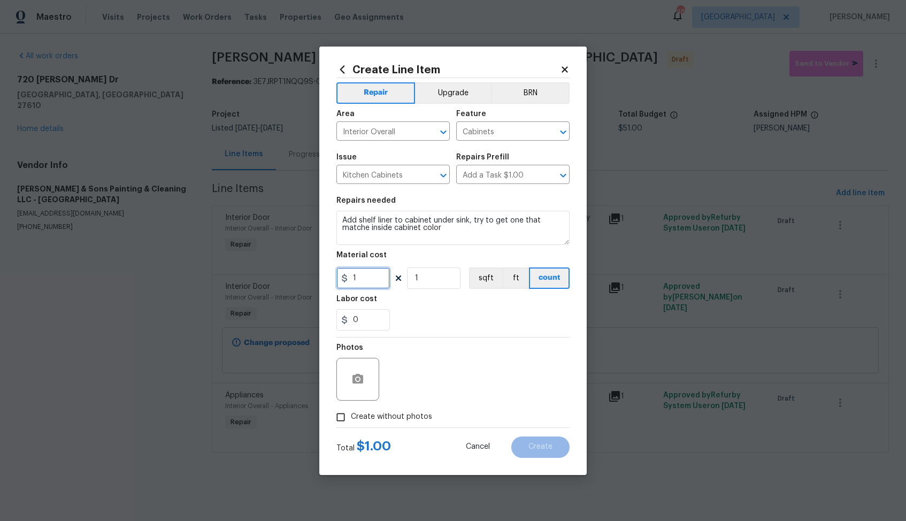
click at [369, 279] on input "1" at bounding box center [362, 277] width 53 height 21
type input "25"
click at [359, 373] on icon "button" at bounding box center [357, 379] width 13 height 13
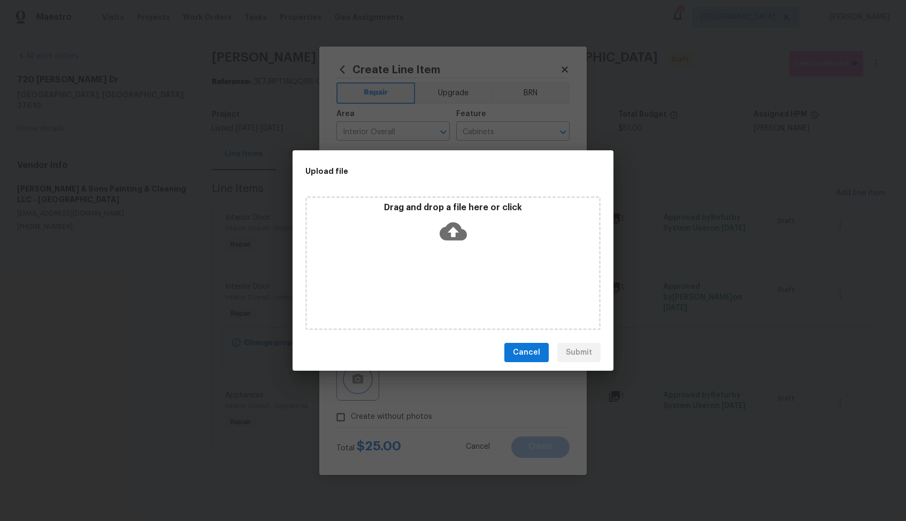
click at [498, 385] on div "Upload file Drag and drop a file here or click Cancel Submit" at bounding box center [453, 260] width 906 height 521
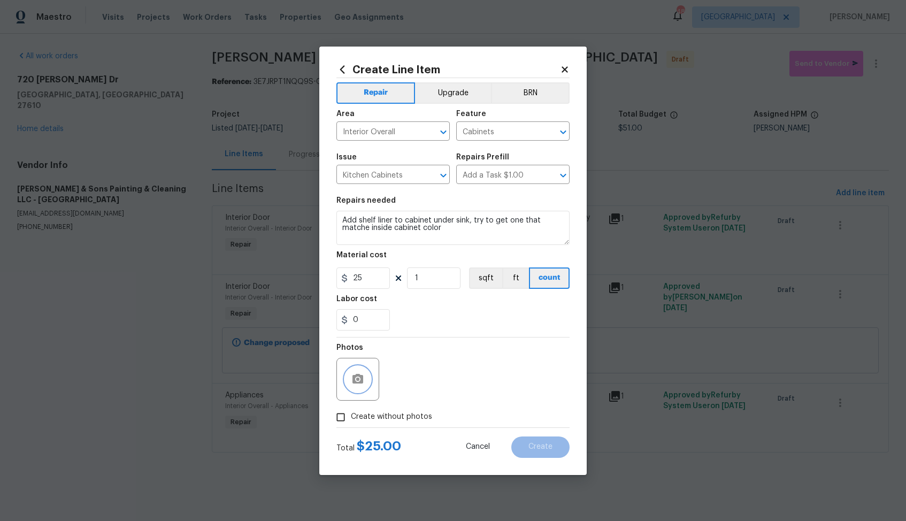
click at [356, 376] on icon "button" at bounding box center [357, 379] width 11 height 10
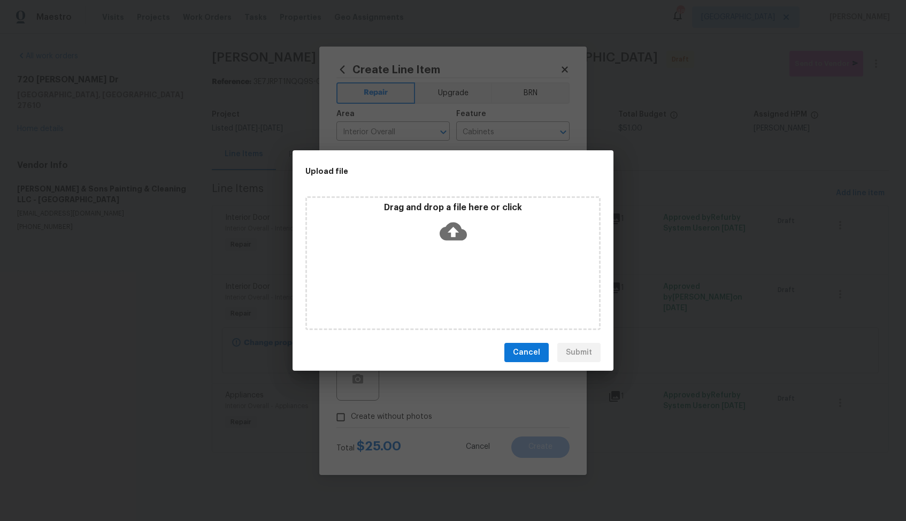
click at [446, 233] on icon at bounding box center [452, 231] width 27 height 18
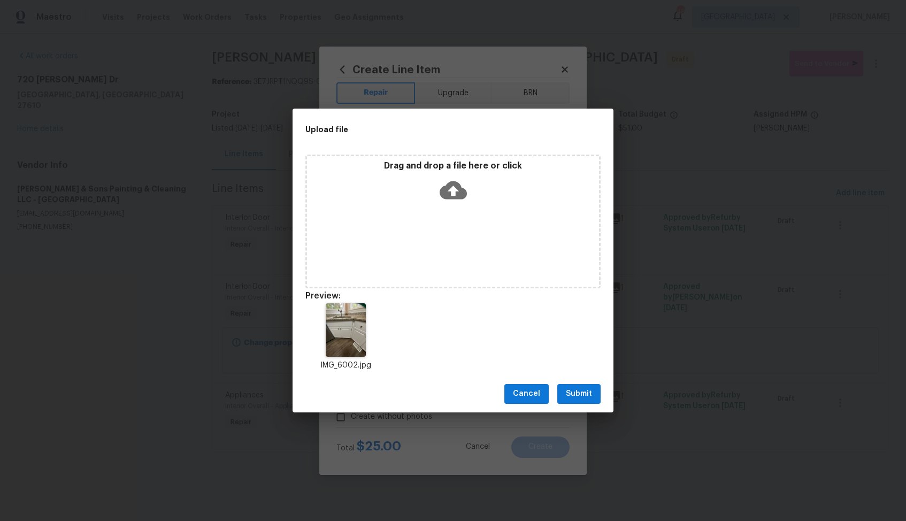
click at [571, 403] on button "Submit" at bounding box center [578, 394] width 43 height 20
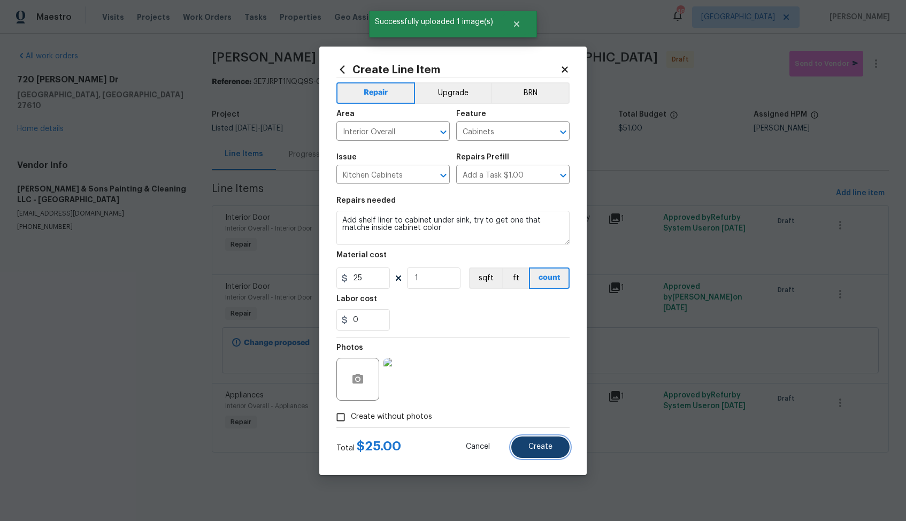
click at [538, 451] on button "Create" at bounding box center [540, 446] width 58 height 21
type input "0"
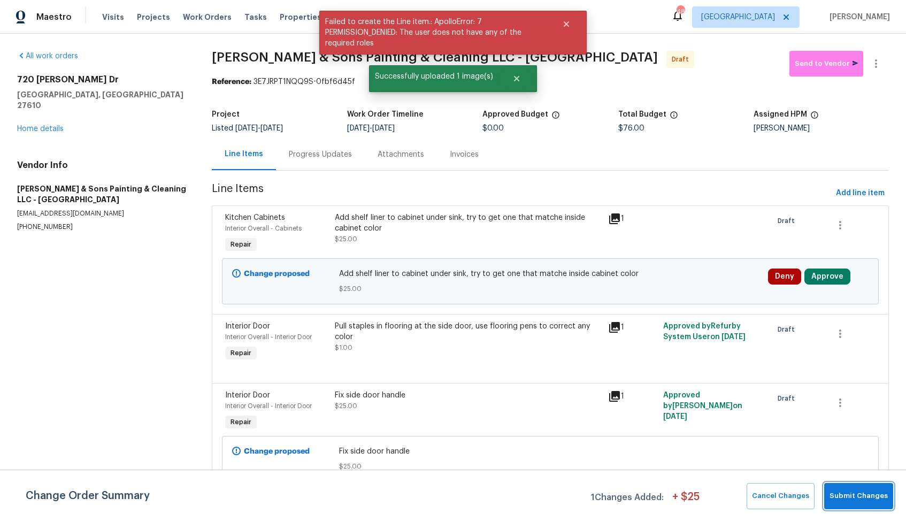
click at [859, 496] on span "Submit Changes" at bounding box center [858, 496] width 58 height 12
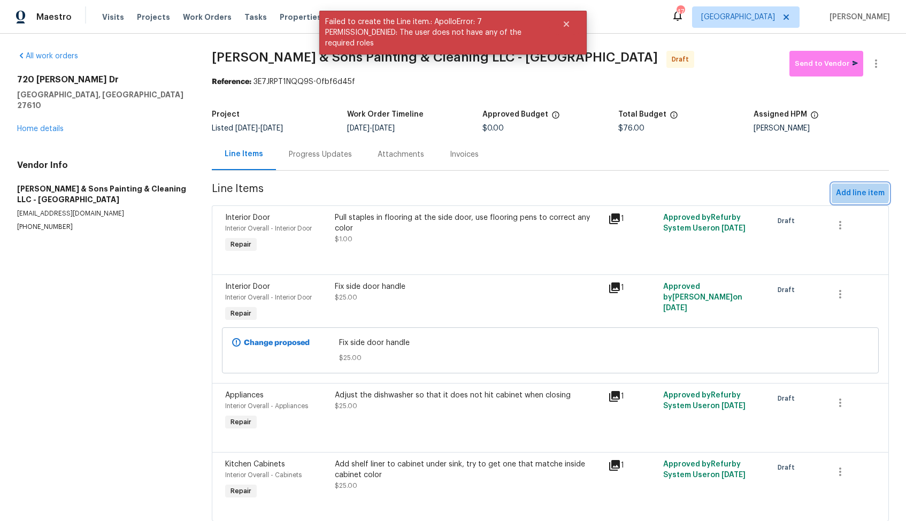
click at [854, 191] on span "Add line item" at bounding box center [860, 193] width 49 height 13
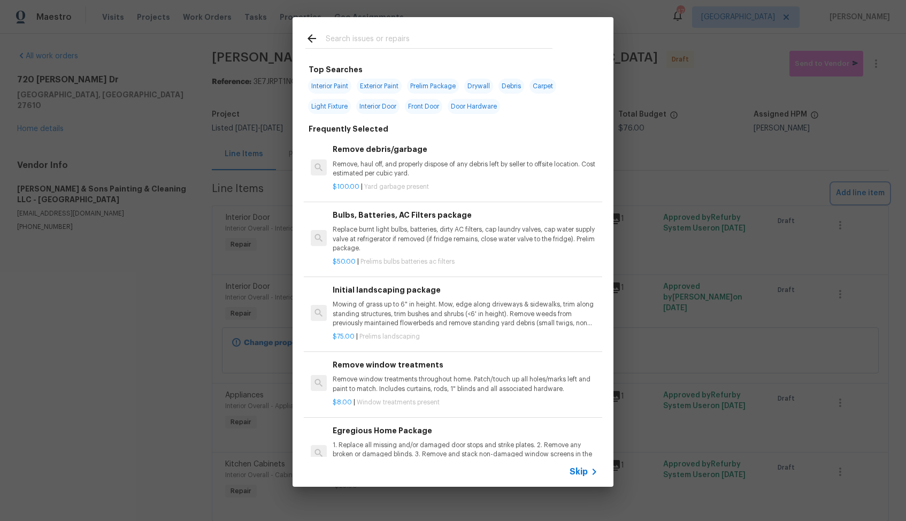
click at [705, 148] on div "Top Searches Interior Paint Exterior Paint Prelim Package Drywall Debris Carpet…" at bounding box center [453, 252] width 906 height 504
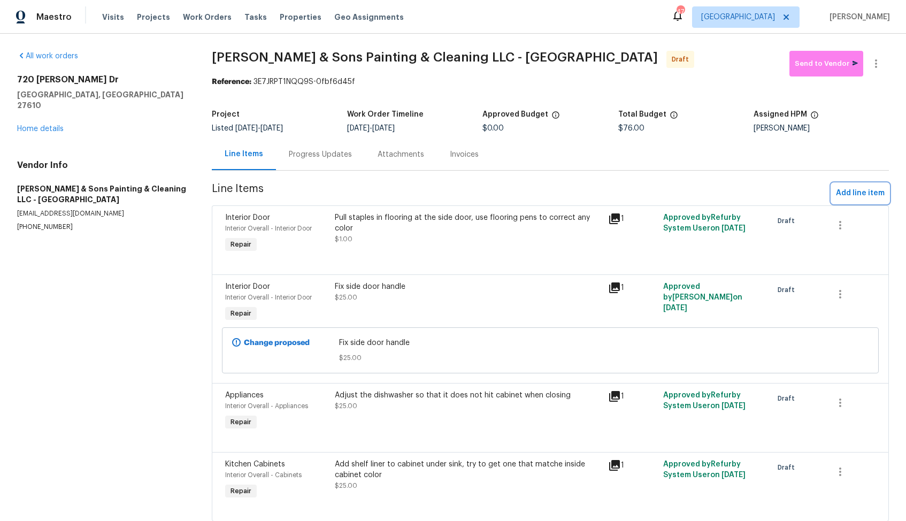
scroll to position [31, 0]
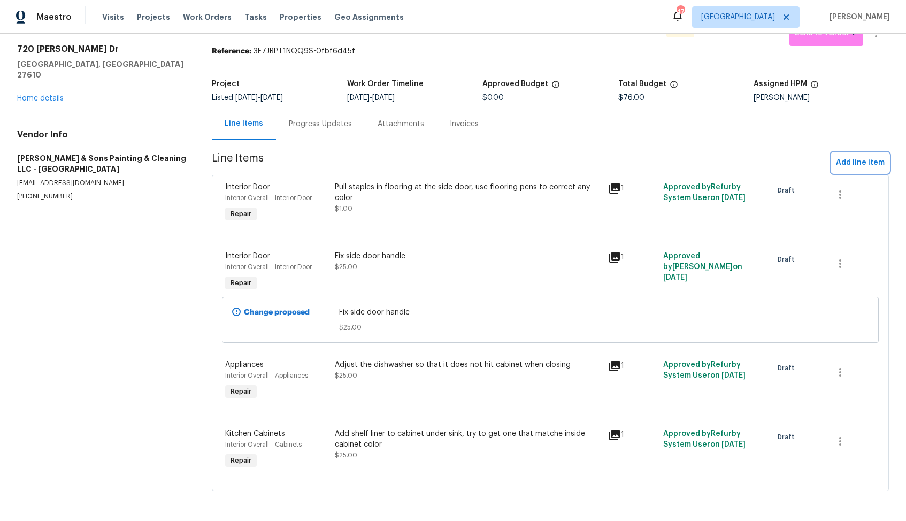
click at [860, 162] on span "Add line item" at bounding box center [860, 162] width 49 height 13
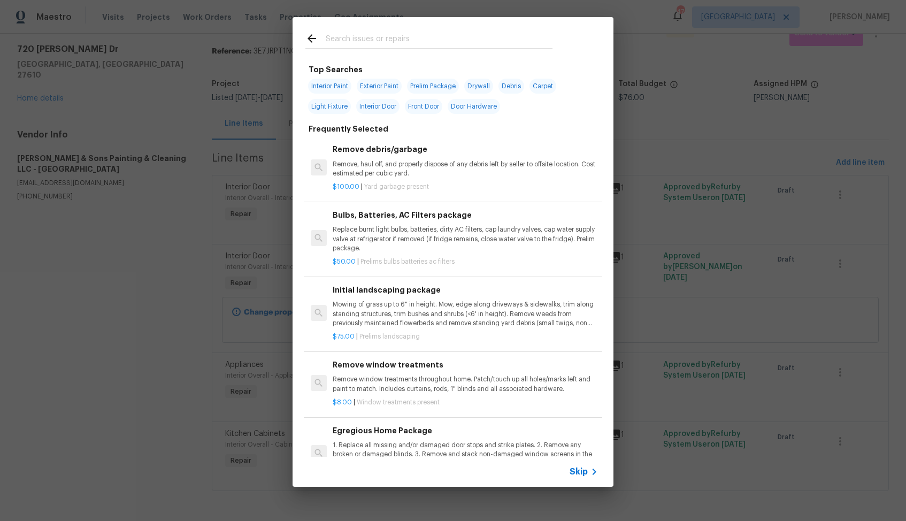
click at [371, 44] on input "text" at bounding box center [439, 40] width 227 height 16
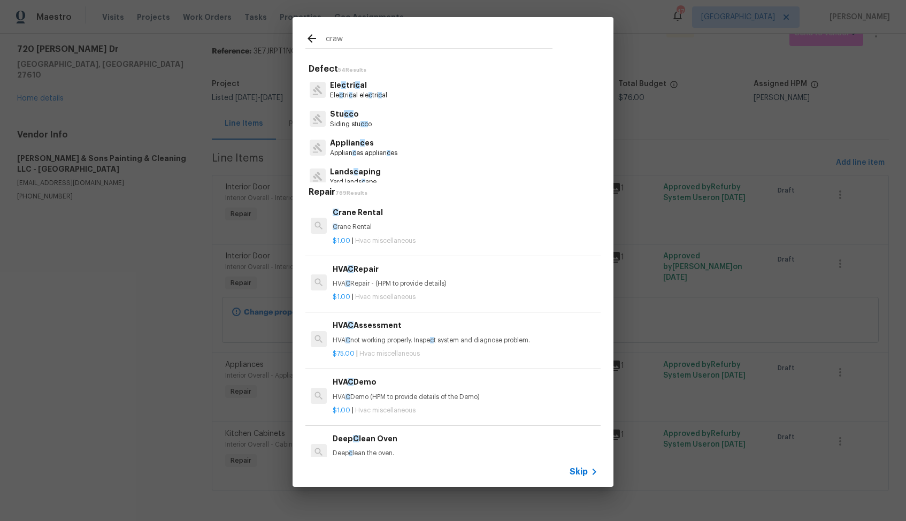
type input "crawl"
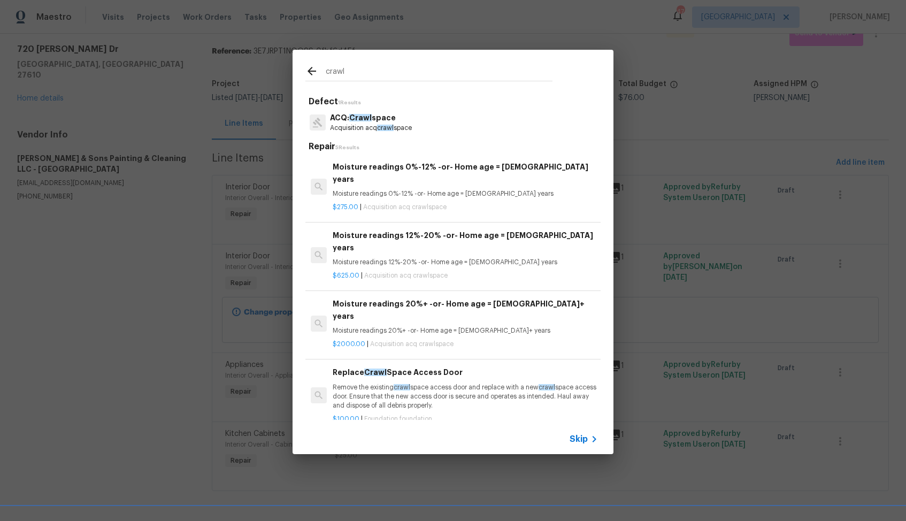
click at [379, 383] on p "Remove the existing crawl space access door and replace with a new crawl space …" at bounding box center [465, 396] width 265 height 27
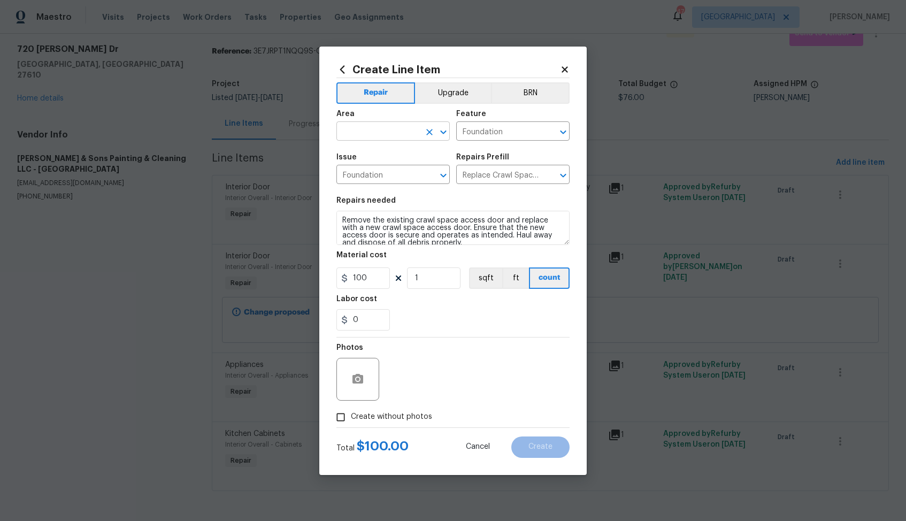
click at [367, 128] on input "text" at bounding box center [377, 132] width 83 height 17
click at [375, 153] on li "Crawl space" at bounding box center [392, 156] width 113 height 18
type input "Crawl space"
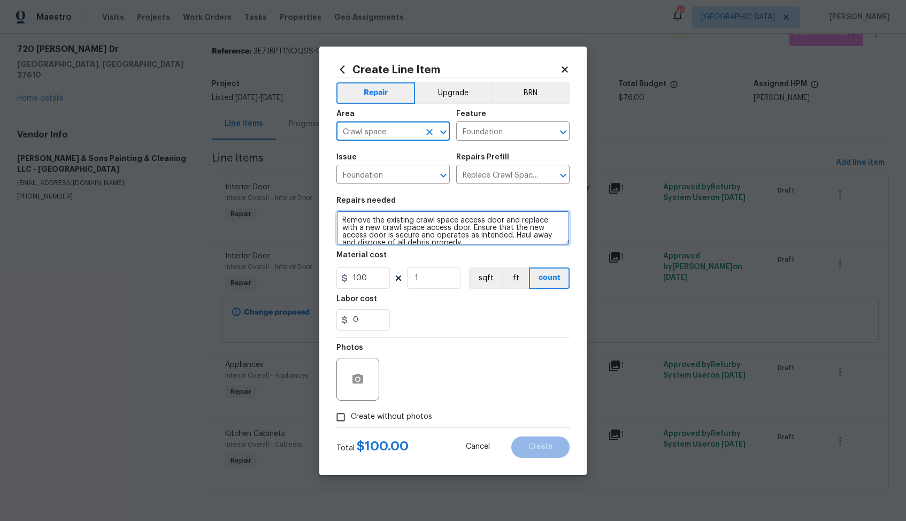
click at [386, 226] on textarea "Remove the existing crawl space access door and replace with a new crawl space …" at bounding box center [452, 228] width 233 height 34
paste textarea "pair the broken crawlspace door"
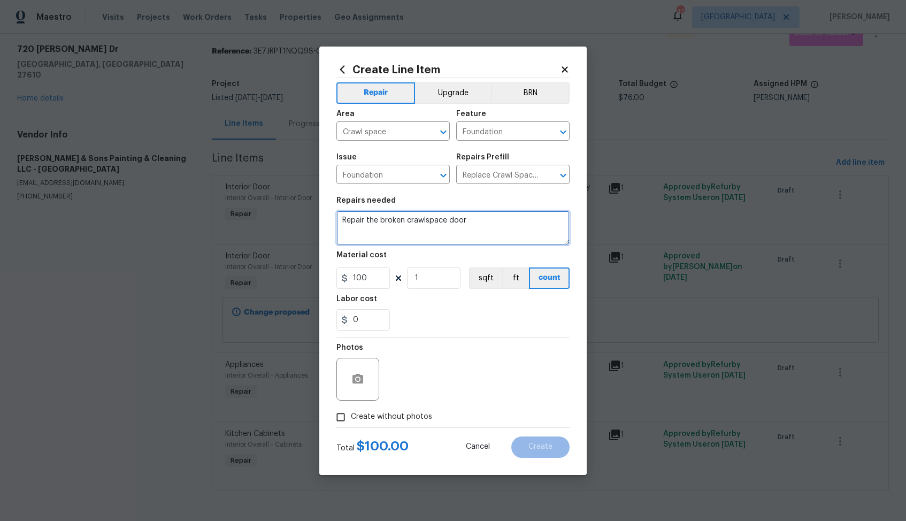
type textarea "Repair the broken crawlspace door"
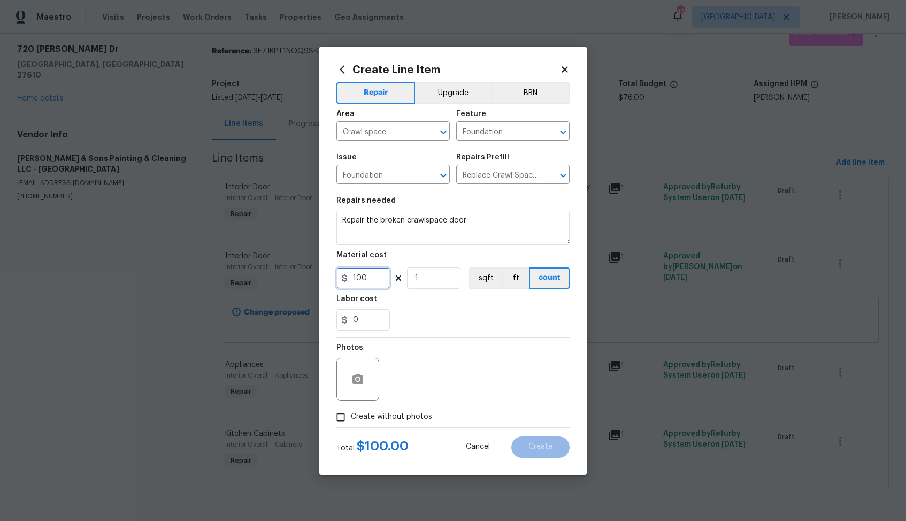
click at [362, 275] on input "100" at bounding box center [362, 277] width 53 height 21
type input "50"
click at [353, 413] on span "Create without photos" at bounding box center [391, 416] width 81 height 11
click at [351, 413] on input "Create without photos" at bounding box center [340, 417] width 20 height 20
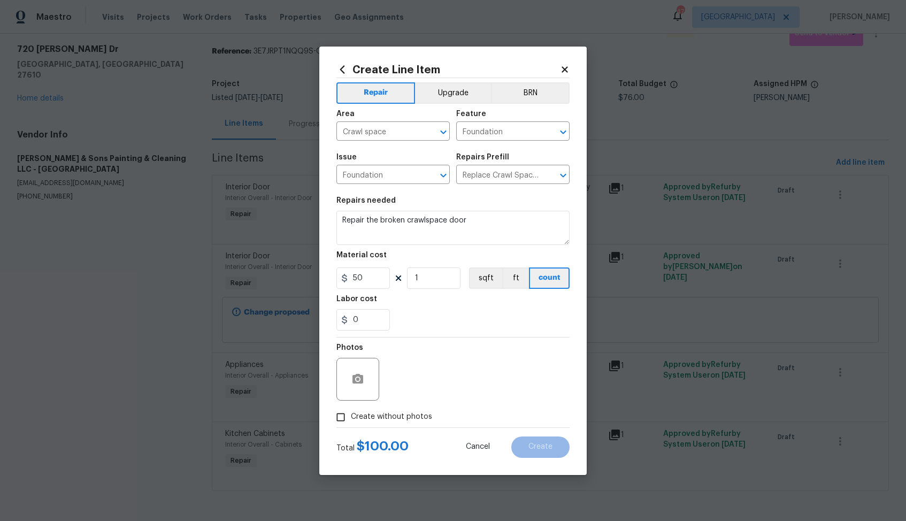
checkbox input "true"
click at [446, 380] on textarea at bounding box center [479, 379] width 182 height 43
click at [536, 447] on span "Create" at bounding box center [540, 447] width 24 height 8
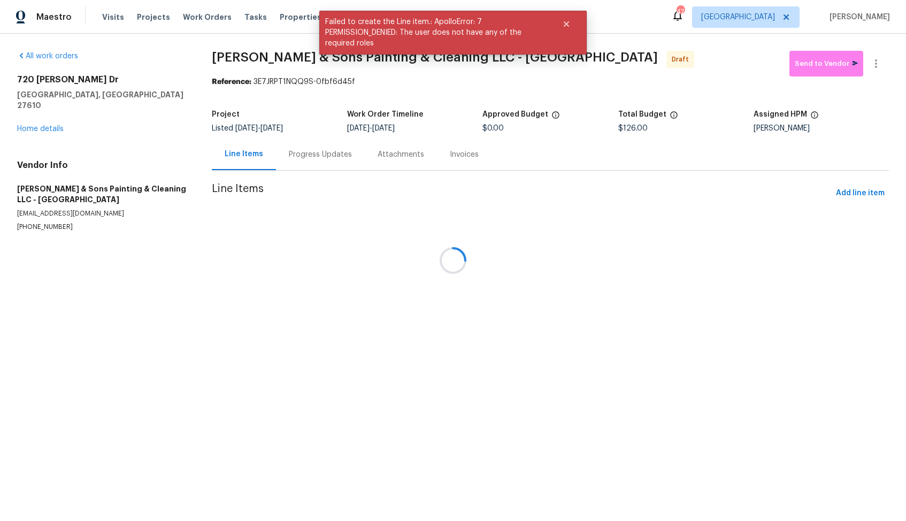
scroll to position [0, 0]
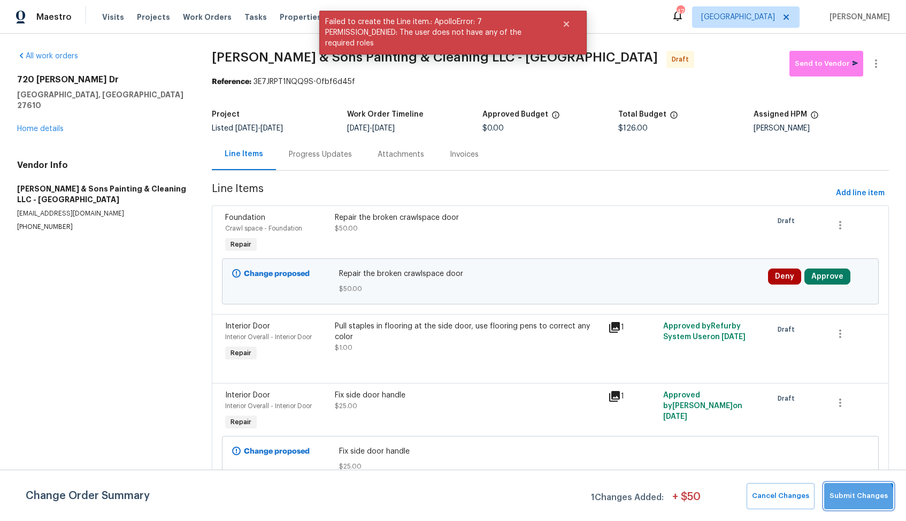
click at [860, 500] on span "Submit Changes" at bounding box center [858, 496] width 58 height 12
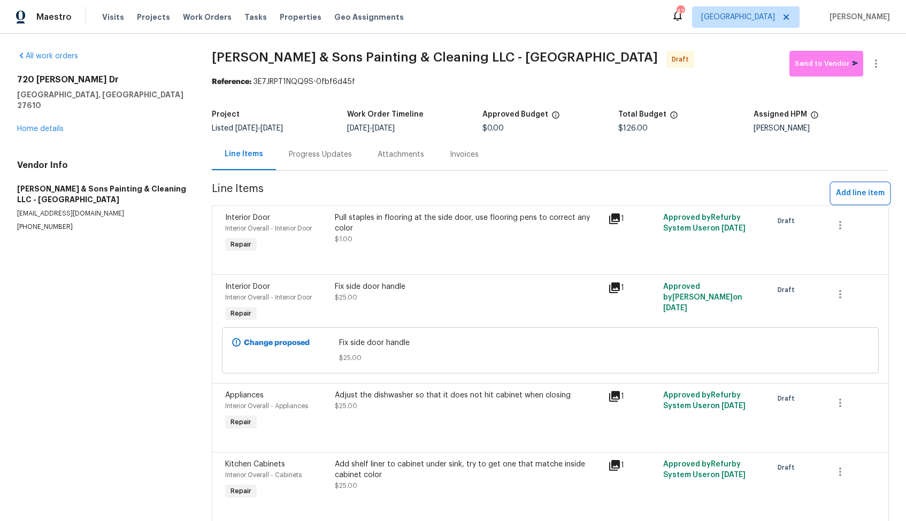
click at [856, 192] on span "Add line item" at bounding box center [860, 193] width 49 height 13
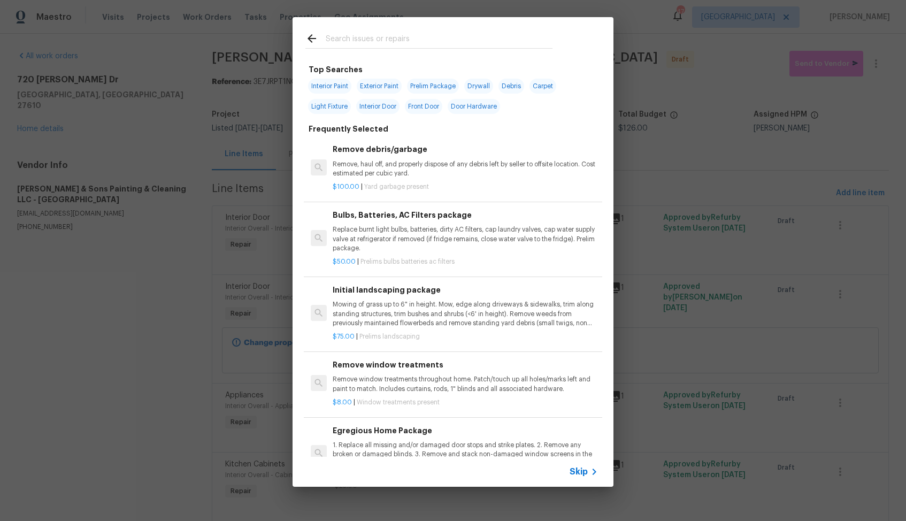
click at [377, 32] on input "text" at bounding box center [439, 40] width 227 height 16
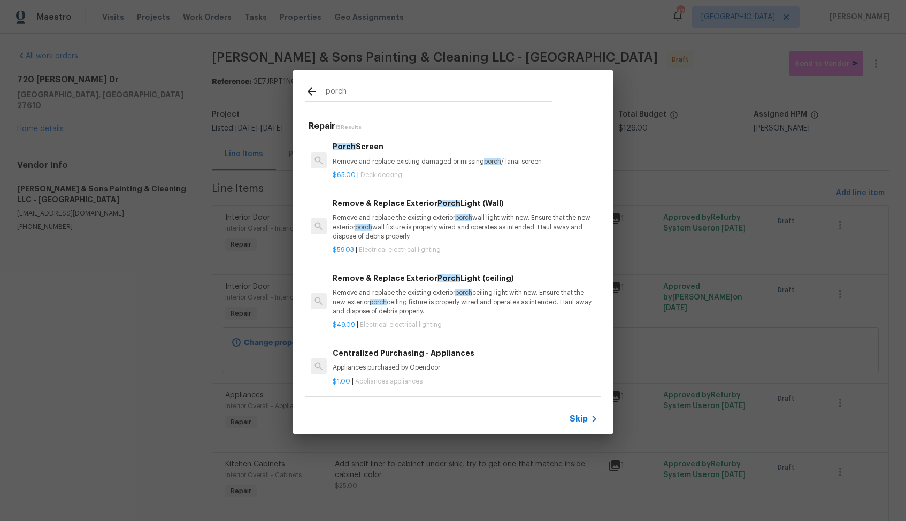
type input "porch"
click at [364, 161] on p "Remove and replace existing damaged or missing porch / lanai screen" at bounding box center [465, 161] width 265 height 9
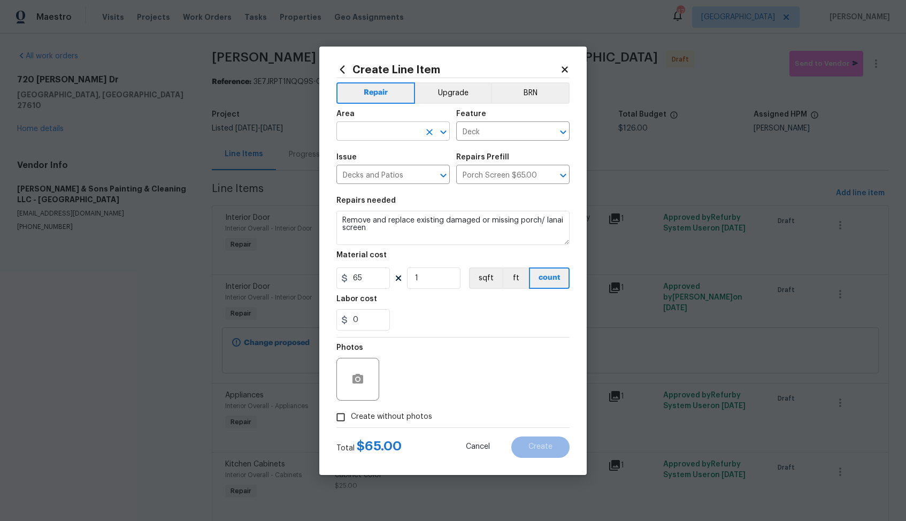
click at [388, 134] on input "text" at bounding box center [377, 132] width 83 height 17
click at [372, 158] on li "Porch" at bounding box center [392, 156] width 113 height 18
type input "Porch"
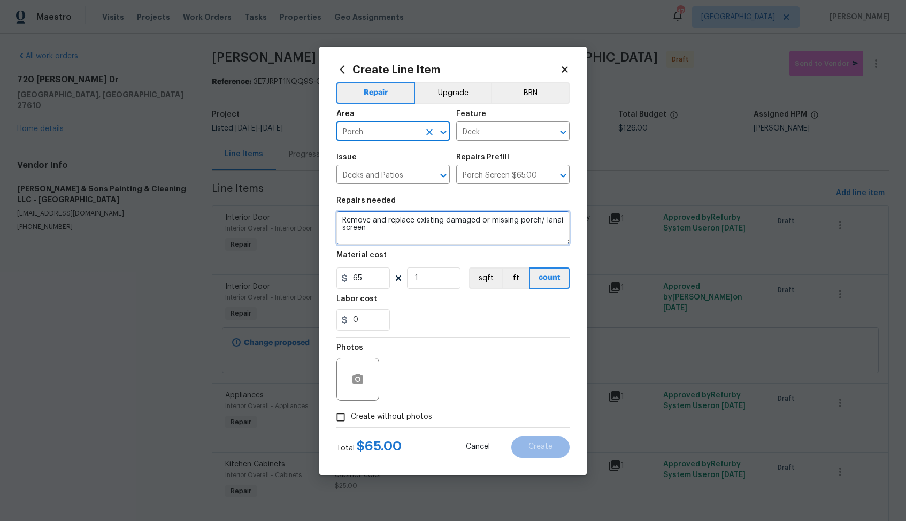
click at [388, 218] on textarea "Remove and replace existing damaged or missing porch/ lanai screen" at bounding box center [452, 228] width 233 height 34
paste textarea "Repair wood rot on front porch handrail"
type textarea "Repair wood rot on front porch handrail"
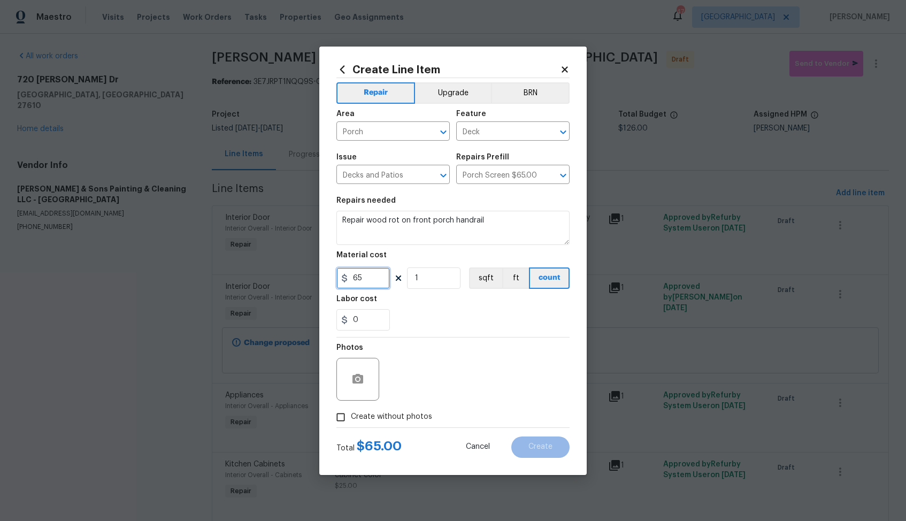
click at [373, 277] on input "65" at bounding box center [362, 277] width 53 height 21
type input "50"
click at [360, 378] on icon "button" at bounding box center [357, 379] width 11 height 10
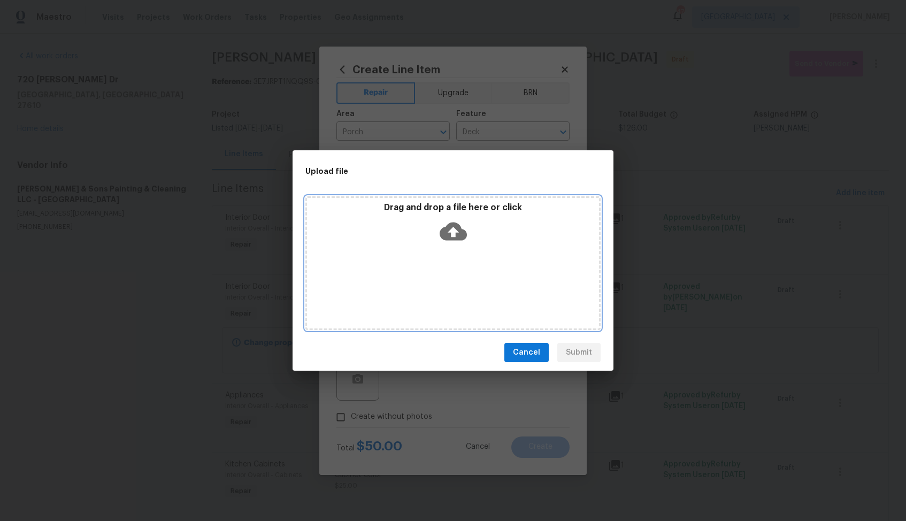
click at [452, 235] on icon at bounding box center [452, 231] width 27 height 27
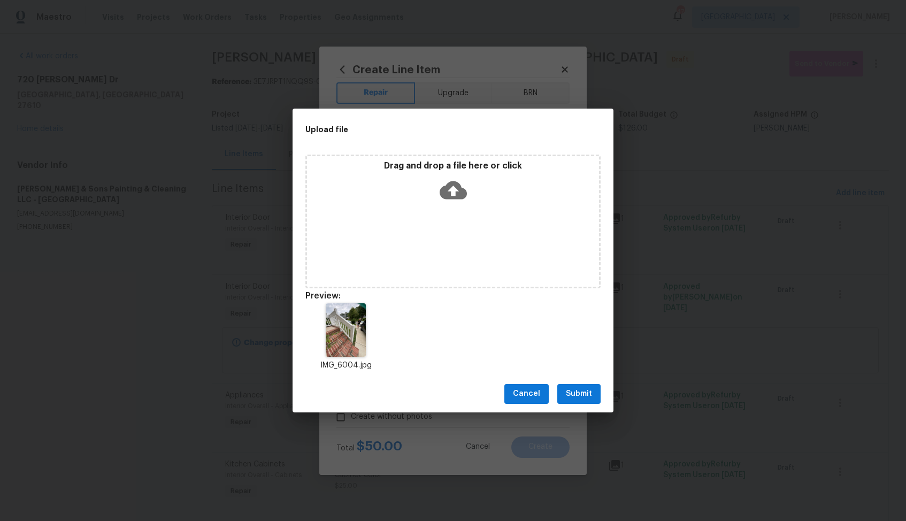
click at [579, 392] on span "Submit" at bounding box center [579, 393] width 26 height 13
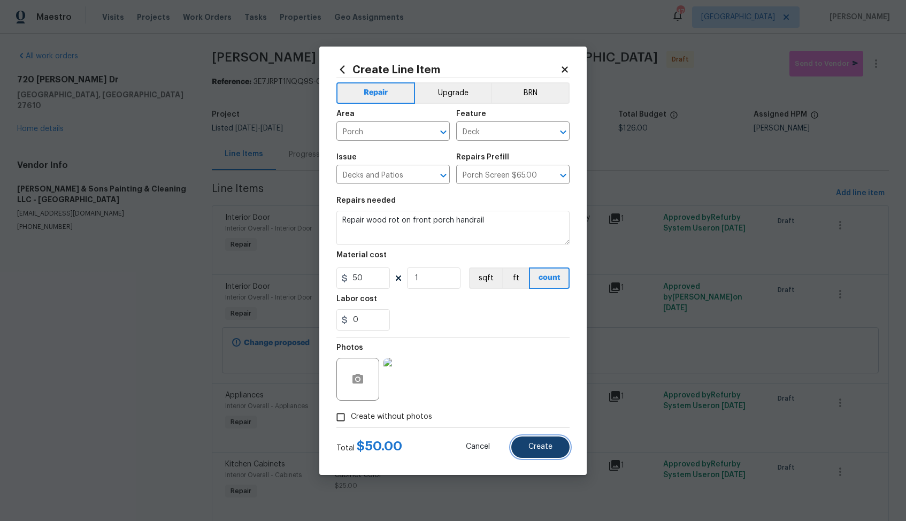
click at [541, 451] on button "Create" at bounding box center [540, 446] width 58 height 21
type input "0"
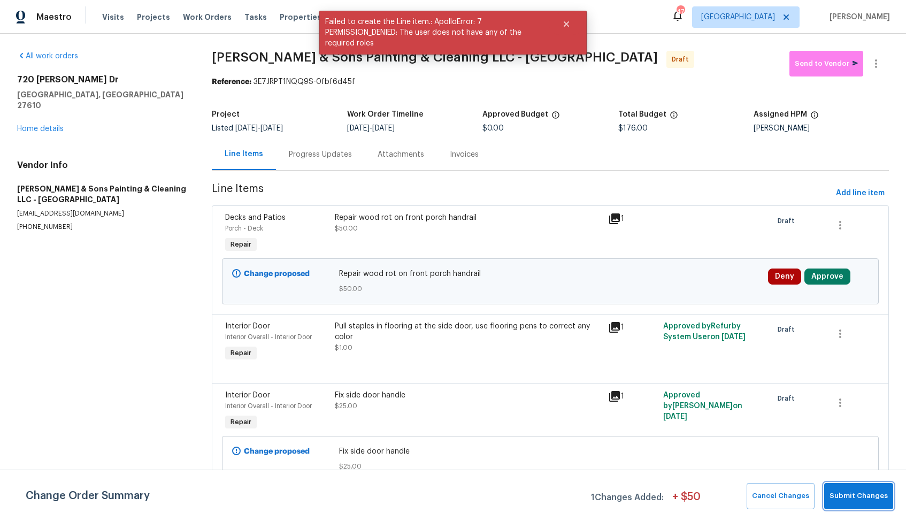
click at [864, 494] on span "Submit Changes" at bounding box center [858, 496] width 58 height 12
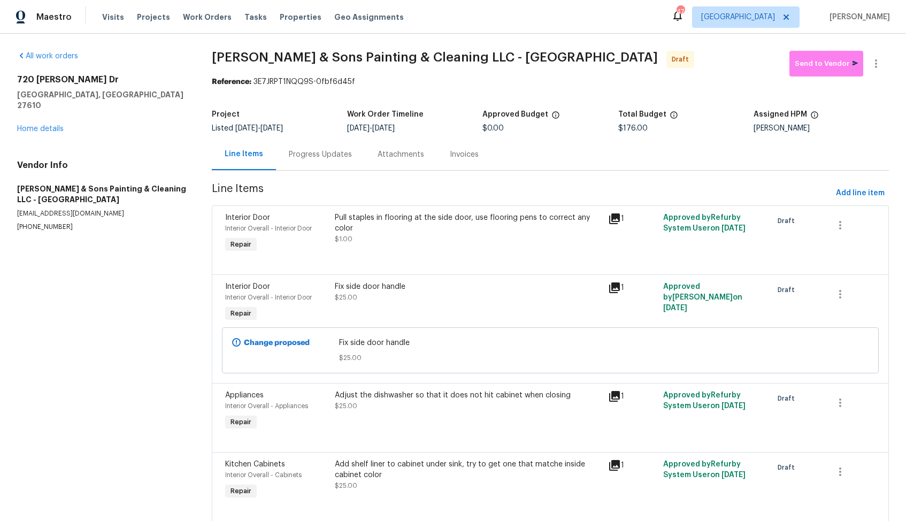
click at [459, 248] on div "Pull staples in flooring at the side door, use flooring pens to correct any col…" at bounding box center [468, 233] width 274 height 49
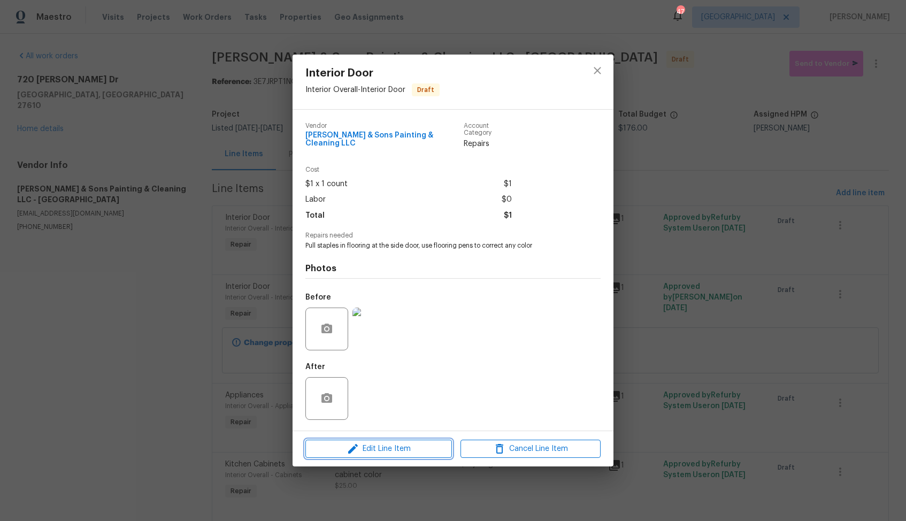
click at [370, 445] on span "Edit Line Item" at bounding box center [378, 448] width 140 height 13
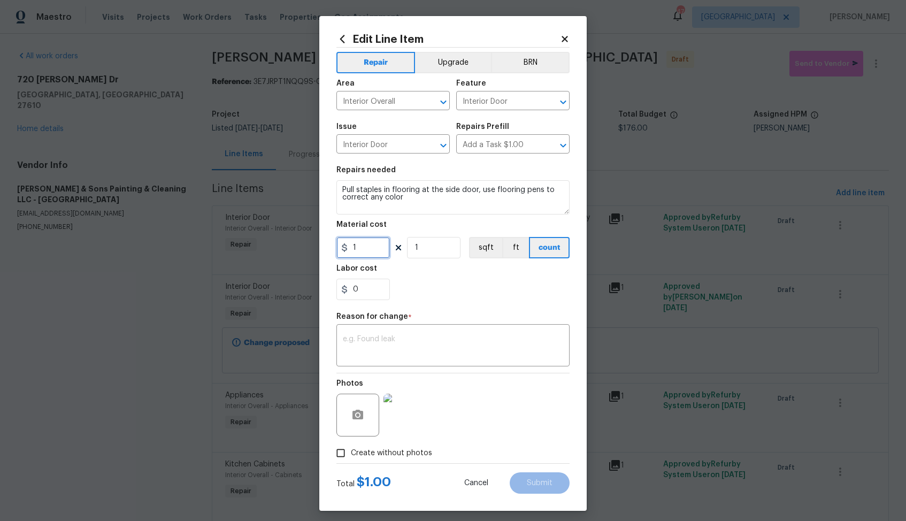
click at [369, 250] on input "1" at bounding box center [362, 247] width 53 height 21
type input "25"
click at [473, 351] on textarea at bounding box center [453, 346] width 220 height 22
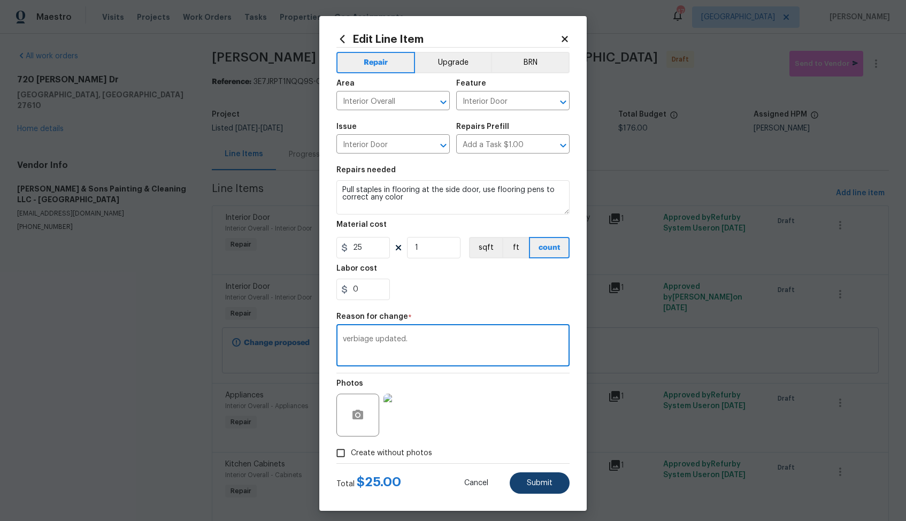
type textarea "verbiage updated."
click at [538, 483] on span "Submit" at bounding box center [540, 483] width 26 height 8
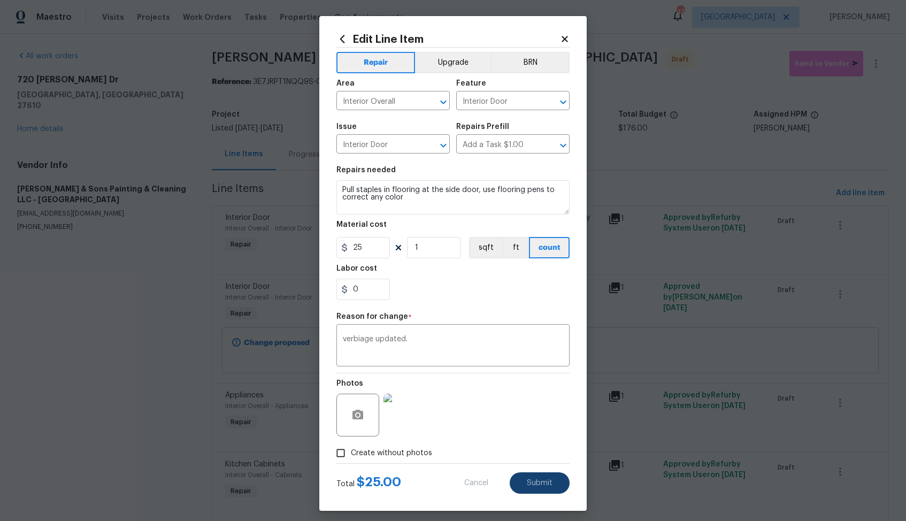
type input "1"
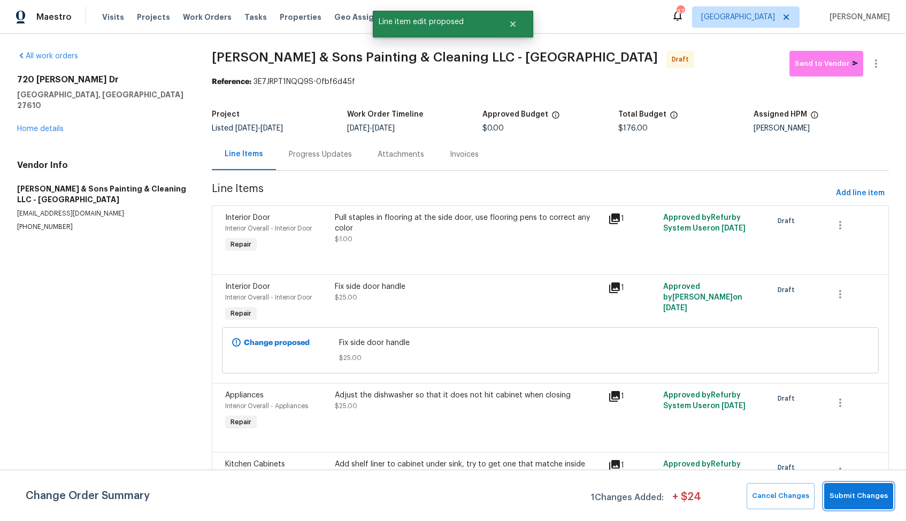
click at [846, 493] on span "Submit Changes" at bounding box center [858, 496] width 58 height 12
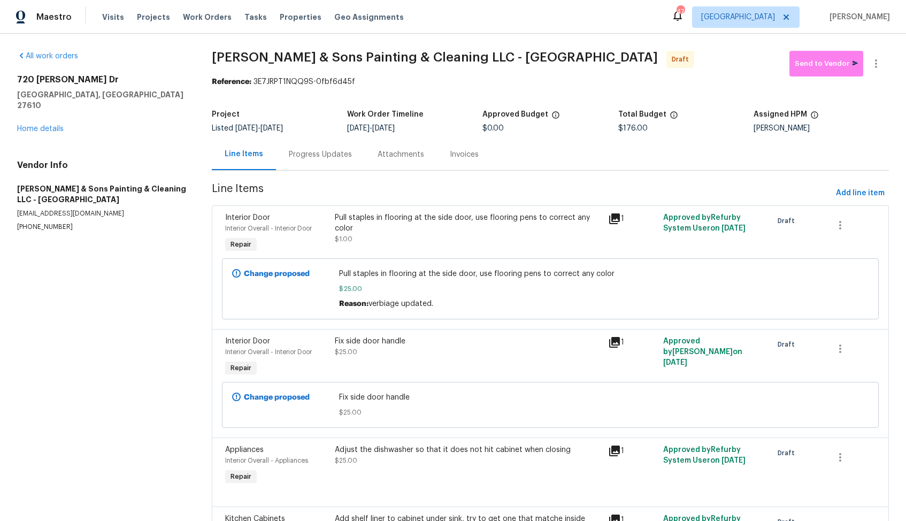
click at [318, 161] on div "Progress Updates" at bounding box center [320, 154] width 89 height 32
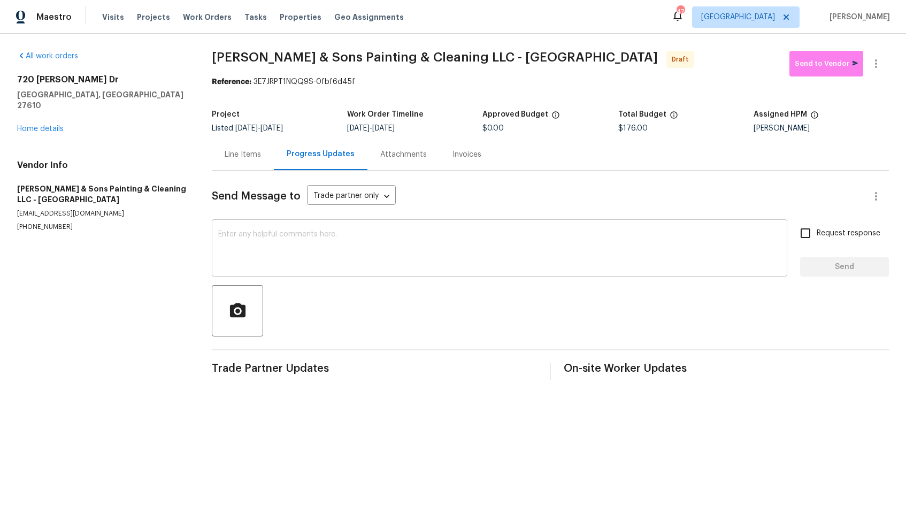
click at [427, 254] on textarea at bounding box center [499, 248] width 562 height 37
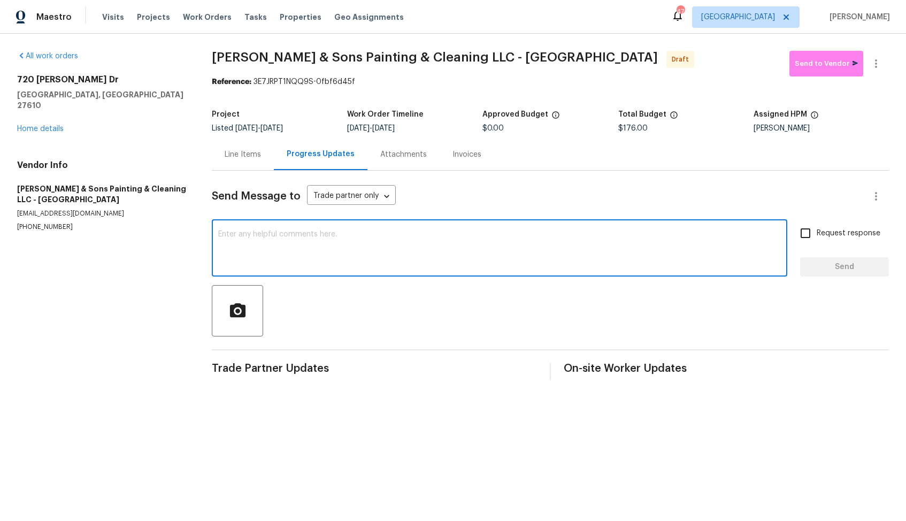
click at [287, 250] on textarea at bounding box center [499, 248] width 562 height 37
paste textarea "Hi, this is [PERSON_NAME] with Opendoor. I’m confirming you received the WO for…"
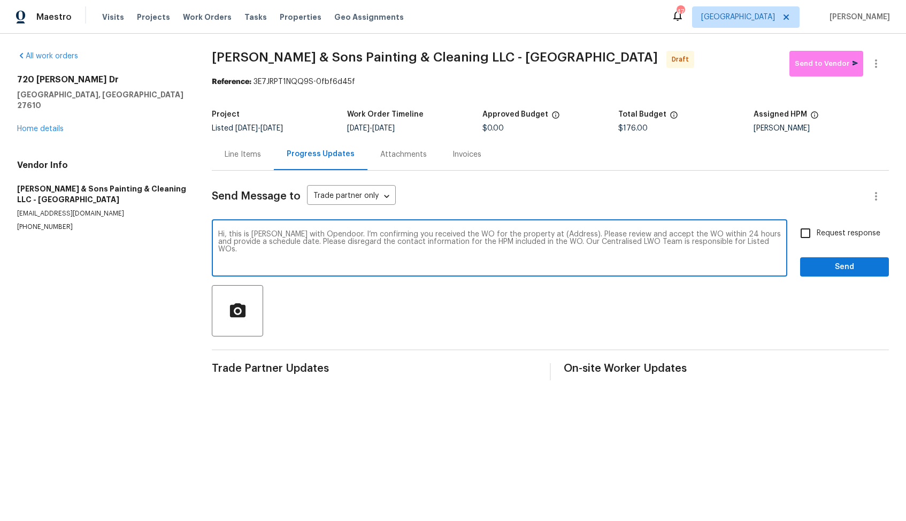
drag, startPoint x: 559, startPoint y: 233, endPoint x: 546, endPoint y: 233, distance: 13.4
click at [545, 233] on textarea "Hi, this is [PERSON_NAME] with Opendoor. I’m confirming you received the WO for…" at bounding box center [499, 248] width 562 height 37
click at [558, 235] on textarea "Hi, this is [PERSON_NAME] with Opendoor. I’m confirming you received the WO for…" at bounding box center [499, 248] width 562 height 37
drag, startPoint x: 561, startPoint y: 235, endPoint x: 528, endPoint y: 233, distance: 33.3
click at [528, 233] on textarea "Hi, this is [PERSON_NAME] with Opendoor. I’m confirming you received the WO for…" at bounding box center [499, 248] width 562 height 37
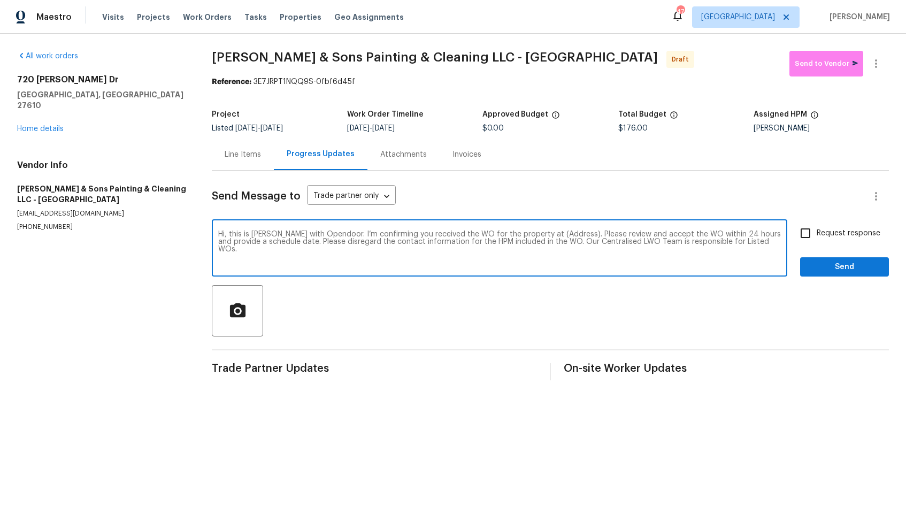
paste textarea "[STREET_ADDRESS][PERSON_NAME]"
type textarea "Hi, this is [PERSON_NAME] with Opendoor. I’m confirming you received the WO for…"
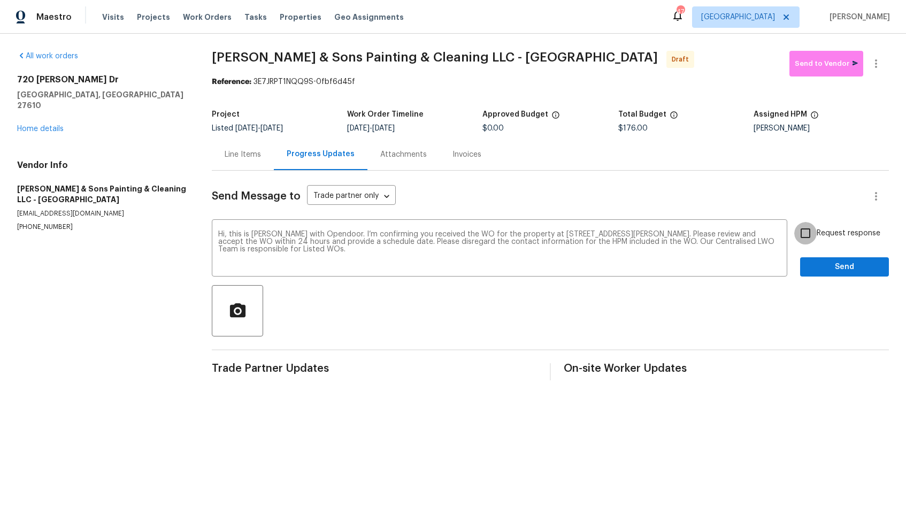
click at [808, 238] on input "Request response" at bounding box center [805, 233] width 22 height 22
checkbox input "true"
click at [833, 268] on span "Send" at bounding box center [844, 266] width 72 height 13
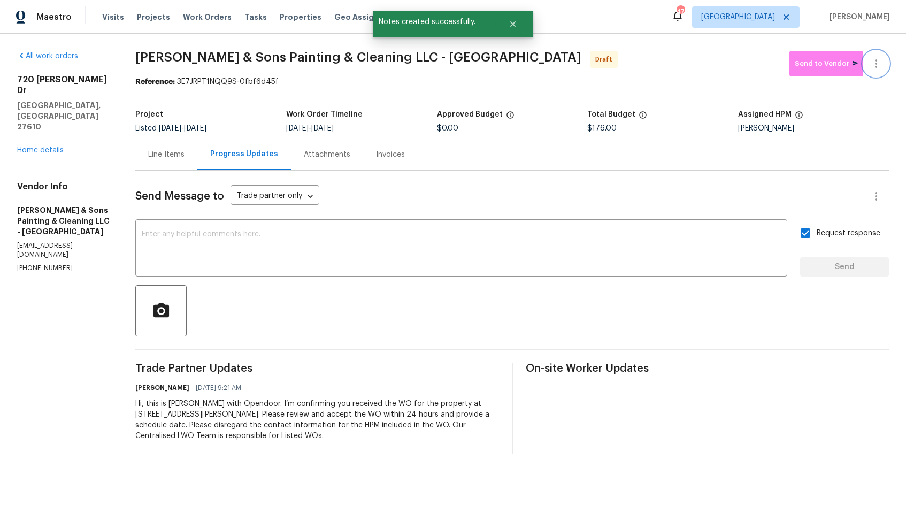
click at [879, 58] on icon "button" at bounding box center [875, 63] width 13 height 13
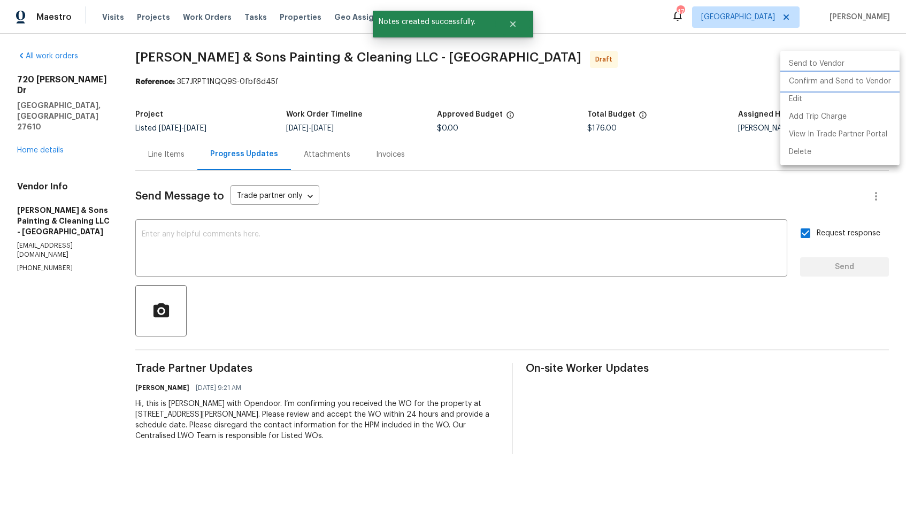
click at [820, 79] on li "Confirm and Send to Vendor" at bounding box center [839, 82] width 119 height 18
click at [571, 54] on div at bounding box center [453, 260] width 906 height 521
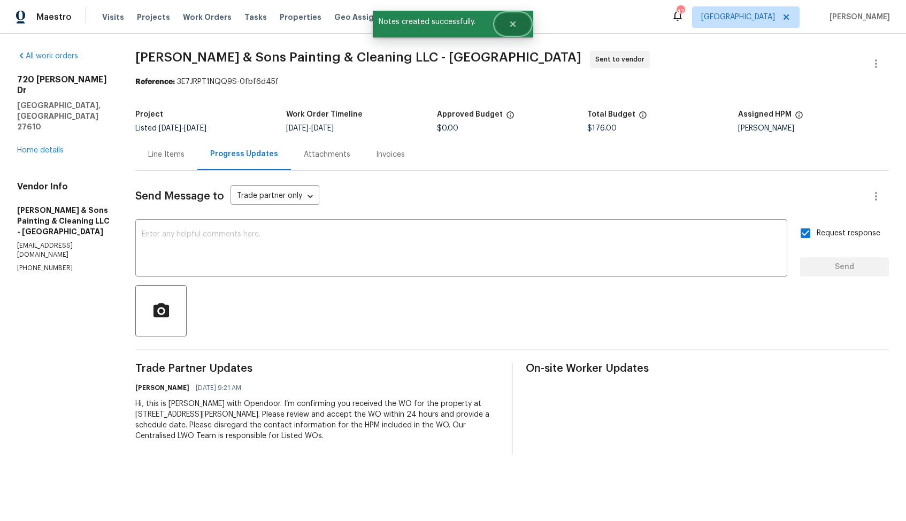
click at [510, 28] on button "Close" at bounding box center [512, 23] width 35 height 21
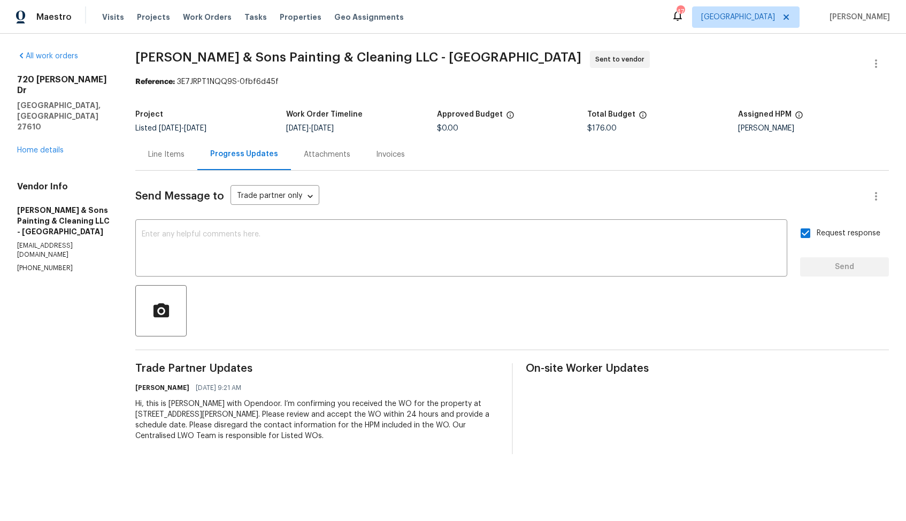
click at [157, 157] on div "Line Items" at bounding box center [166, 154] width 36 height 11
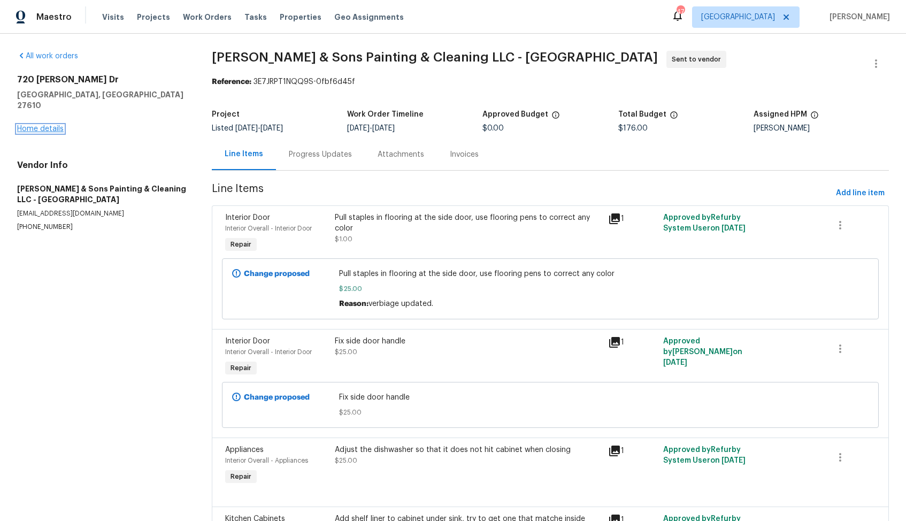
click at [34, 125] on link "Home details" at bounding box center [40, 128] width 47 height 7
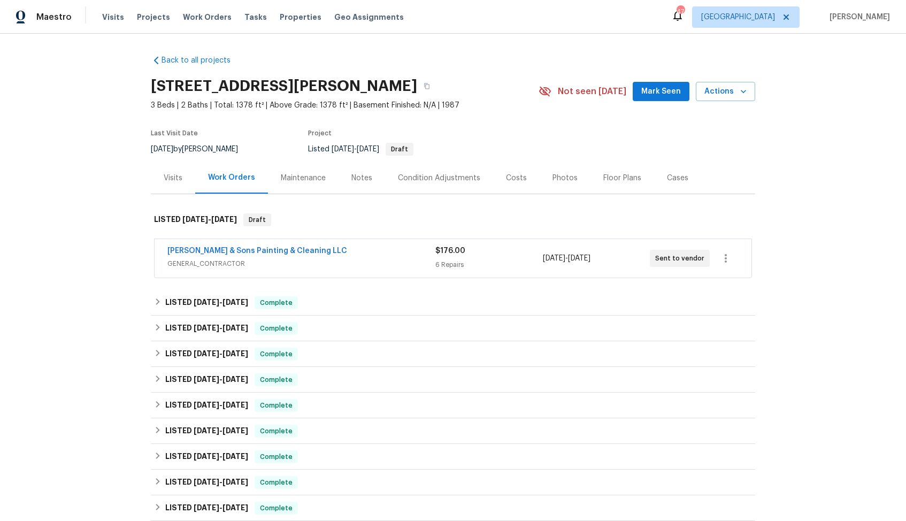
scroll to position [266, 0]
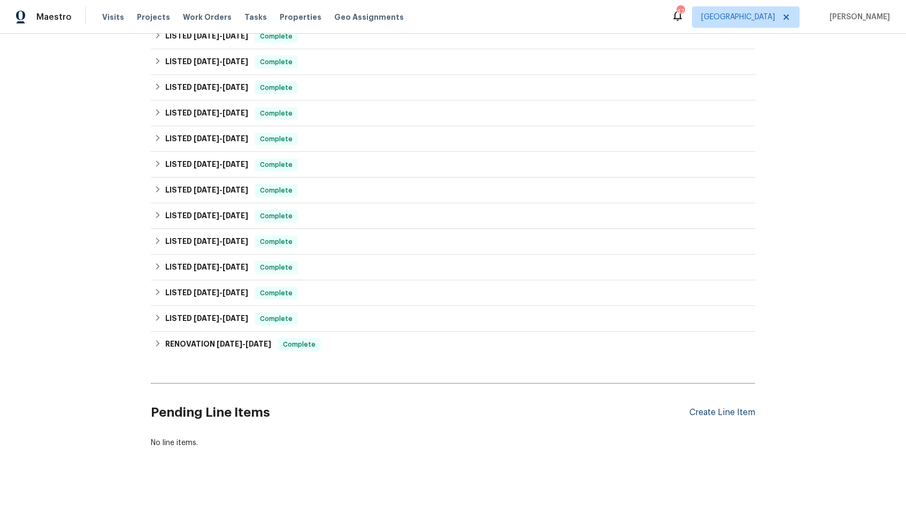
click at [714, 414] on div "Create Line Item" at bounding box center [722, 412] width 66 height 10
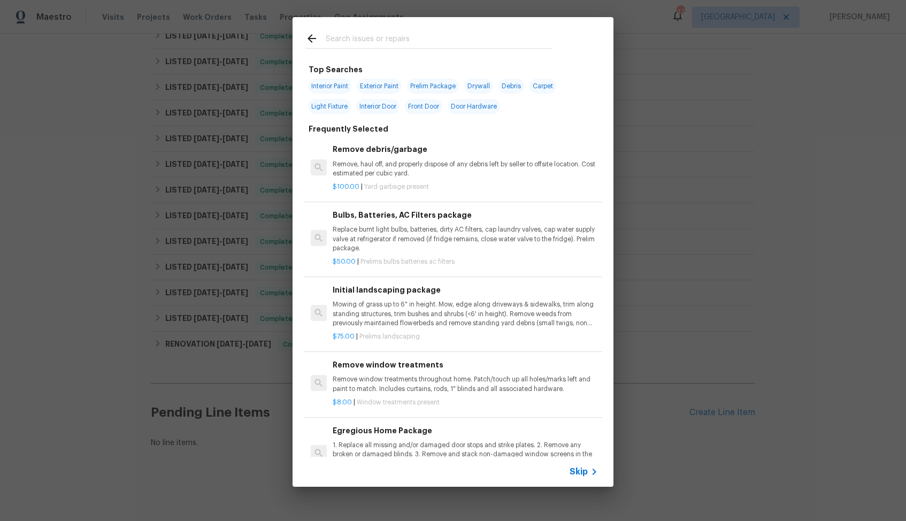
click at [383, 40] on input "text" at bounding box center [439, 40] width 227 height 16
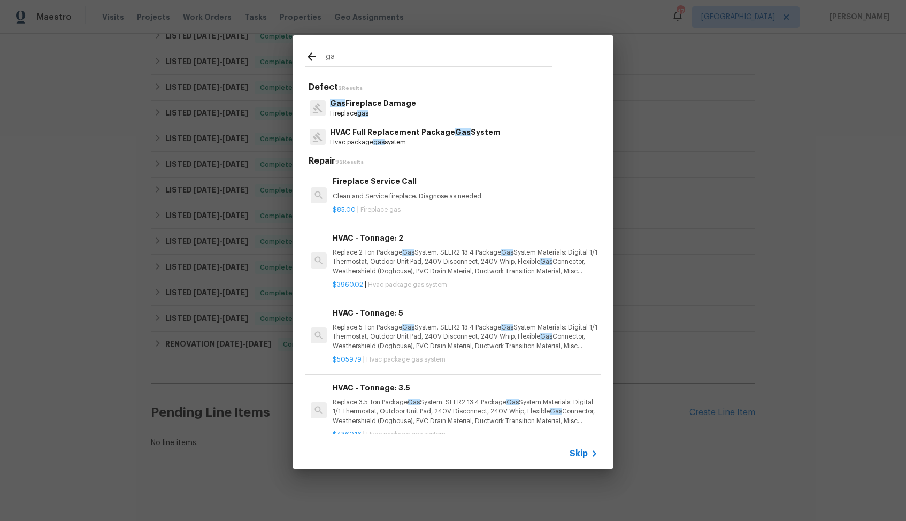
type input "g"
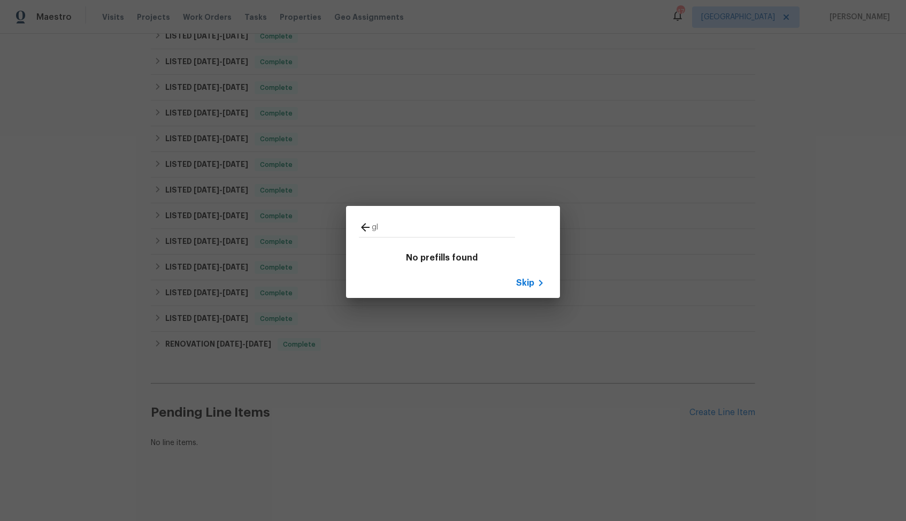
type input "g"
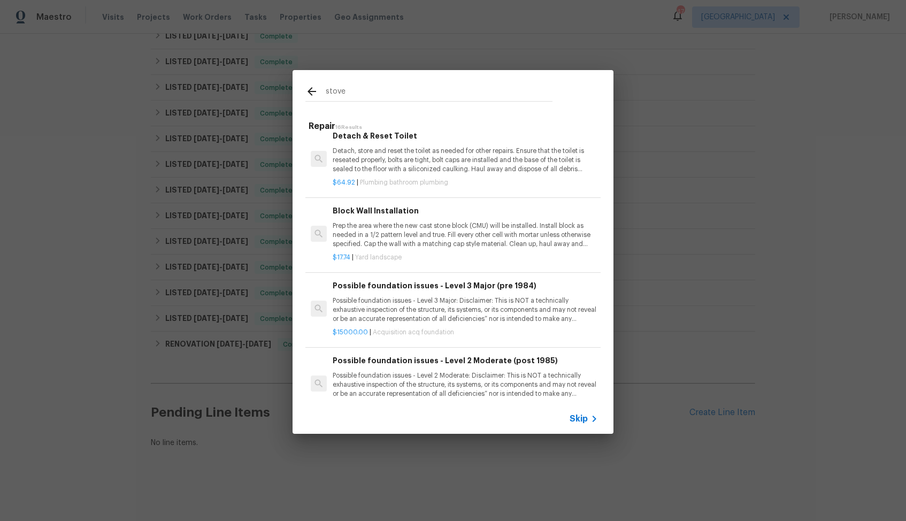
scroll to position [0, 0]
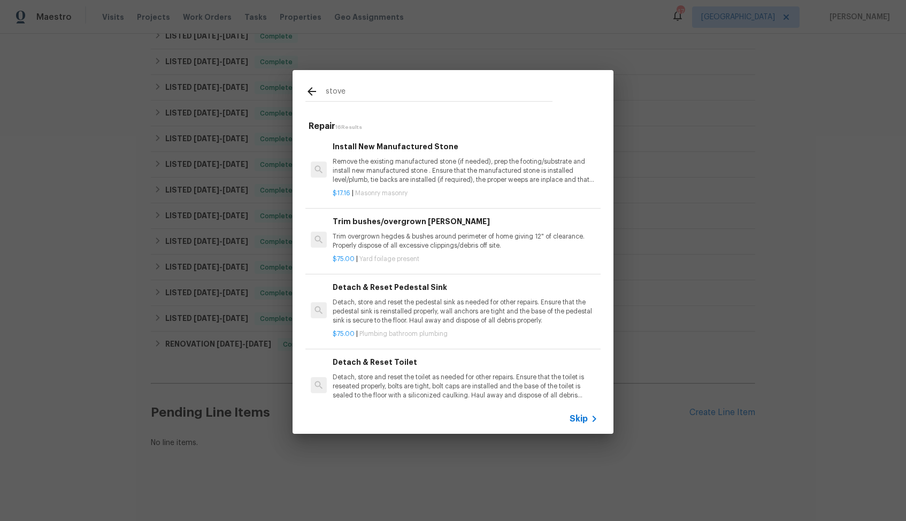
click at [382, 94] on input "stove" at bounding box center [439, 93] width 227 height 16
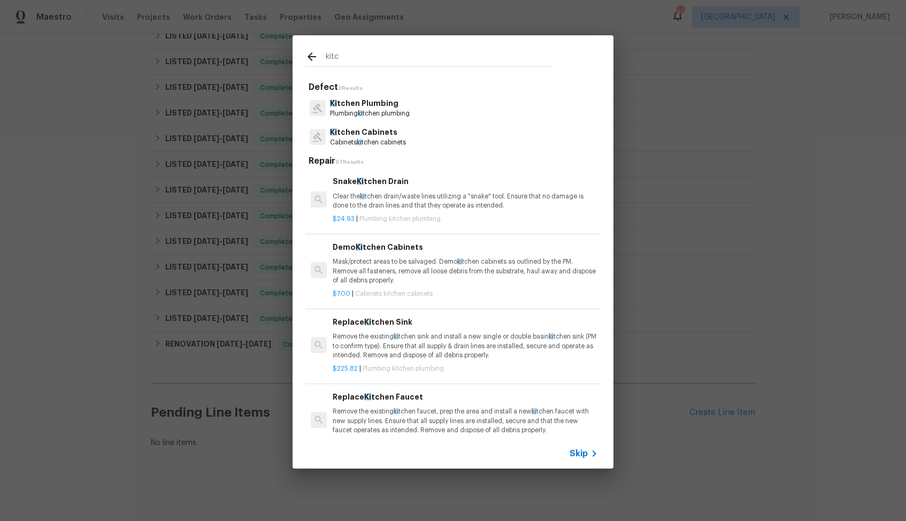
type input "kitch"
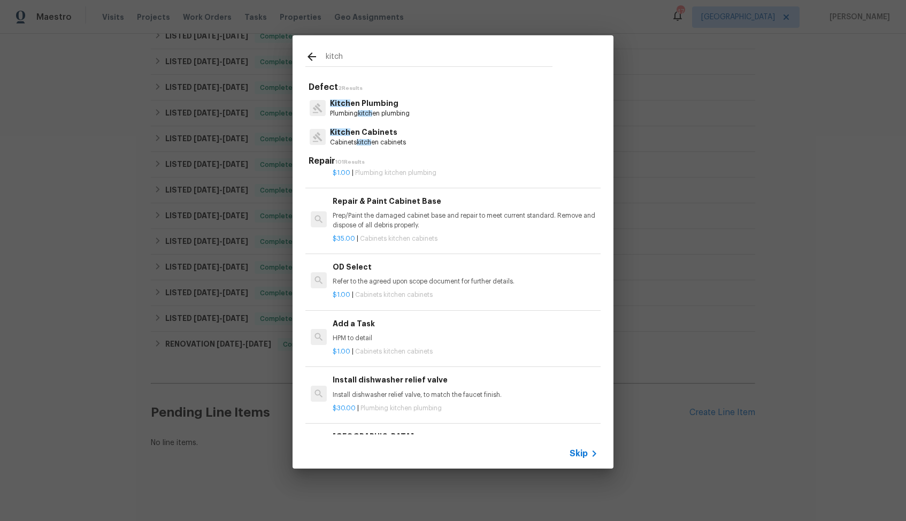
scroll to position [1561, 0]
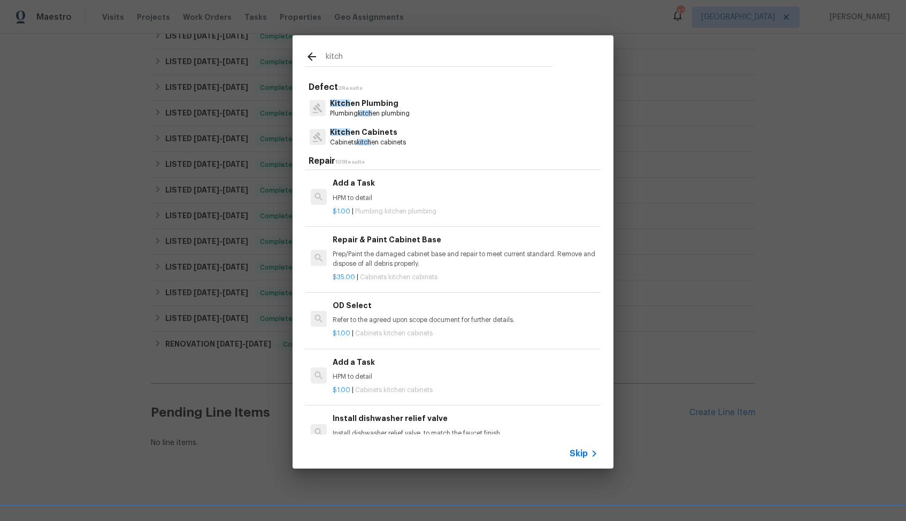
click at [374, 365] on h6 "Add a Task" at bounding box center [465, 362] width 265 height 12
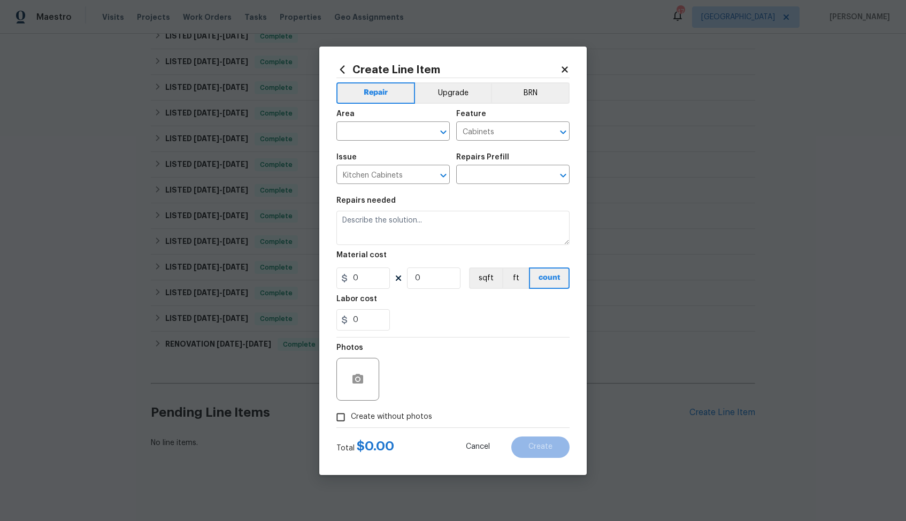
type input "Add a Task $1.00"
type textarea "HPM to detail"
type input "1"
click at [383, 133] on input "text" at bounding box center [377, 132] width 83 height 17
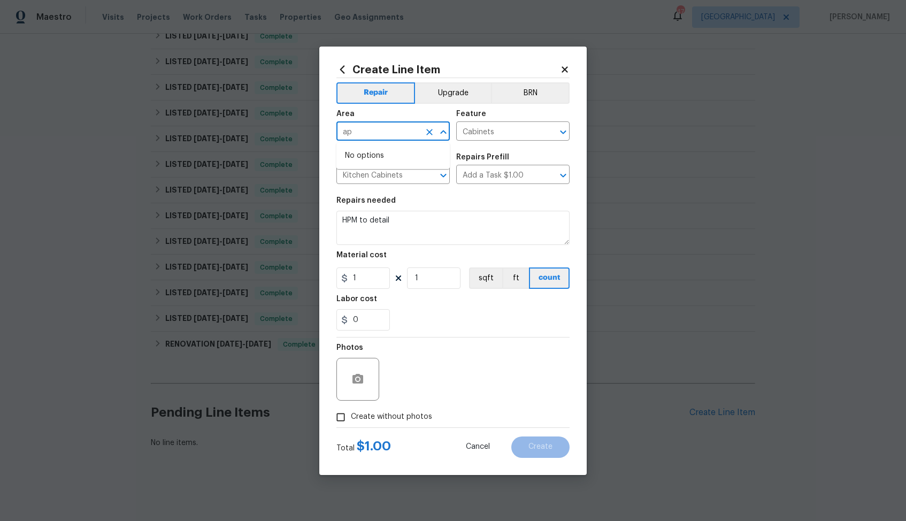
type input "a"
type input "s"
type input "g"
click at [380, 167] on li "Interior Overall" at bounding box center [392, 174] width 113 height 18
type input "Interior Overall"
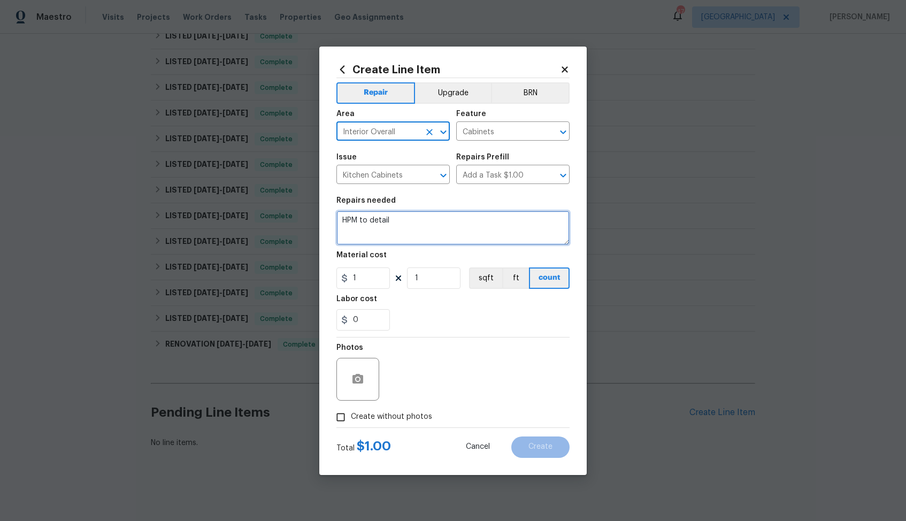
click at [422, 226] on textarea "HPM to detail" at bounding box center [452, 228] width 233 height 34
paste textarea "Resurface glass stove top"
type textarea "Resurface glass stove top"
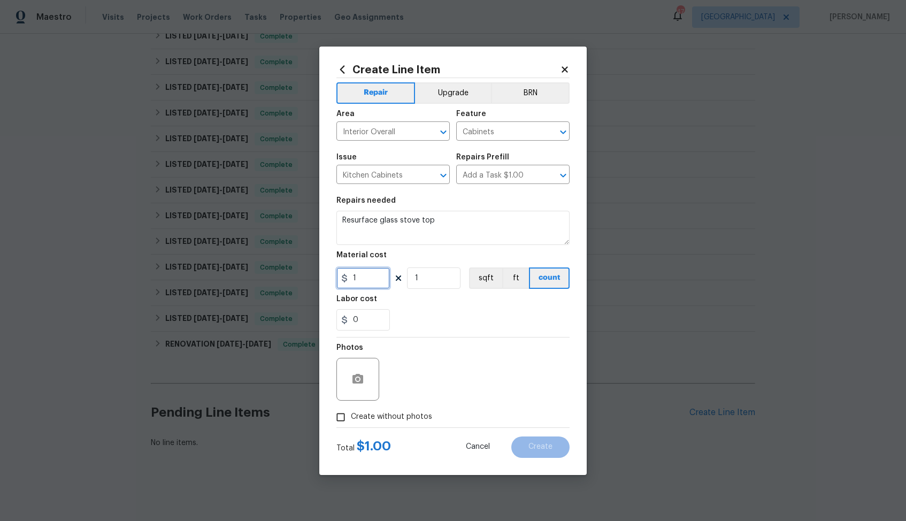
click at [365, 275] on input "1" at bounding box center [362, 277] width 53 height 21
type input "75"
click at [361, 381] on icon "button" at bounding box center [357, 379] width 11 height 10
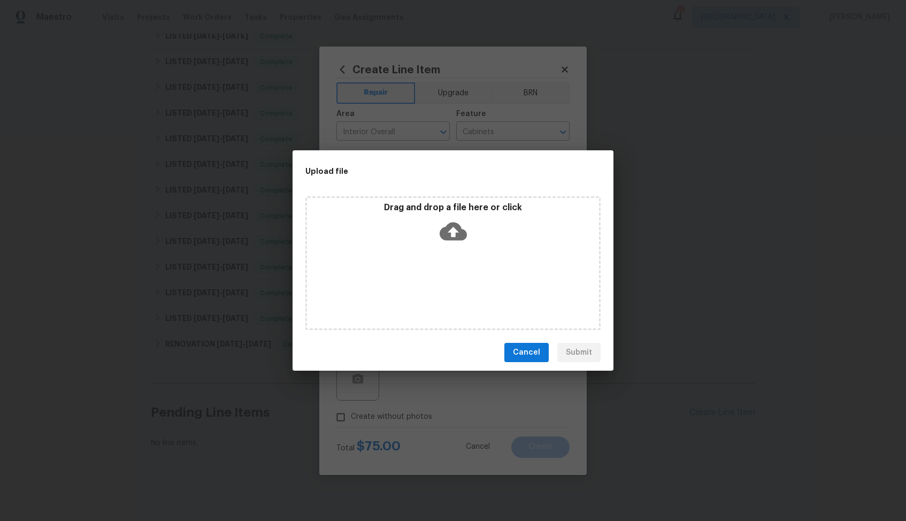
click at [455, 235] on icon at bounding box center [452, 231] width 27 height 27
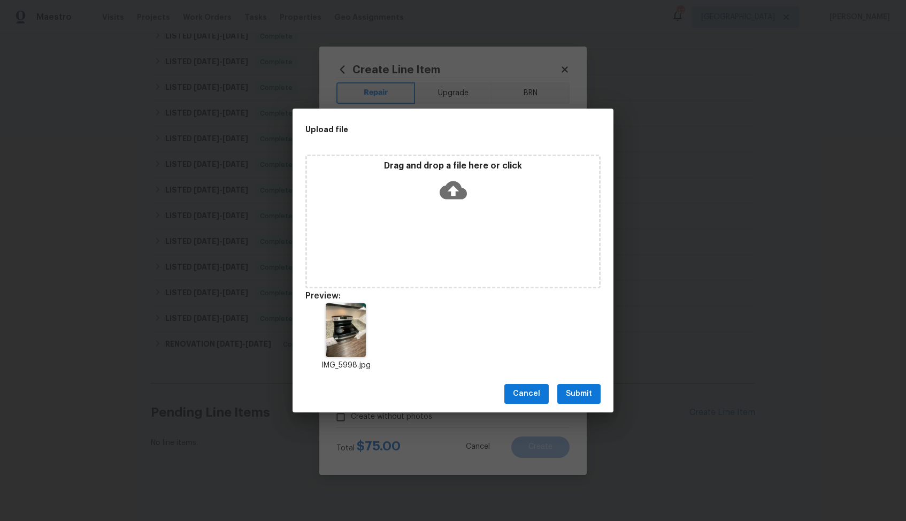
click at [581, 386] on button "Submit" at bounding box center [578, 394] width 43 height 20
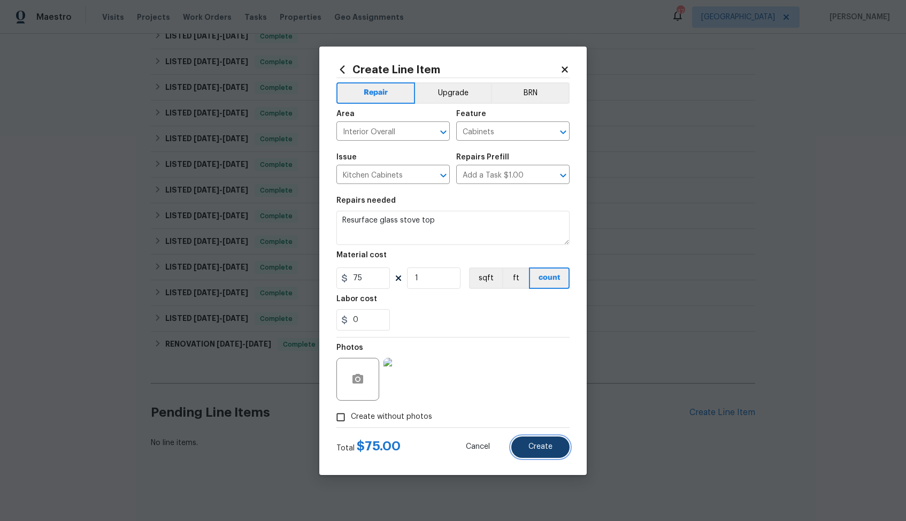
click at [537, 452] on button "Create" at bounding box center [540, 446] width 58 height 21
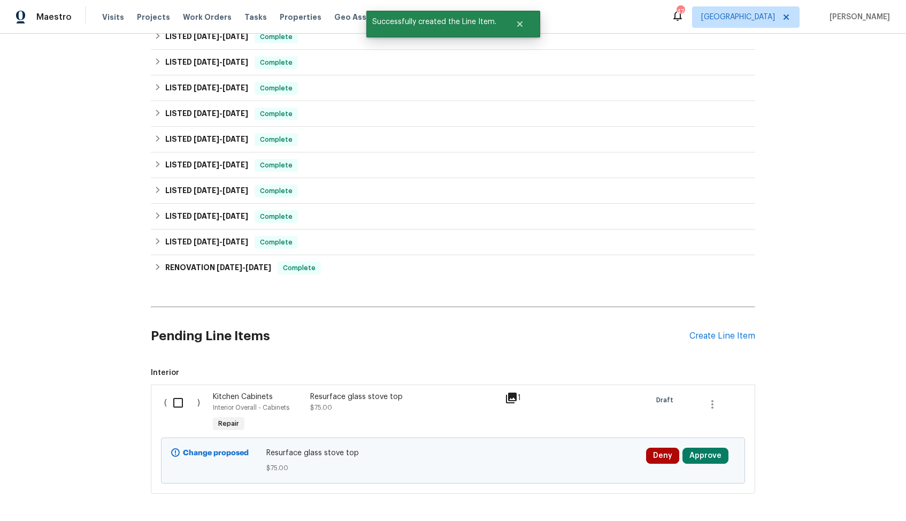
scroll to position [388, 0]
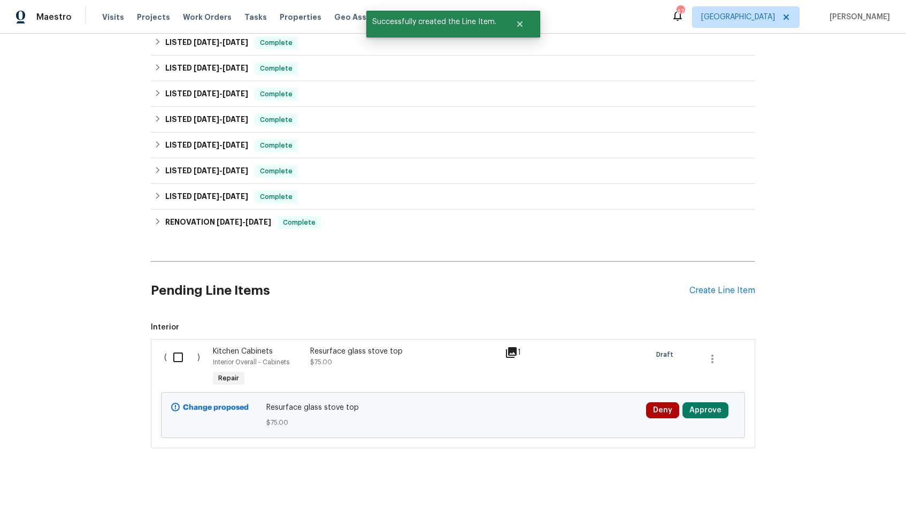
click at [174, 361] on input "checkbox" at bounding box center [182, 357] width 30 height 22
checkbox input "true"
click at [835, 502] on button "Create Work Order" at bounding box center [844, 494] width 88 height 20
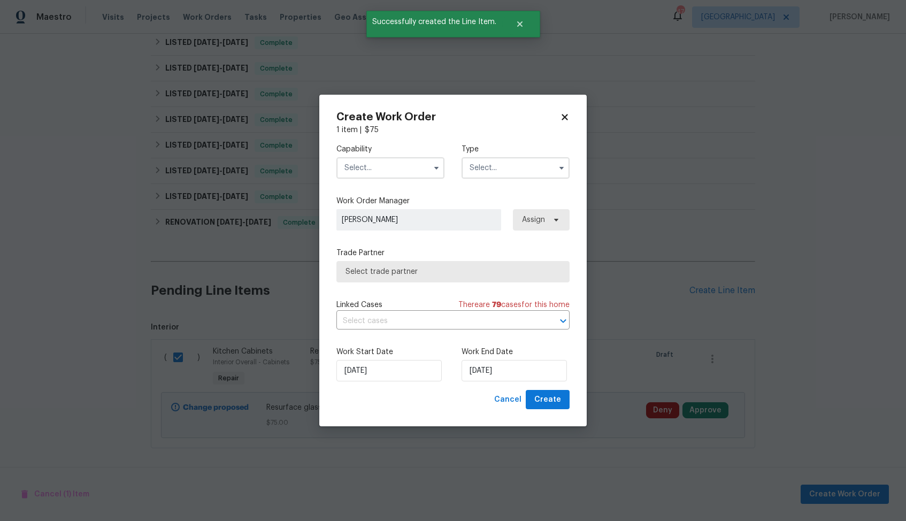
click at [421, 163] on input "text" at bounding box center [390, 167] width 108 height 21
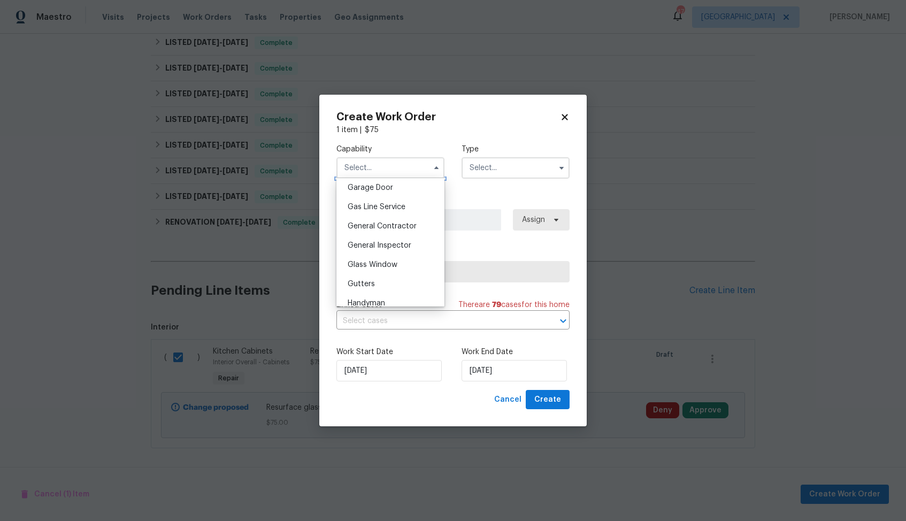
scroll to position [483, 0]
click at [390, 222] on div "General Contractor" at bounding box center [390, 217] width 103 height 19
type input "General Contractor"
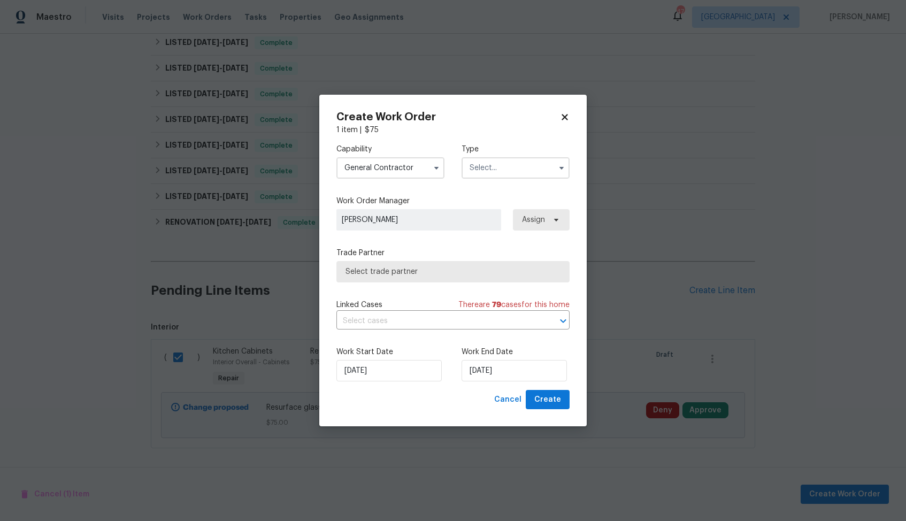
click at [509, 176] on input "text" at bounding box center [515, 167] width 108 height 21
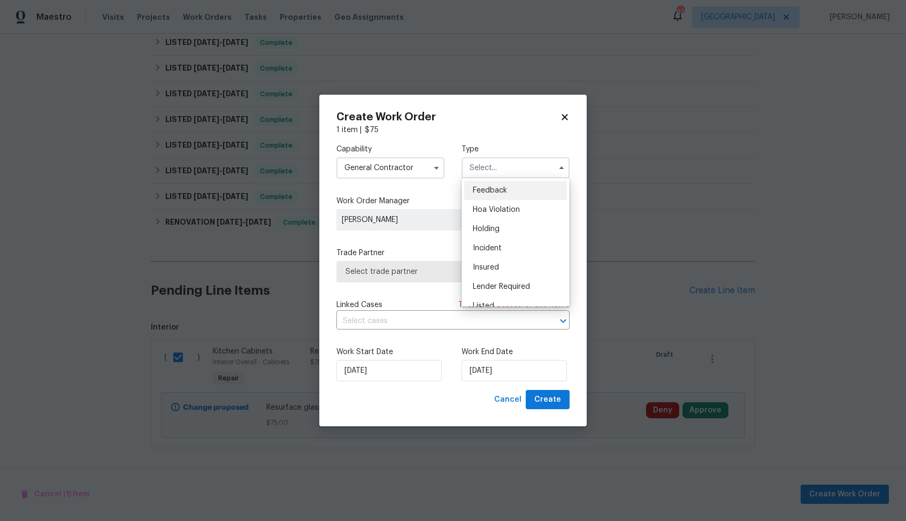
click at [496, 188] on span "Feedback" at bounding box center [490, 190] width 34 height 7
type input "Feedback"
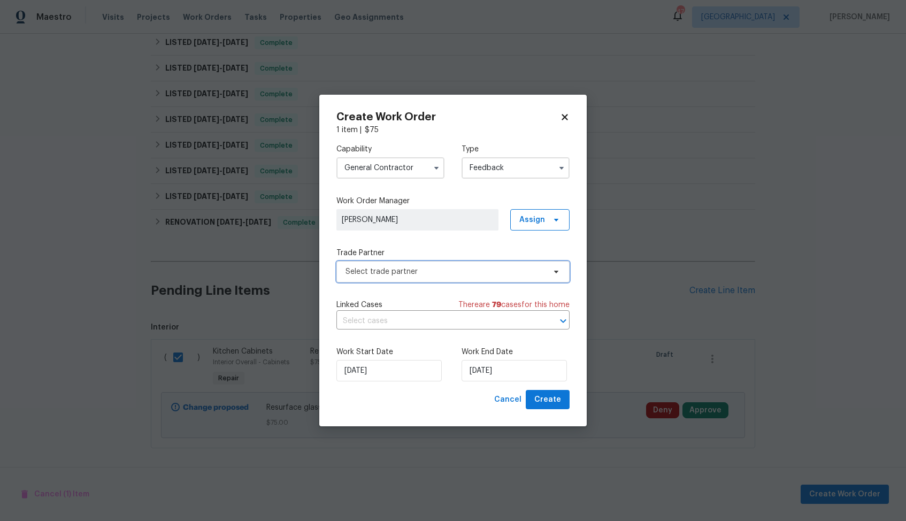
click at [403, 278] on span "Select trade partner" at bounding box center [452, 271] width 233 height 21
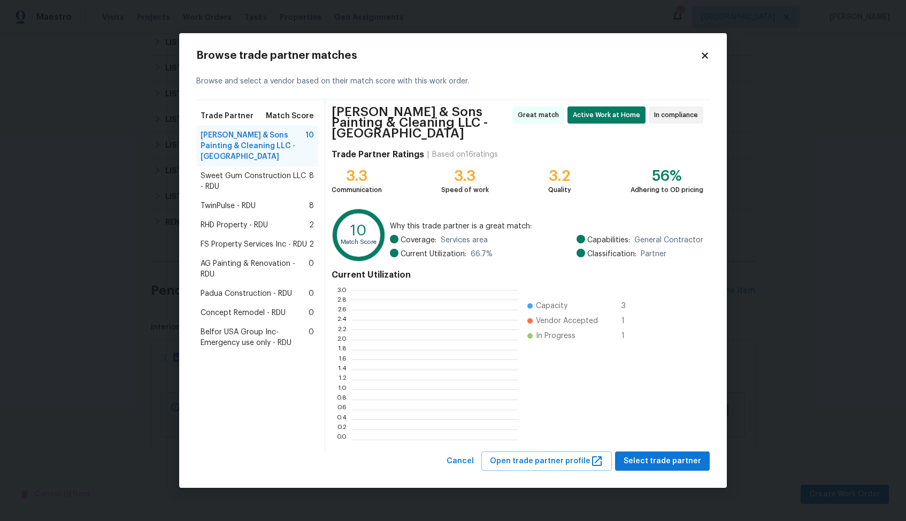
scroll to position [150, 166]
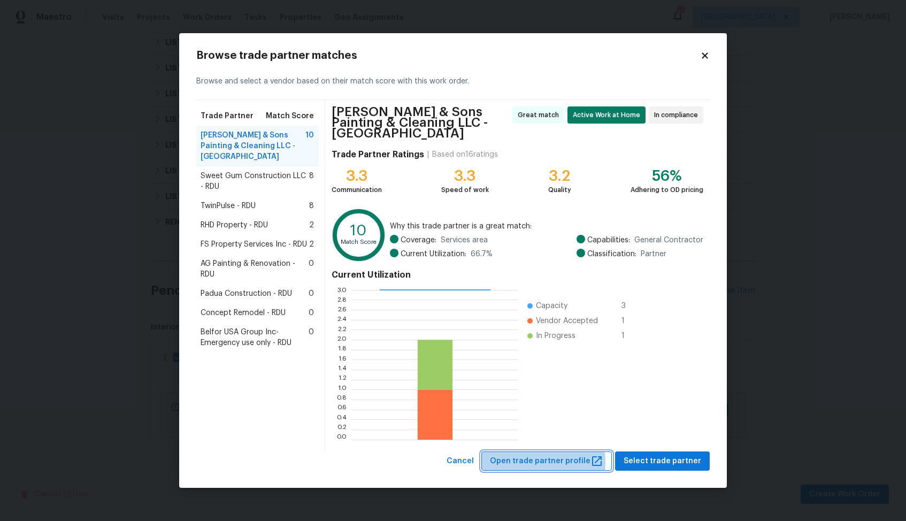
click at [536, 457] on span "Open trade partner profile" at bounding box center [546, 460] width 113 height 13
click at [95, 218] on body "Maestro Visits Projects Work Orders Tasks Properties Geo Assignments 47 Dallas …" at bounding box center [453, 260] width 906 height 521
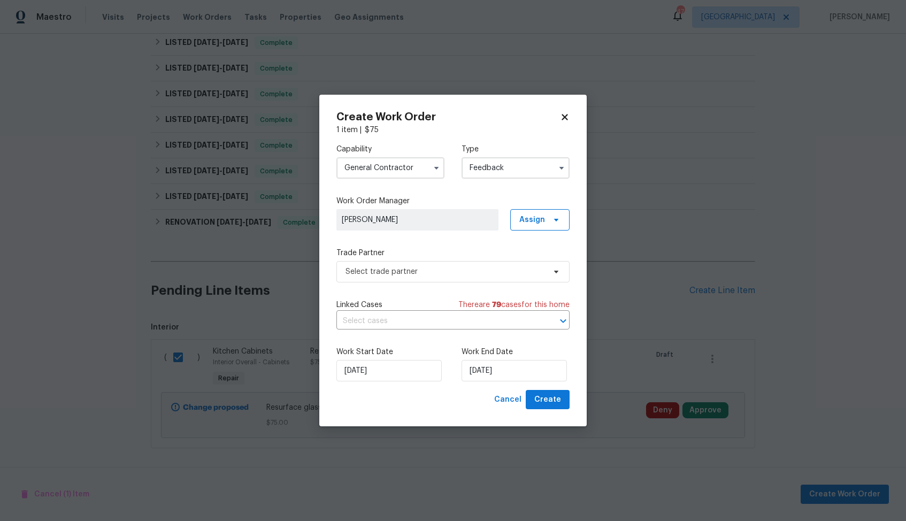
click at [390, 160] on input "General Contractor" at bounding box center [390, 167] width 108 height 21
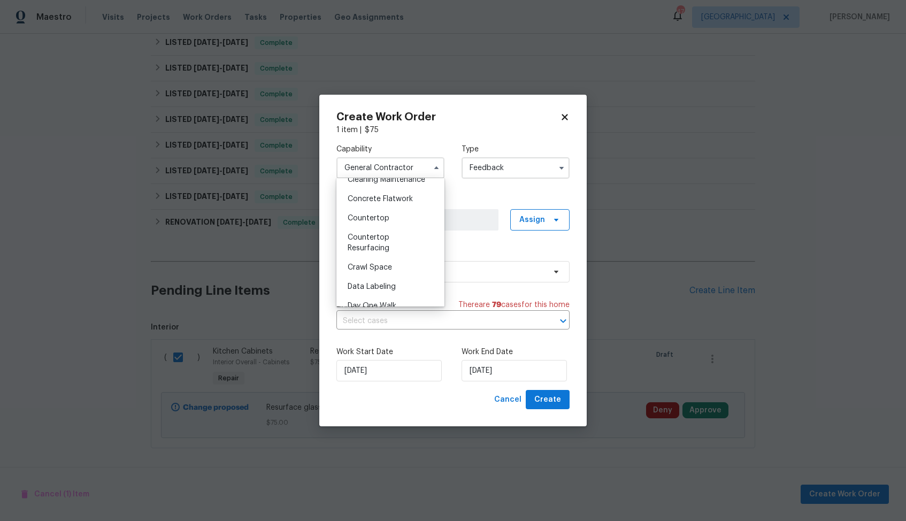
scroll to position [188, 0]
click at [378, 217] on span "Countertop" at bounding box center [368, 214] width 42 height 7
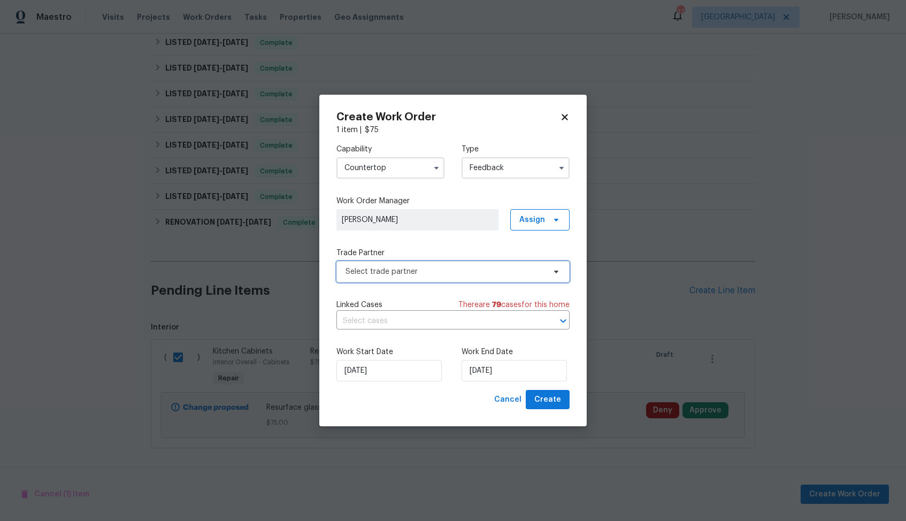
click at [400, 270] on span "Select trade partner" at bounding box center [444, 271] width 199 height 11
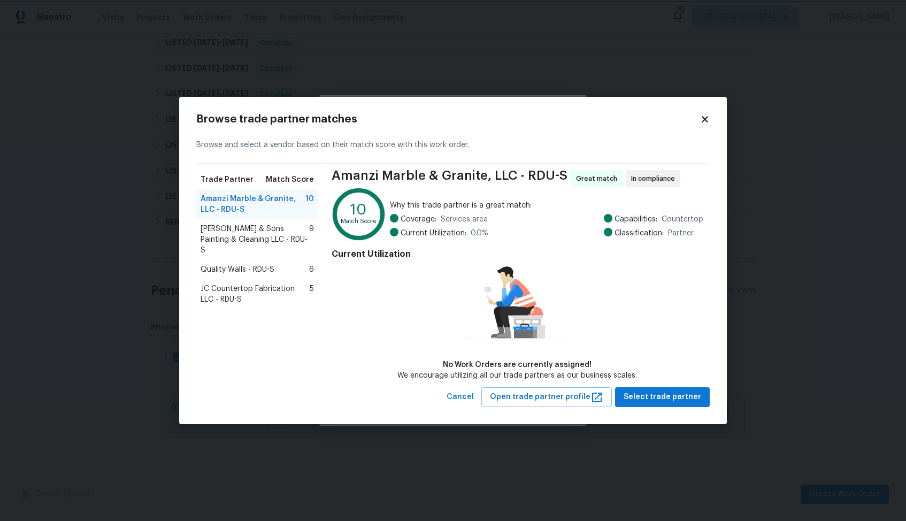
click at [138, 225] on body "Maestro Visits Projects Work Orders Tasks Properties Geo Assignments 47 Dallas …" at bounding box center [453, 260] width 906 height 521
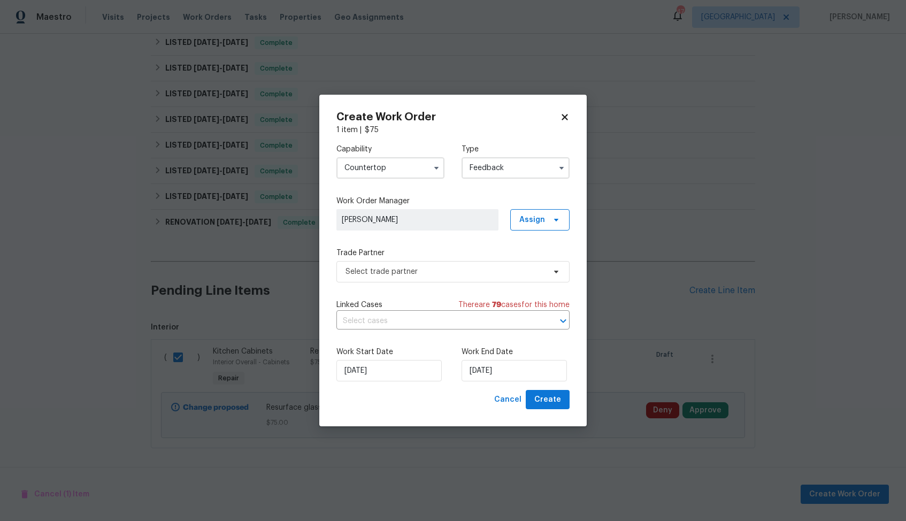
click at [406, 173] on input "Countertop" at bounding box center [390, 167] width 108 height 21
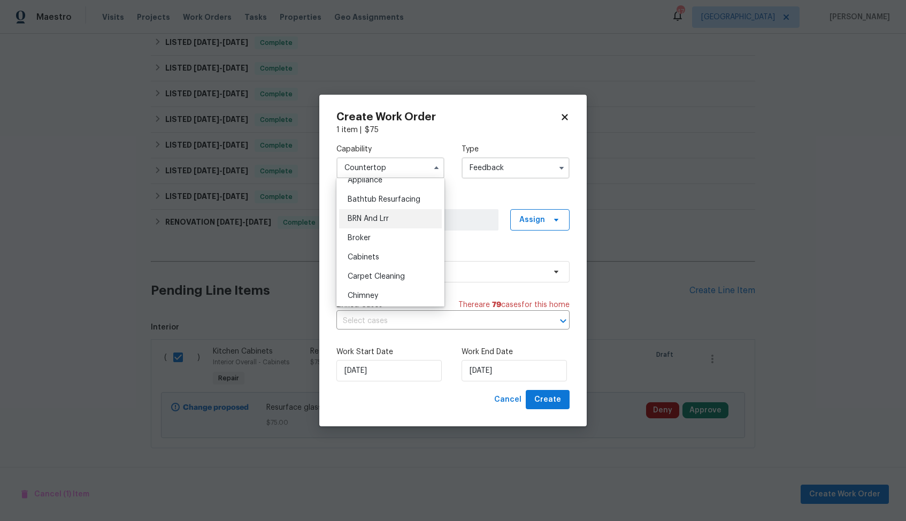
scroll to position [24, 0]
click at [387, 207] on span "Bathtub Resurfacing" at bounding box center [383, 205] width 73 height 7
type input "Bathtub Resurfacing"
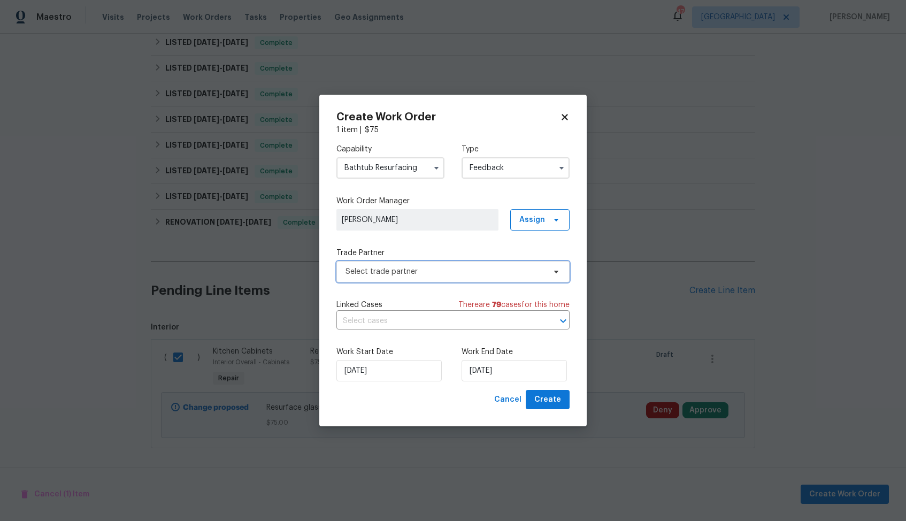
click at [402, 271] on span "Select trade partner" at bounding box center [444, 271] width 199 height 11
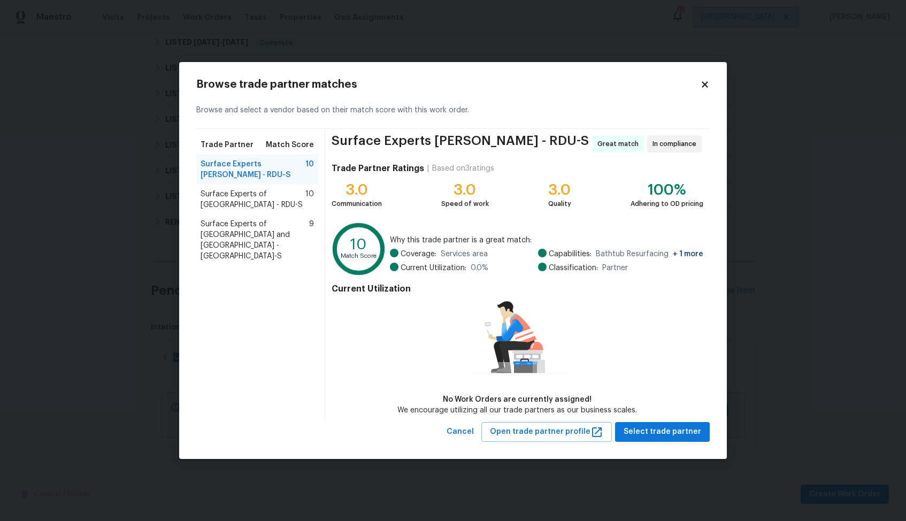
click at [262, 191] on span "Surface Experts of [GEOGRAPHIC_DATA] - RDU-S" at bounding box center [252, 199] width 105 height 21
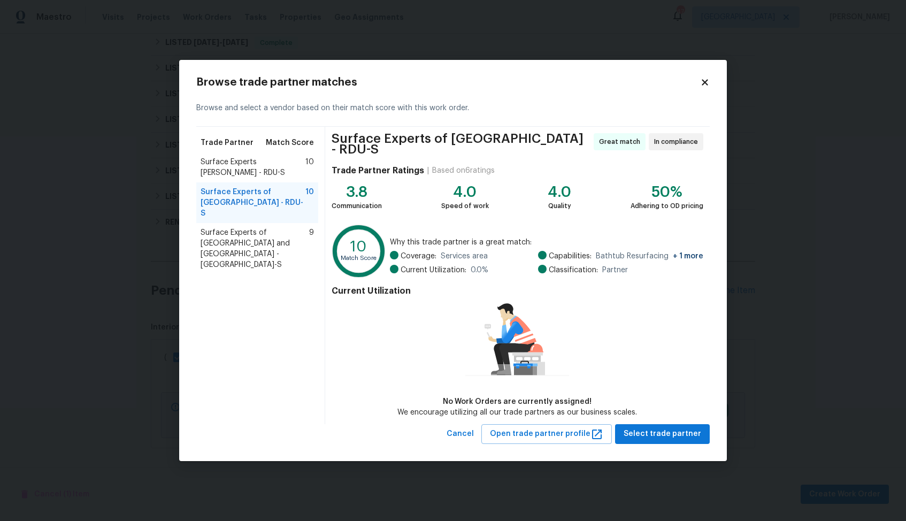
click at [254, 227] on span "Surface Experts of [GEOGRAPHIC_DATA] and [GEOGRAPHIC_DATA] - [GEOGRAPHIC_DATA]-S" at bounding box center [254, 248] width 109 height 43
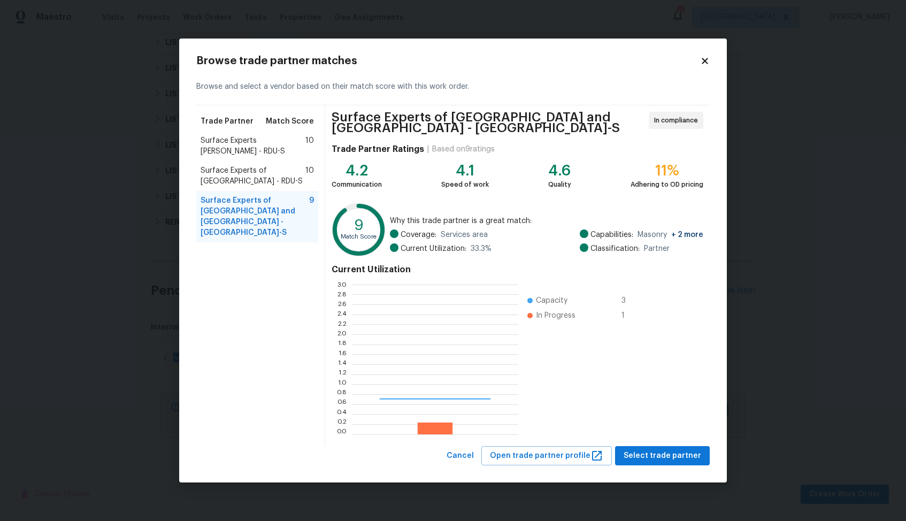
scroll to position [150, 166]
click at [252, 146] on span "Surface Experts [PERSON_NAME] - RDU-S" at bounding box center [252, 145] width 105 height 21
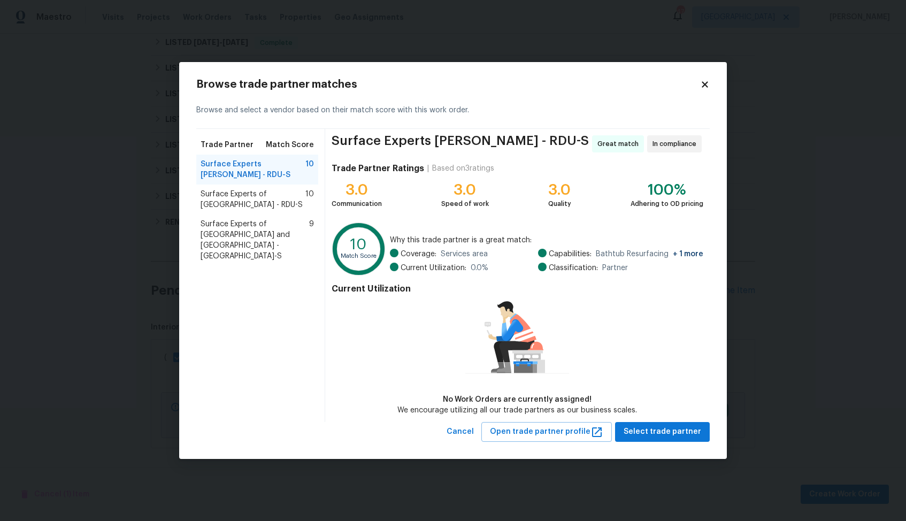
click at [246, 189] on span "Surface Experts of [GEOGRAPHIC_DATA] - RDU-S" at bounding box center [252, 199] width 105 height 21
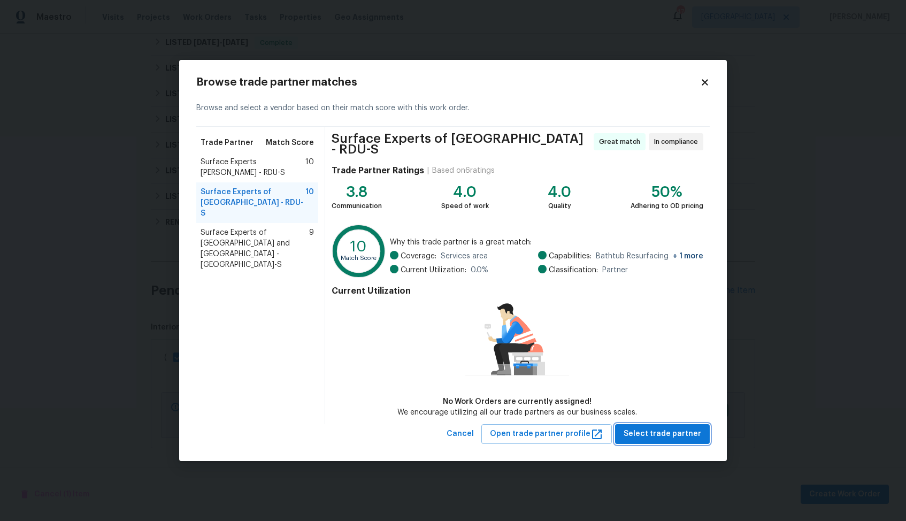
click at [677, 429] on span "Select trade partner" at bounding box center [662, 433] width 78 height 13
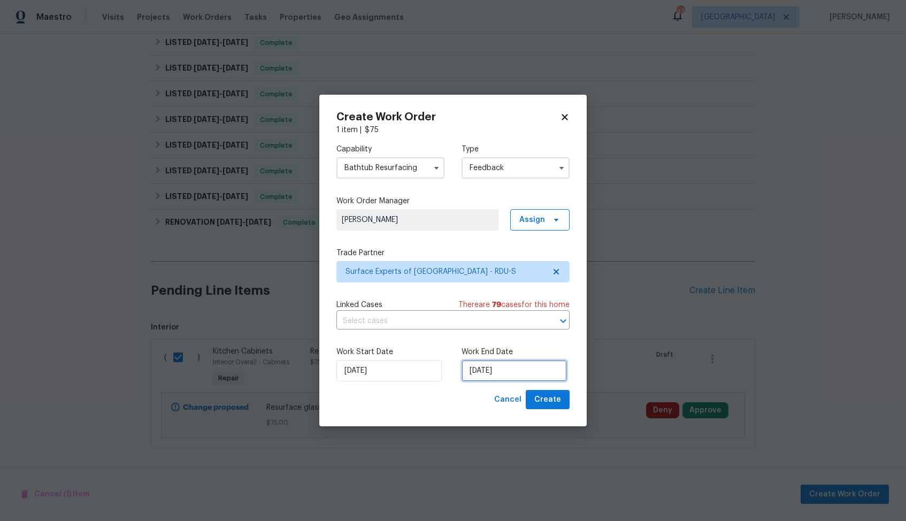
click at [492, 380] on input "[DATE]" at bounding box center [513, 370] width 105 height 21
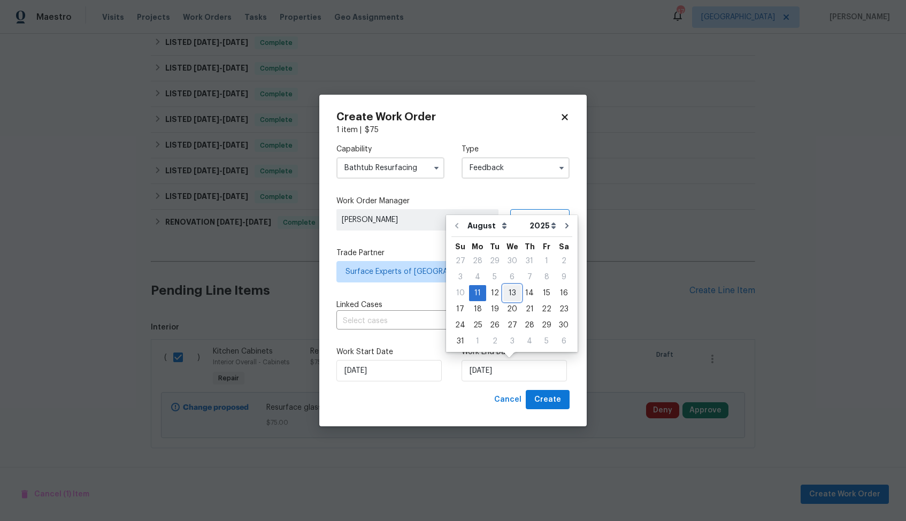
click at [512, 295] on div "13" at bounding box center [512, 292] width 18 height 15
type input "[DATE]"
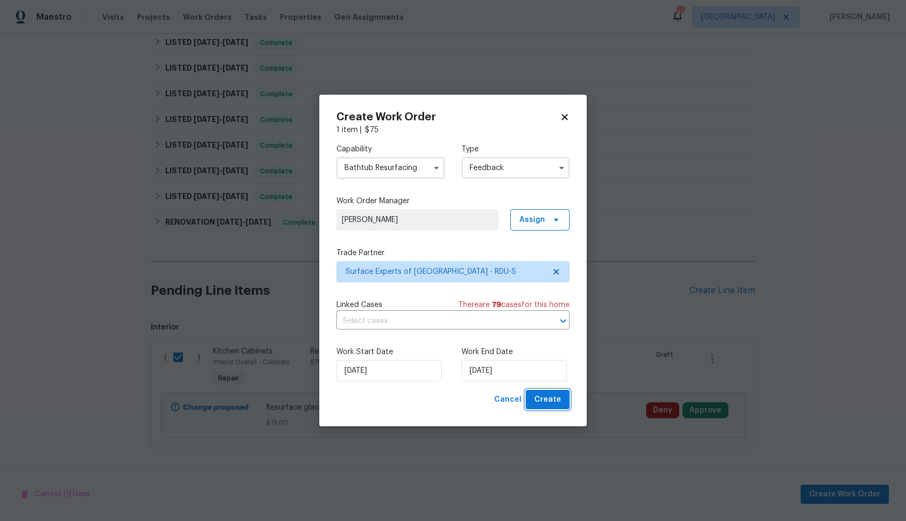
click at [541, 401] on span "Create" at bounding box center [547, 399] width 27 height 13
checkbox input "false"
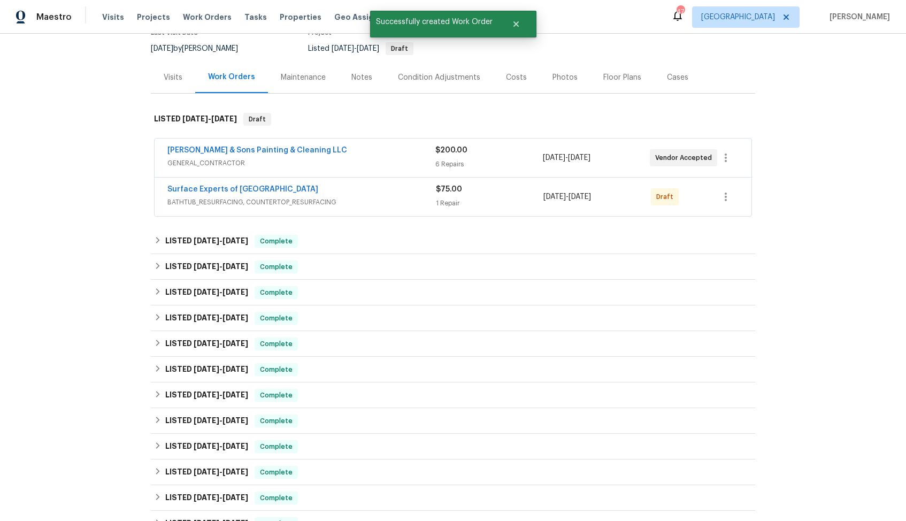
scroll to position [0, 0]
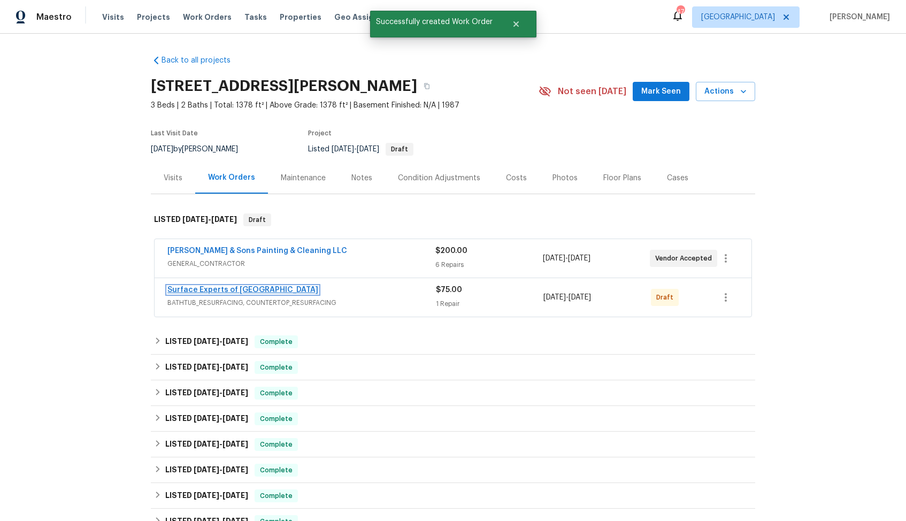
click at [241, 289] on link "Surface Experts of [GEOGRAPHIC_DATA]" at bounding box center [242, 289] width 151 height 7
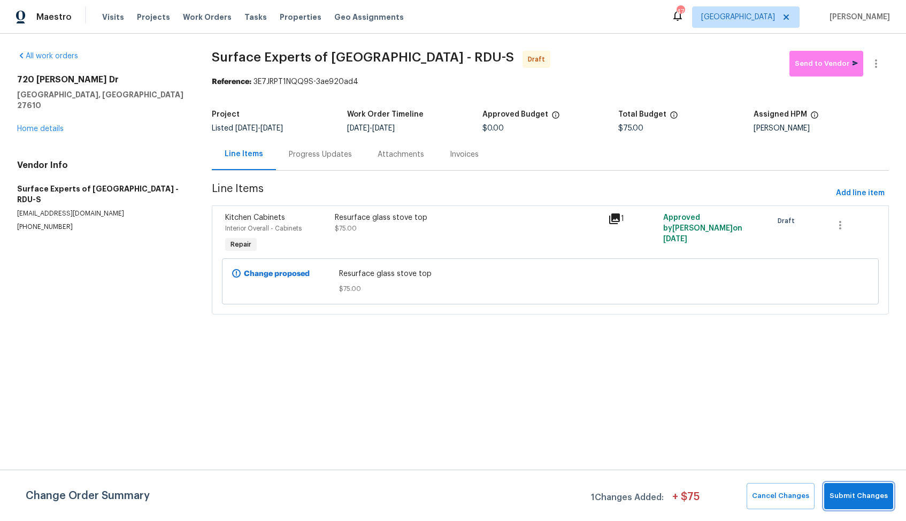
click at [846, 494] on span "Submit Changes" at bounding box center [858, 496] width 58 height 12
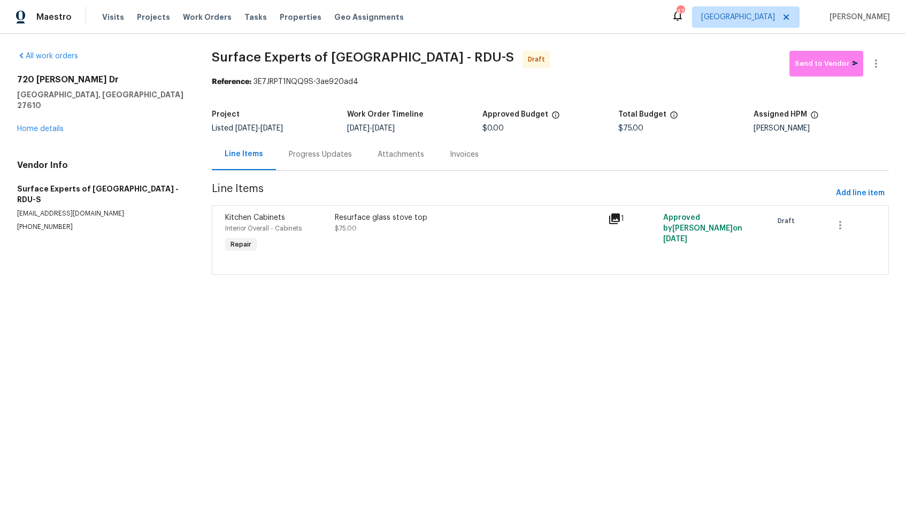
click at [334, 164] on div "Progress Updates" at bounding box center [320, 154] width 89 height 32
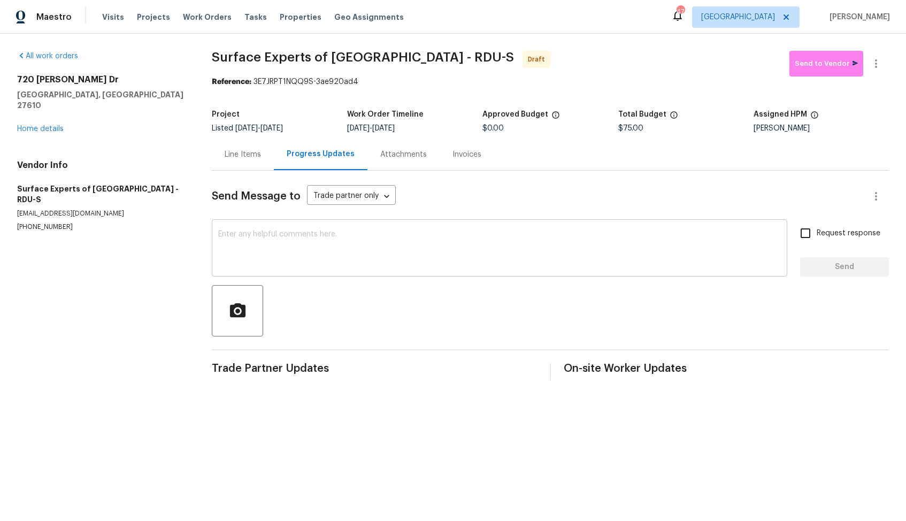
click at [377, 260] on textarea at bounding box center [499, 248] width 562 height 37
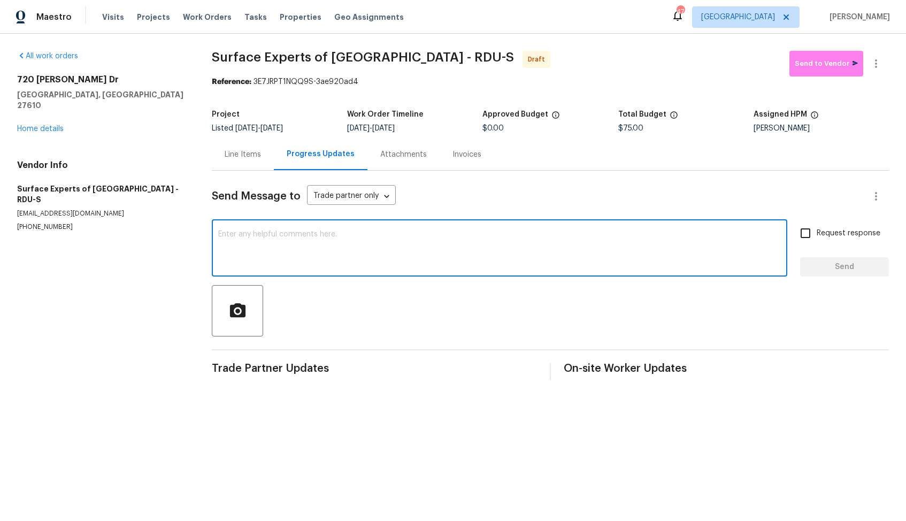
click at [338, 229] on div "x ​" at bounding box center [499, 249] width 575 height 55
paste textarea "Hi, this is [PERSON_NAME] with Opendoor. I’m confirming you received the WO for…"
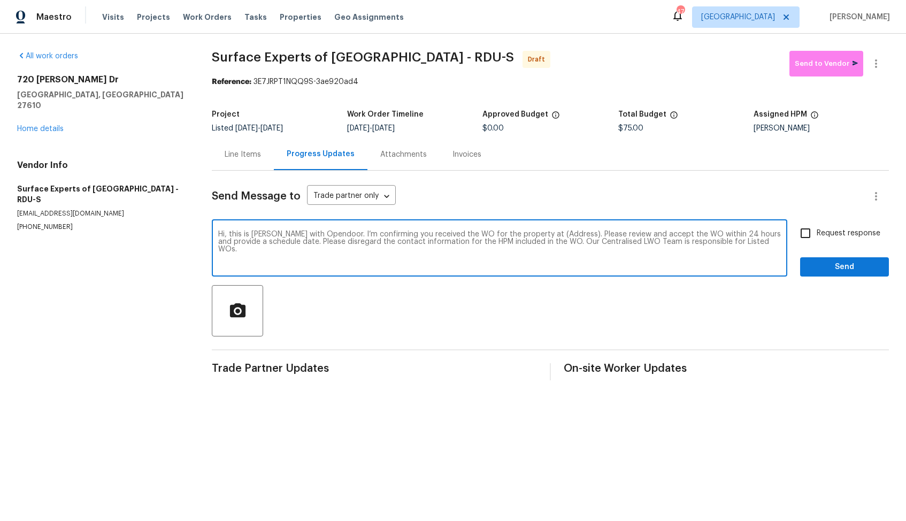
drag, startPoint x: 560, startPoint y: 235, endPoint x: 528, endPoint y: 234, distance: 32.1
click at [528, 234] on textarea "Hi, this is [PERSON_NAME] with Opendoor. I’m confirming you received the WO for…" at bounding box center [499, 248] width 562 height 37
paste textarea "[STREET_ADDRESS][PERSON_NAME]"
type textarea "Hi, this is [PERSON_NAME] with Opendoor. I’m confirming you received the WO for…"
click at [802, 234] on input "Request response" at bounding box center [805, 233] width 22 height 22
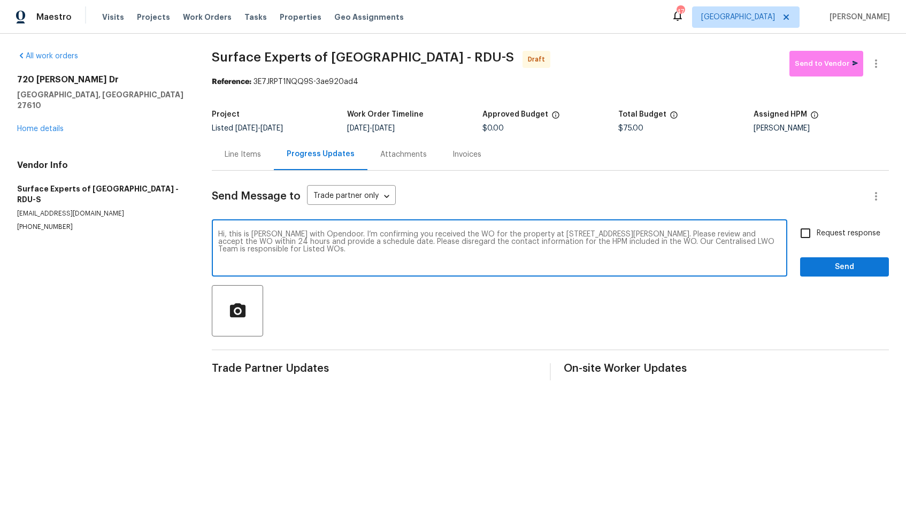
checkbox input "true"
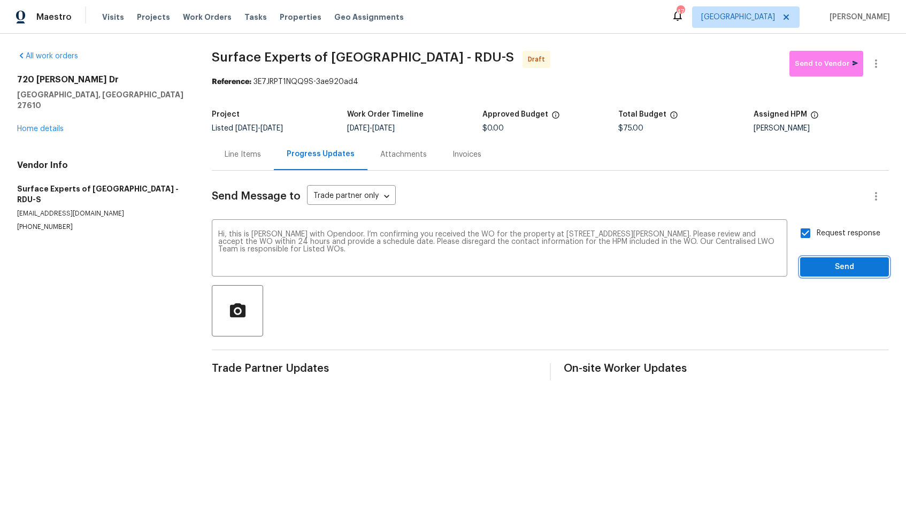
click at [833, 269] on span "Send" at bounding box center [844, 266] width 72 height 13
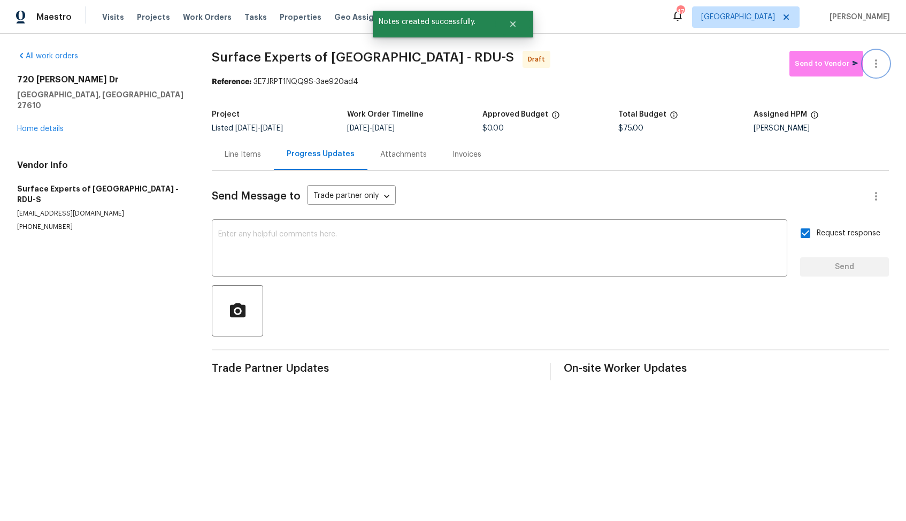
click at [879, 64] on icon "button" at bounding box center [875, 63] width 13 height 13
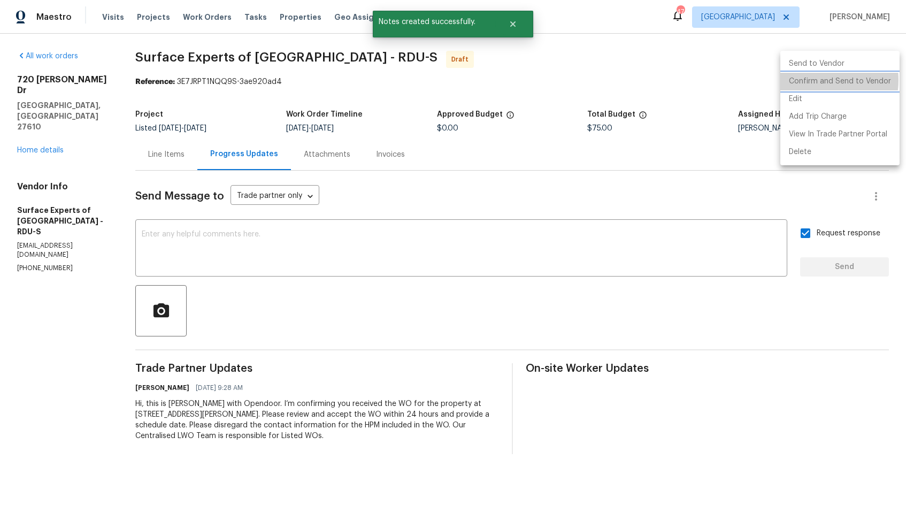
click at [818, 80] on li "Confirm and Send to Vendor" at bounding box center [839, 82] width 119 height 18
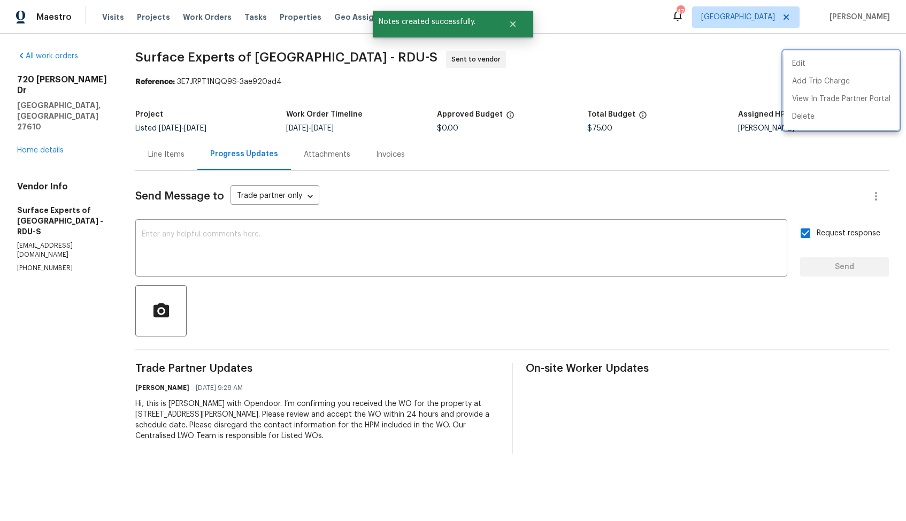
click at [592, 69] on div at bounding box center [453, 260] width 906 height 521
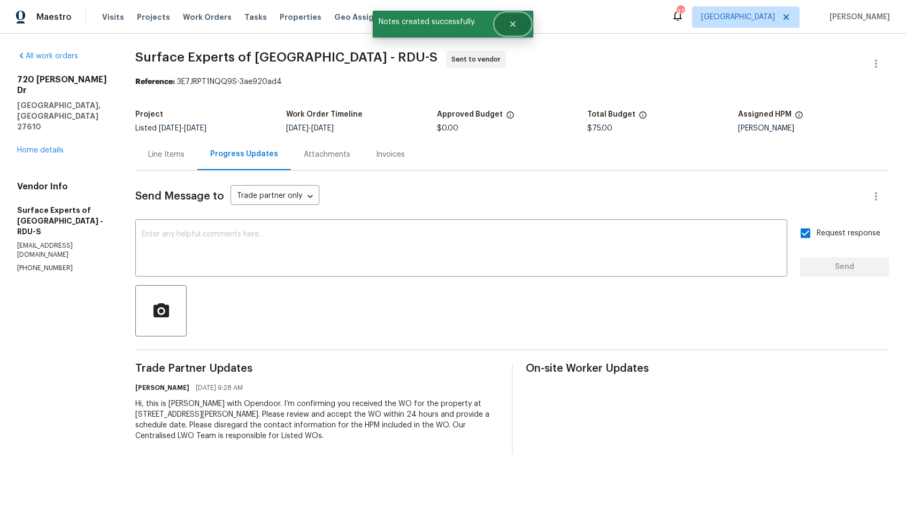
click at [513, 20] on icon "Close" at bounding box center [512, 24] width 9 height 9
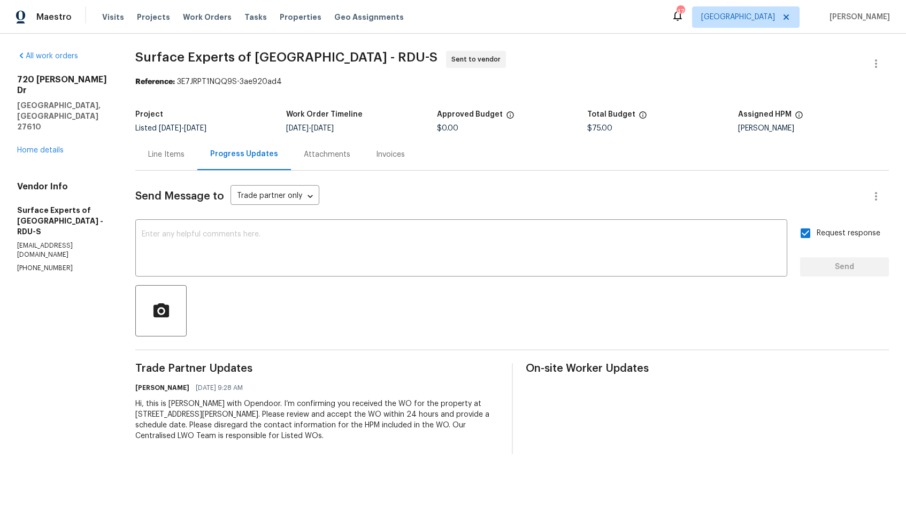
click at [268, 59] on span "Surface Experts of [GEOGRAPHIC_DATA] - RDU-S" at bounding box center [286, 57] width 302 height 13
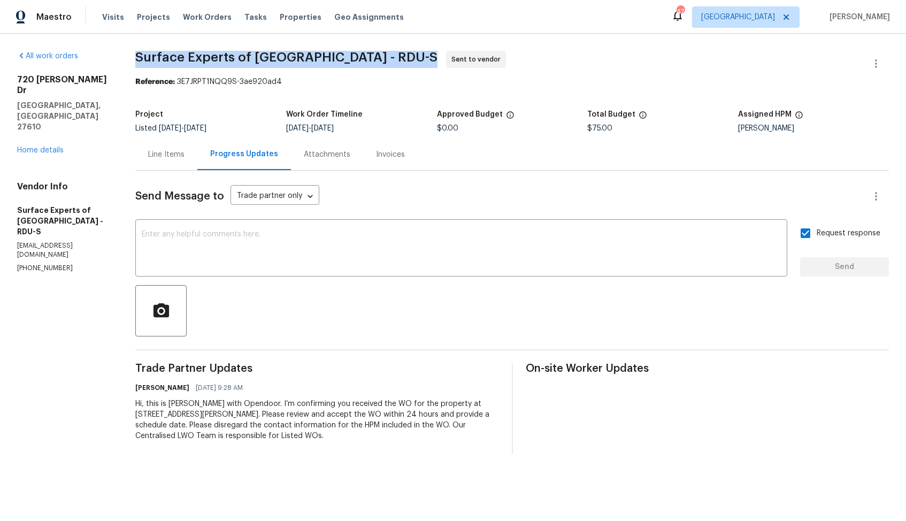
copy span "Surface Experts of [GEOGRAPHIC_DATA] - RDU-S"
click at [483, 70] on span "Surface Experts of [GEOGRAPHIC_DATA]-S Sent to vendor" at bounding box center [499, 64] width 728 height 26
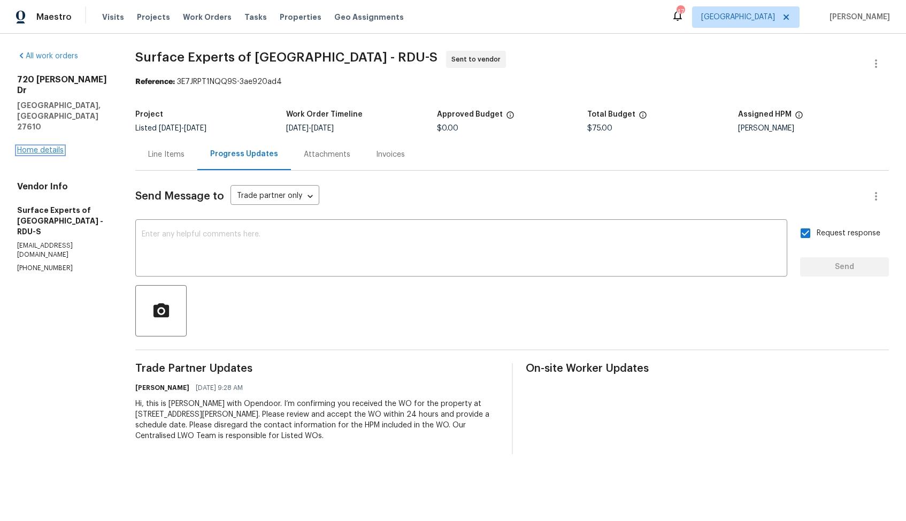
click at [38, 146] on link "Home details" at bounding box center [40, 149] width 47 height 7
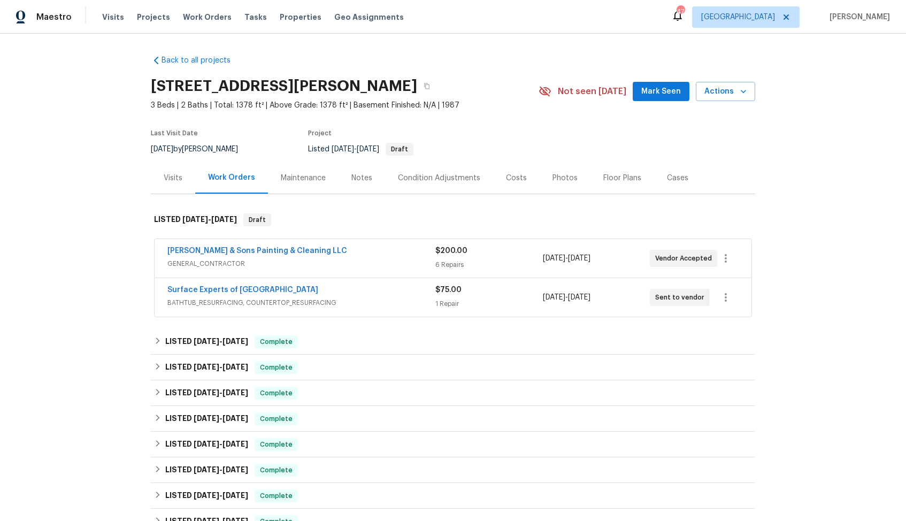
click at [261, 100] on span "3 Beds | 2 Baths | Total: 1378 ft² | Above Grade: 1378 ft² | Basement Finished:…" at bounding box center [345, 105] width 388 height 11
click at [209, 249] on link "[PERSON_NAME] & Sons Painting & Cleaning LLC" at bounding box center [257, 250] width 180 height 7
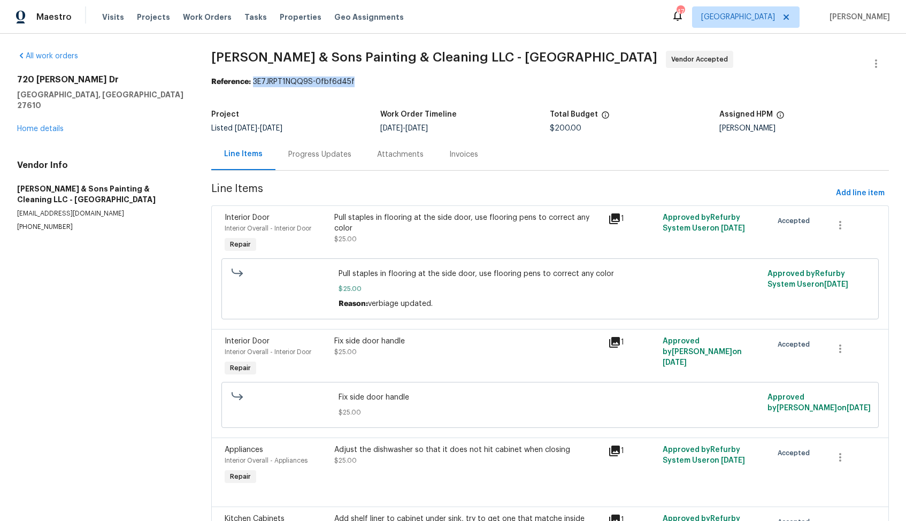
drag, startPoint x: 253, startPoint y: 81, endPoint x: 381, endPoint y: 86, distance: 127.9
click at [381, 86] on div "Reference: 3E7JRPT1NQQ9S-0fbf6d45f" at bounding box center [549, 81] width 677 height 11
copy div "3E7JRPT1NQQ9S-0fbf6d45f"
click at [138, 127] on div "All work orders [STREET_ADDRESS][PERSON_NAME][PERSON_NAME] Home details Vendor …" at bounding box center [101, 141] width 168 height 181
click at [49, 125] on link "Home details" at bounding box center [40, 128] width 47 height 7
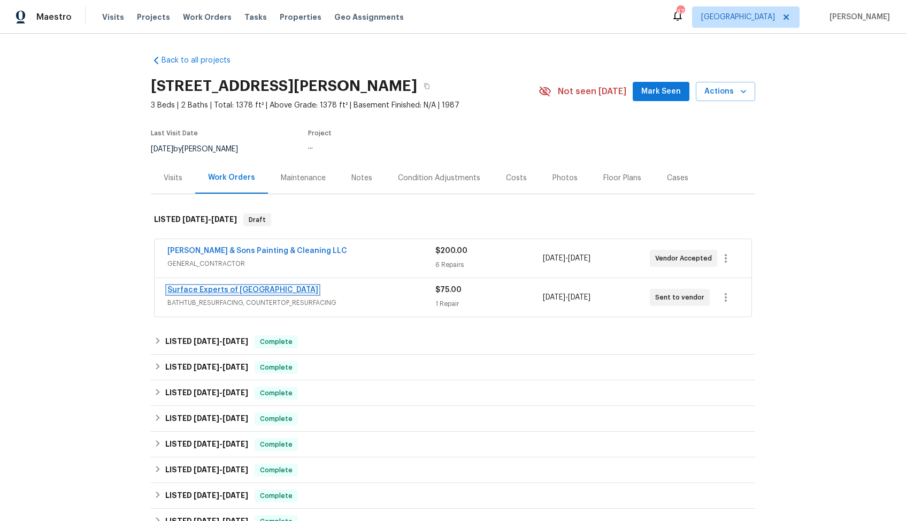
click at [198, 290] on link "Surface Experts of [GEOGRAPHIC_DATA]" at bounding box center [242, 289] width 151 height 7
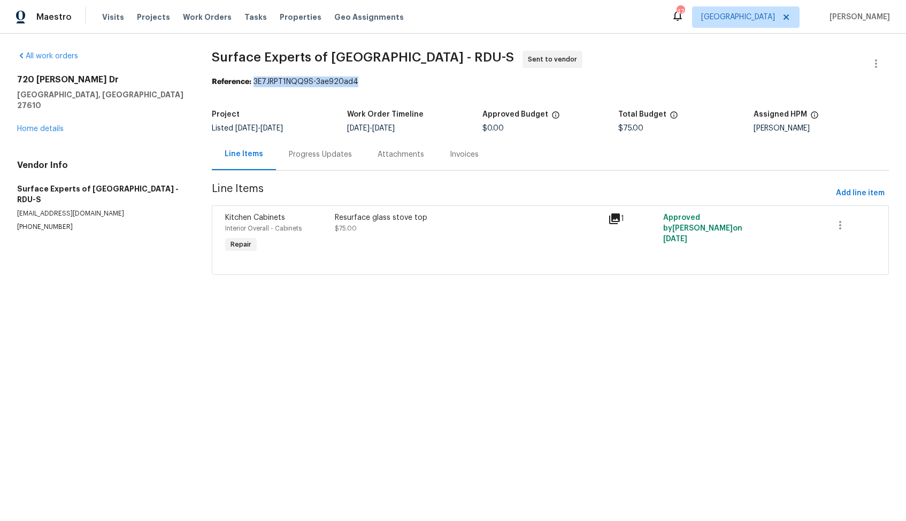
drag, startPoint x: 254, startPoint y: 81, endPoint x: 380, endPoint y: 81, distance: 125.6
click at [380, 81] on div "Reference: 3E7JRPT1NQQ9S-3ae920ad4" at bounding box center [550, 81] width 677 height 11
copy div "3E7JRPT1NQQ9S-3ae920ad4"
